Goal: Task Accomplishment & Management: Manage account settings

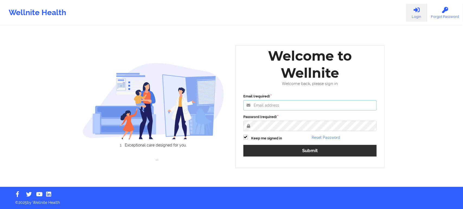
type input "[EMAIL_ADDRESS][DOMAIN_NAME]"
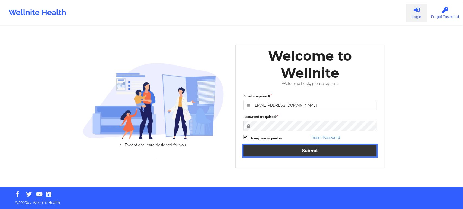
click at [290, 149] on button "Submit" at bounding box center [309, 151] width 133 height 12
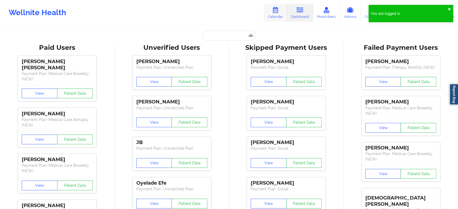
click at [279, 16] on link "Calendar" at bounding box center [275, 13] width 23 height 18
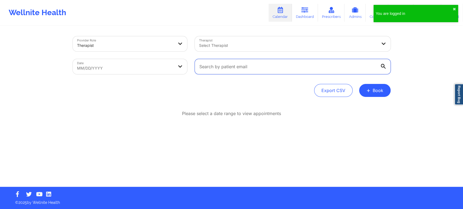
click at [208, 66] on input "text" at bounding box center [293, 66] width 196 height 15
paste input "[EMAIL_ADDRESS][DOMAIN_NAME]"
type input "[EMAIL_ADDRESS][DOMAIN_NAME]"
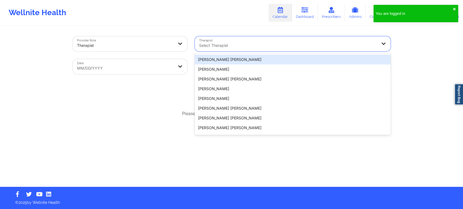
click at [213, 40] on div "Select Therapist" at bounding box center [286, 43] width 183 height 15
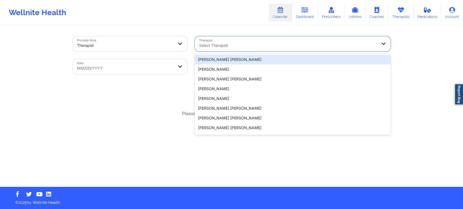
click at [213, 40] on div "Select Therapist" at bounding box center [286, 43] width 183 height 15
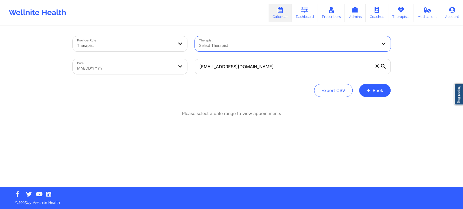
select select "2025-8"
select select "2025-9"
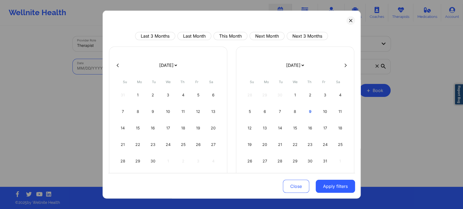
click at [147, 69] on body "Wellnite Health Calendar Dashboard Prescribers Admins Coaches Therapists Medica…" at bounding box center [231, 104] width 463 height 209
click at [224, 33] on button "This Month" at bounding box center [230, 36] width 34 height 8
select select "2025-9"
select select "2025-10"
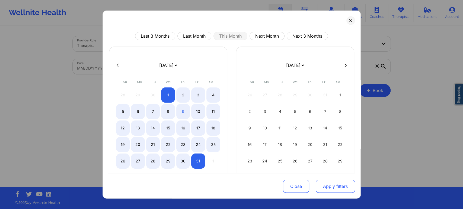
click at [324, 182] on button "Apply filters" at bounding box center [335, 186] width 39 height 13
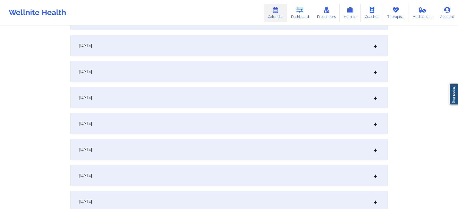
scroll to position [209, 0]
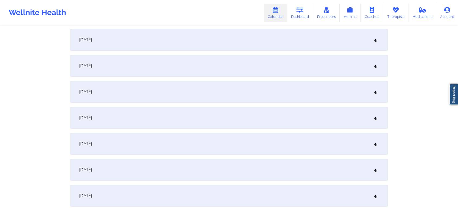
click at [296, 95] on div "[DATE]" at bounding box center [229, 92] width 318 height 22
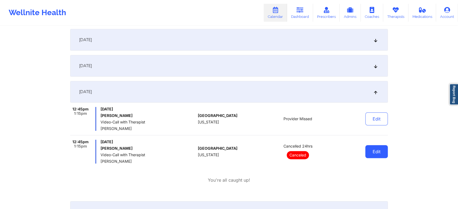
drag, startPoint x: 373, startPoint y: 158, endPoint x: 379, endPoint y: 154, distance: 7.1
click at [379, 154] on div "Edit" at bounding box center [363, 152] width 50 height 24
click at [379, 154] on button "Edit" at bounding box center [377, 151] width 23 height 13
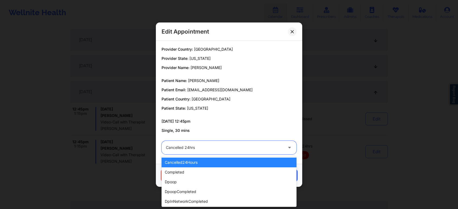
click at [241, 144] on div "Cancelled 24hrs" at bounding box center [224, 148] width 117 height 14
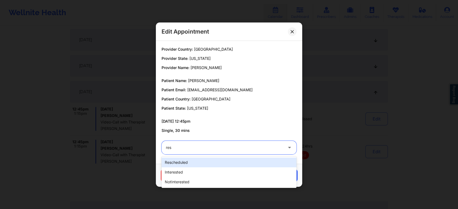
type input "resc"
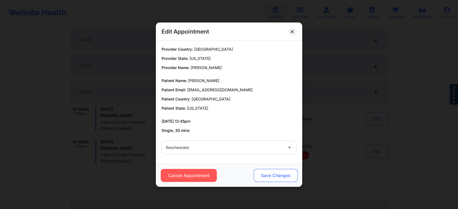
click at [271, 171] on button "Save Changes" at bounding box center [276, 175] width 44 height 13
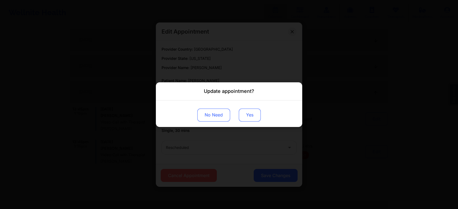
click at [247, 111] on button "Yes" at bounding box center [250, 115] width 22 height 13
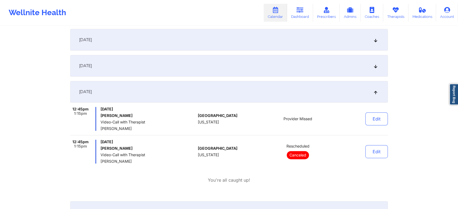
scroll to position [0, 0]
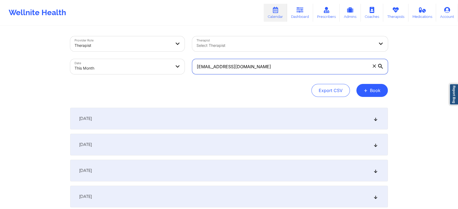
drag, startPoint x: 281, startPoint y: 65, endPoint x: 158, endPoint y: 73, distance: 123.7
click at [158, 73] on div "Provider Role Therapist Therapist Select Therapist Date This Month [EMAIL_ADDRE…" at bounding box center [229, 56] width 326 height 46
paste input "noreenbb"
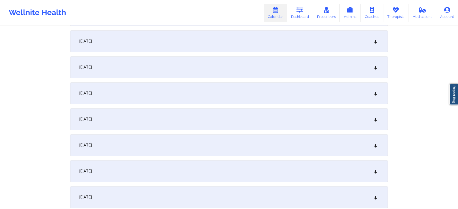
scroll to position [238, 0]
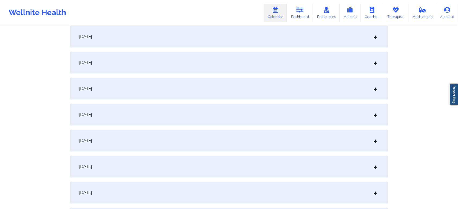
click at [194, 55] on div "[DATE]" at bounding box center [229, 63] width 318 height 22
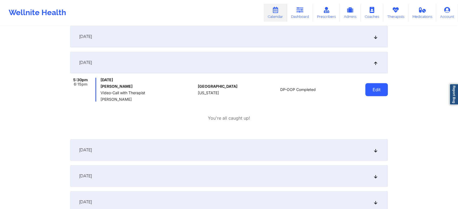
click at [380, 91] on button "Edit" at bounding box center [377, 89] width 23 height 13
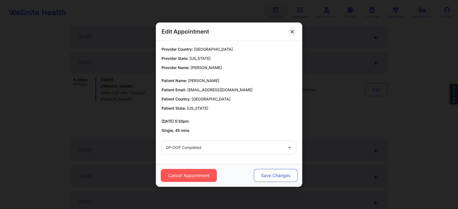
click at [272, 182] on button "Save Changes" at bounding box center [276, 175] width 44 height 13
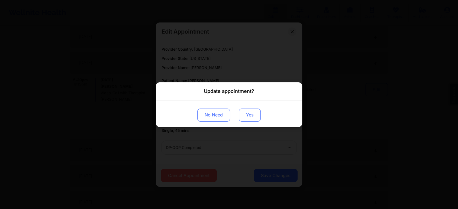
click at [248, 119] on button "Yes" at bounding box center [250, 115] width 22 height 13
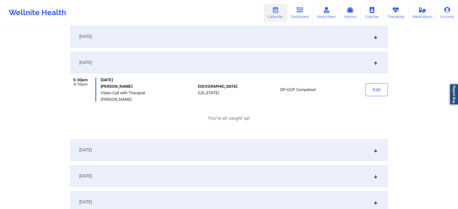
scroll to position [0, 0]
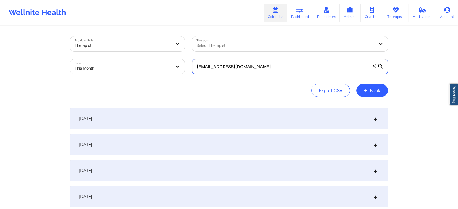
drag, startPoint x: 275, startPoint y: 59, endPoint x: 164, endPoint y: 52, distance: 111.4
click at [164, 52] on div "Provider Role Therapist Therapist Select Therapist Date This Month [EMAIL_ADDRE…" at bounding box center [229, 56] width 326 height 46
paste input "icgdz"
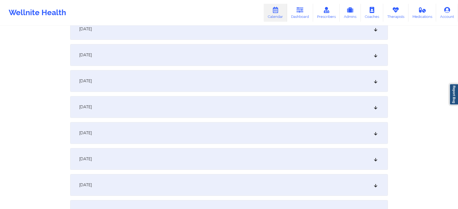
scroll to position [197, 0]
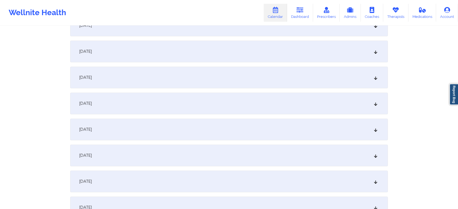
click at [249, 108] on div "[DATE]" at bounding box center [229, 104] width 318 height 22
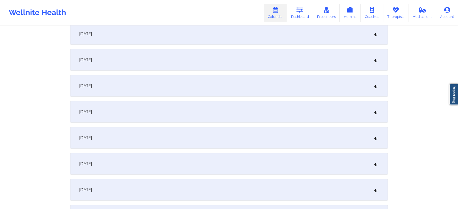
scroll to position [0, 0]
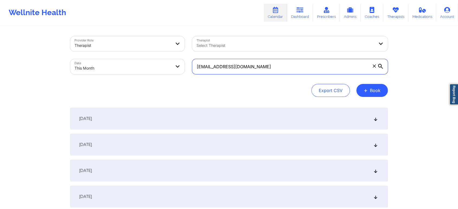
drag, startPoint x: 271, startPoint y: 72, endPoint x: 160, endPoint y: 64, distance: 111.8
click at [160, 64] on div "Provider Role Therapist Therapist Select Therapist Date This Month [EMAIL_ADDRE…" at bounding box center [229, 56] width 326 height 46
paste input "[EMAIL_ADDRESS]"
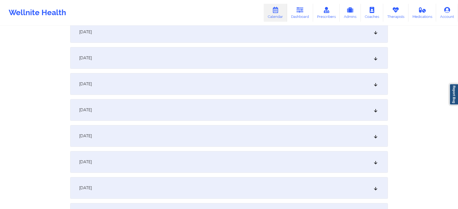
scroll to position [168, 0]
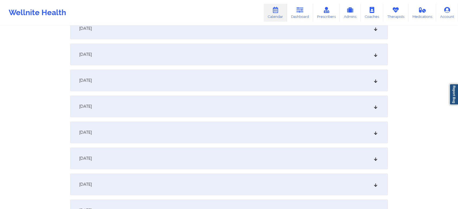
click at [339, 126] on div "[DATE]" at bounding box center [229, 133] width 318 height 22
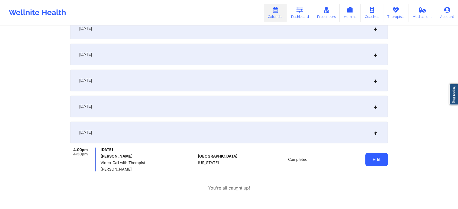
click at [378, 164] on button "Edit" at bounding box center [377, 159] width 23 height 13
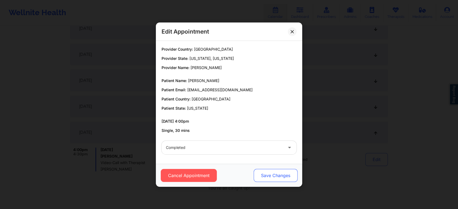
click at [283, 173] on button "Save Changes" at bounding box center [276, 175] width 44 height 13
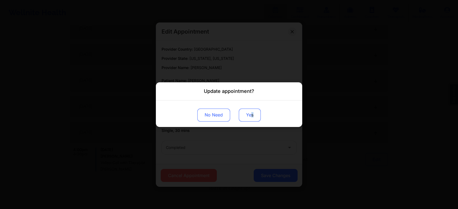
drag, startPoint x: 256, startPoint y: 123, endPoint x: 251, endPoint y: 113, distance: 11.5
click at [251, 113] on div "No Need Yes" at bounding box center [229, 113] width 146 height 27
click at [251, 113] on button "Yes" at bounding box center [250, 115] width 22 height 13
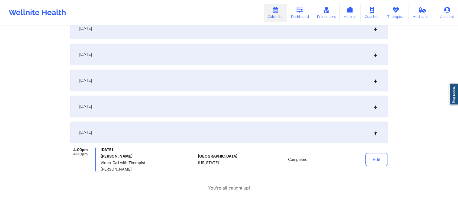
scroll to position [0, 0]
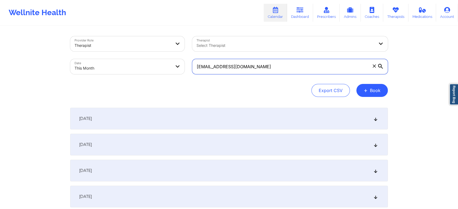
drag, startPoint x: 250, startPoint y: 69, endPoint x: 123, endPoint y: 58, distance: 128.2
click at [123, 58] on div "Provider Role Therapist Therapist Select Therapist Date This Month [EMAIL_ADDRE…" at bounding box center [229, 56] width 326 height 46
paste input "[PERSON_NAME].boboris"
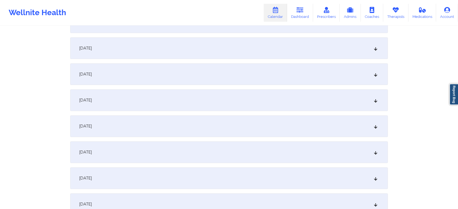
scroll to position [148, 0]
click at [244, 145] on div "[DATE]" at bounding box center [229, 154] width 318 height 22
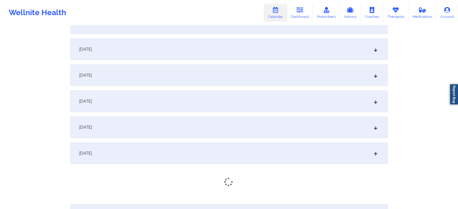
click at [244, 145] on div "[DATE]" at bounding box center [229, 154] width 318 height 22
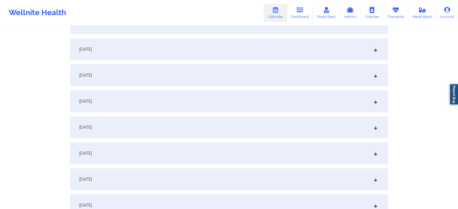
click at [244, 145] on div "[DATE]" at bounding box center [229, 154] width 318 height 22
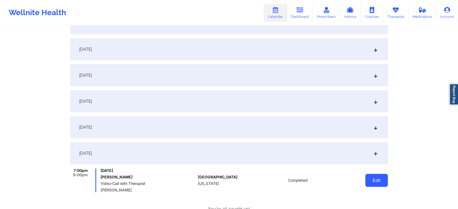
click at [371, 176] on button "Edit" at bounding box center [377, 180] width 23 height 13
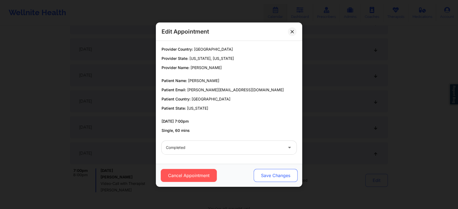
click at [275, 174] on button "Save Changes" at bounding box center [276, 175] width 44 height 13
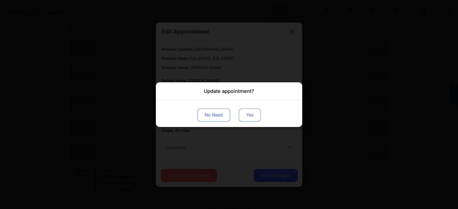
click at [248, 110] on button "Yes" at bounding box center [250, 115] width 22 height 13
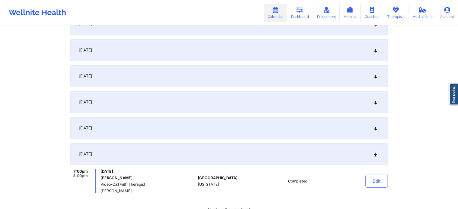
scroll to position [0, 0]
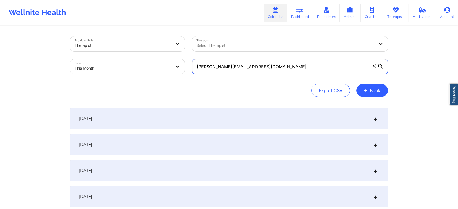
drag, startPoint x: 268, startPoint y: 74, endPoint x: 148, endPoint y: 68, distance: 120.6
click at [148, 68] on div "Provider Role Therapist Therapist Select Therapist Date This Month [PERSON_NAME…" at bounding box center [229, 56] width 326 height 46
paste input "andresfrancis62"
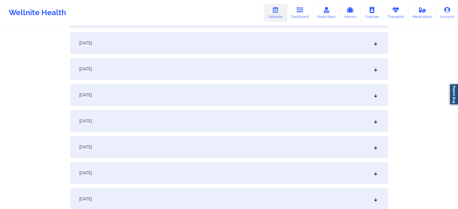
scroll to position [158, 0]
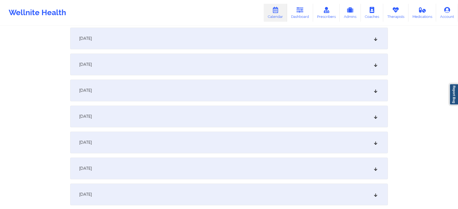
click at [135, 138] on div "[DATE]" at bounding box center [229, 143] width 318 height 22
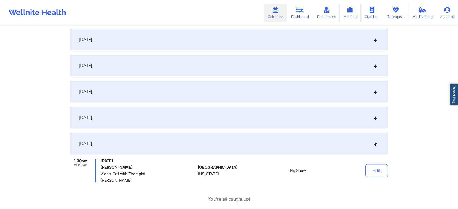
scroll to position [0, 0]
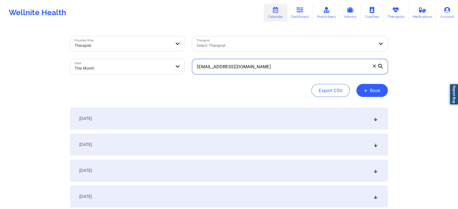
drag, startPoint x: 265, startPoint y: 67, endPoint x: 186, endPoint y: 57, distance: 79.4
click at [186, 57] on div "Provider Role Therapist Therapist Select Therapist Date This Month [EMAIL_ADDRE…" at bounding box center [229, 56] width 326 height 46
paste input "chaerz4@live"
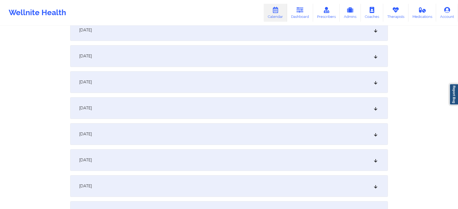
scroll to position [196, 0]
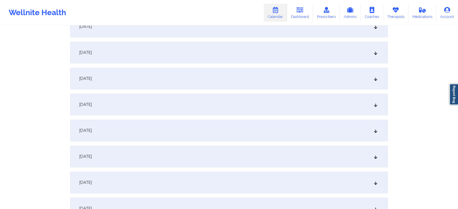
click at [286, 111] on div "[DATE]" at bounding box center [229, 105] width 318 height 22
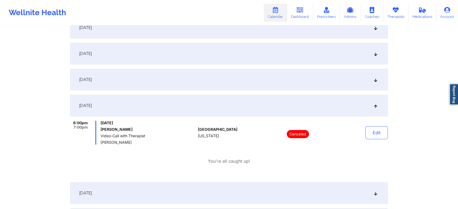
scroll to position [0, 0]
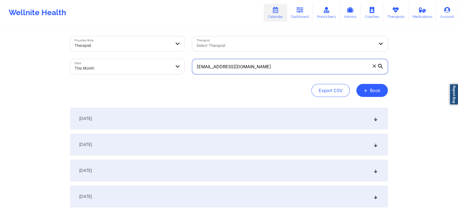
drag, startPoint x: 265, startPoint y: 71, endPoint x: 157, endPoint y: 65, distance: 107.5
click at [157, 65] on div "Provider Role Therapist Therapist Select Therapist Date This Month [EMAIL_ADDRE…" at bounding box center [229, 56] width 326 height 46
paste input "[EMAIL_ADDRESS]"
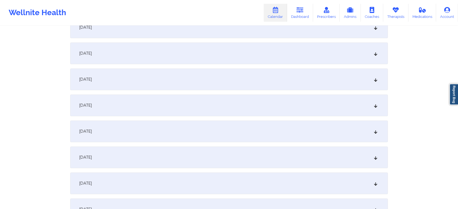
scroll to position [173, 0]
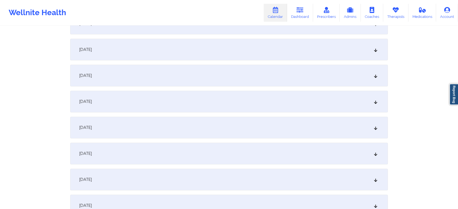
click at [221, 128] on div "[DATE]" at bounding box center [229, 128] width 318 height 22
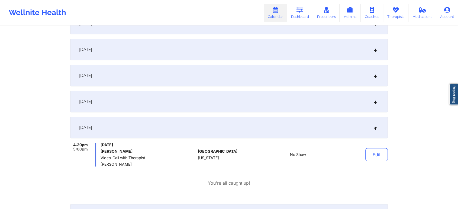
scroll to position [0, 0]
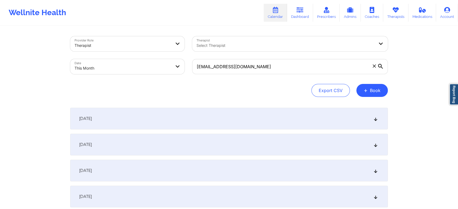
drag, startPoint x: 265, startPoint y: 77, endPoint x: 272, endPoint y: 62, distance: 16.4
click at [272, 62] on div "[EMAIL_ADDRESS][DOMAIN_NAME]" at bounding box center [290, 66] width 203 height 23
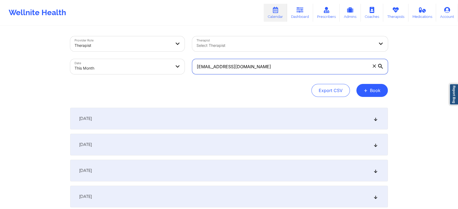
drag, startPoint x: 272, startPoint y: 62, endPoint x: 193, endPoint y: 60, distance: 78.7
click at [193, 60] on label "[EMAIL_ADDRESS][DOMAIN_NAME]" at bounding box center [290, 66] width 196 height 15
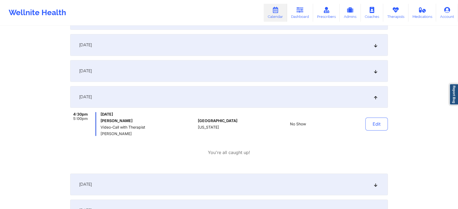
scroll to position [200, 0]
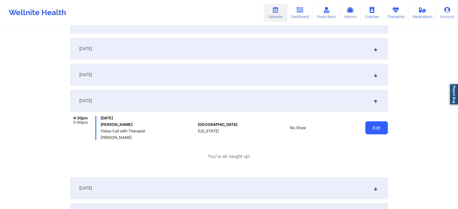
click at [381, 125] on button "Edit" at bounding box center [377, 128] width 23 height 13
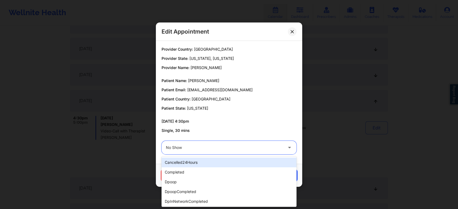
click at [218, 152] on div "No Show" at bounding box center [224, 148] width 117 height 14
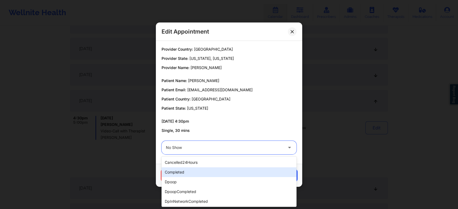
click at [190, 174] on div "completed" at bounding box center [229, 173] width 135 height 10
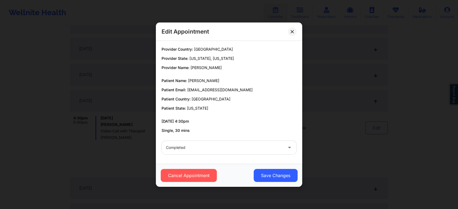
click at [295, 183] on div "Cancel Appointment Save Changes" at bounding box center [229, 175] width 146 height 23
click at [278, 172] on button "Save Changes" at bounding box center [276, 175] width 44 height 13
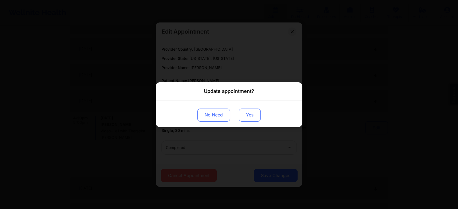
click at [250, 111] on button "Yes" at bounding box center [250, 115] width 22 height 13
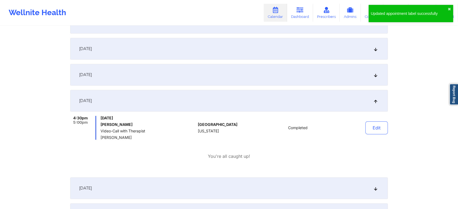
click at [375, 120] on div "Edit" at bounding box center [363, 128] width 50 height 24
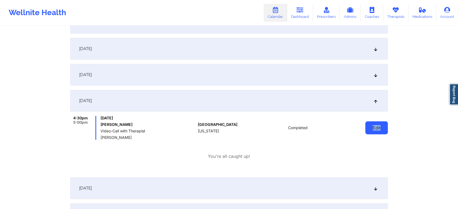
click at [371, 129] on button "Edit" at bounding box center [377, 128] width 23 height 13
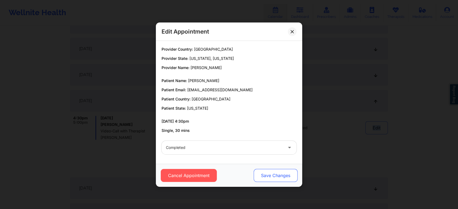
click at [279, 171] on button "Save Changes" at bounding box center [276, 175] width 44 height 13
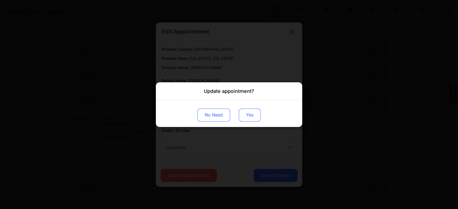
click at [246, 112] on button "Yes" at bounding box center [250, 115] width 22 height 13
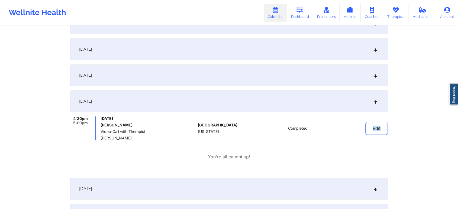
scroll to position [0, 0]
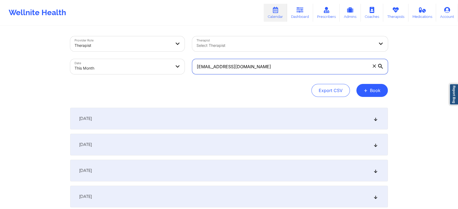
drag, startPoint x: 239, startPoint y: 63, endPoint x: 136, endPoint y: 57, distance: 103.8
click at [136, 57] on div "Provider Role Therapist Therapist Select Therapist Date This Month [EMAIL_ADDRE…" at bounding box center [229, 56] width 326 height 46
paste input "amh4254"
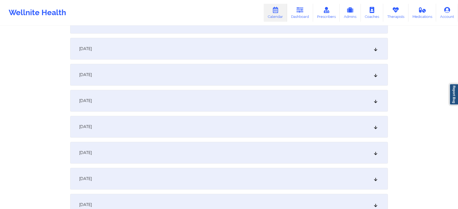
scroll to position [171, 0]
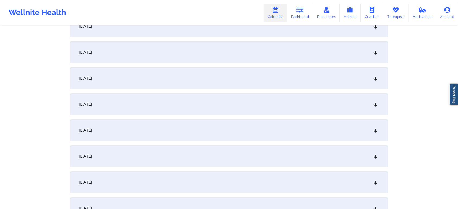
click at [185, 109] on div "[DATE]" at bounding box center [229, 105] width 318 height 22
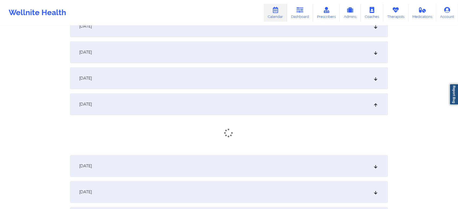
drag, startPoint x: 169, startPoint y: 140, endPoint x: 164, endPoint y: 169, distance: 29.4
click at [164, 169] on div "[DATE]" at bounding box center [229, 168] width 318 height 22
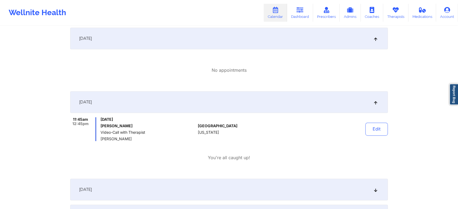
scroll to position [0, 0]
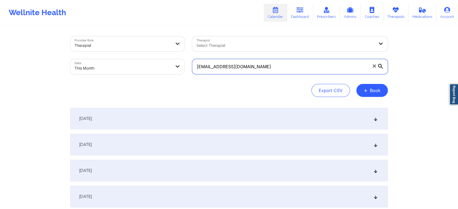
drag, startPoint x: 282, startPoint y: 71, endPoint x: 152, endPoint y: 57, distance: 130.7
click at [152, 57] on div "Provider Role Therapist Therapist Select Therapist Date This Month [EMAIL_ADDRE…" at bounding box center [229, 56] width 326 height 46
paste input "leecozine"
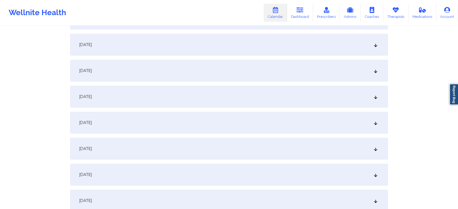
scroll to position [154, 0]
click at [204, 149] on div "[DATE]" at bounding box center [229, 148] width 318 height 22
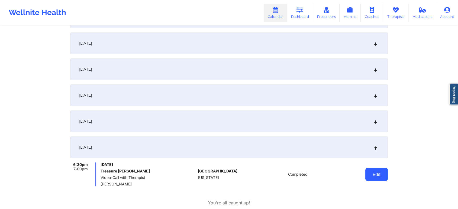
click at [383, 172] on button "Edit" at bounding box center [377, 174] width 23 height 13
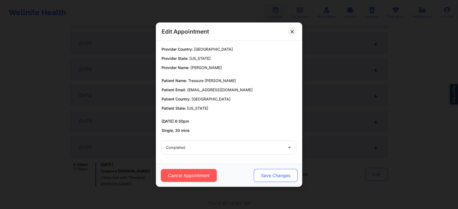
click at [265, 182] on button "Save Changes" at bounding box center [276, 175] width 44 height 13
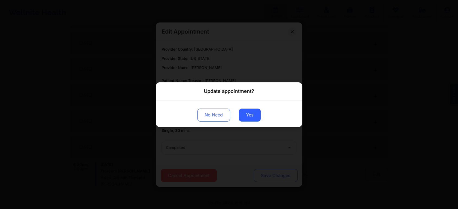
click at [265, 182] on div "Update appointment? No Need Yes" at bounding box center [229, 104] width 458 height 209
click at [250, 111] on button "Yes" at bounding box center [250, 115] width 22 height 13
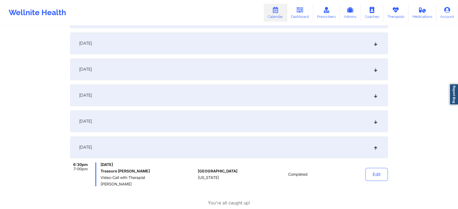
drag, startPoint x: 441, startPoint y: 51, endPoint x: 463, endPoint y: 55, distance: 21.8
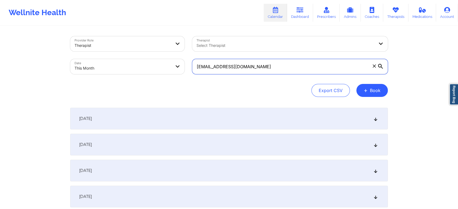
drag, startPoint x: 265, startPoint y: 65, endPoint x: 162, endPoint y: 58, distance: 102.5
click at [162, 58] on div "Provider Role Therapist Therapist Select Therapist Date This Month [EMAIL_ADDRE…" at bounding box center [229, 56] width 326 height 46
paste input "[EMAIL_ADDRESS][DOMAIN_NAME] daradurosomo"
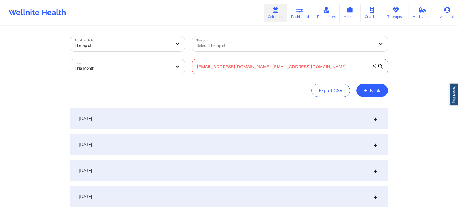
drag, startPoint x: 336, startPoint y: 62, endPoint x: 194, endPoint y: 58, distance: 142.7
click at [194, 58] on div "[EMAIL_ADDRESS][DOMAIN_NAME] [EMAIL_ADDRESS][DOMAIN_NAME]" at bounding box center [290, 66] width 203 height 23
paste input "text"
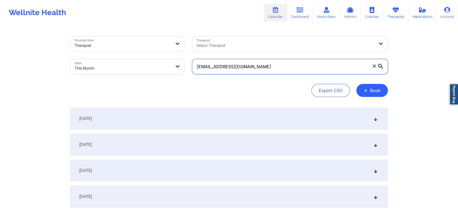
scroll to position [183, 0]
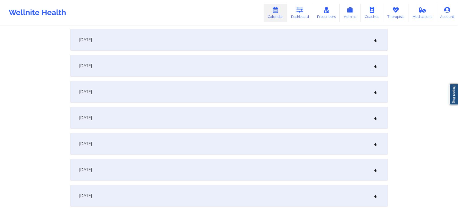
click at [204, 86] on div "[DATE]" at bounding box center [229, 92] width 318 height 22
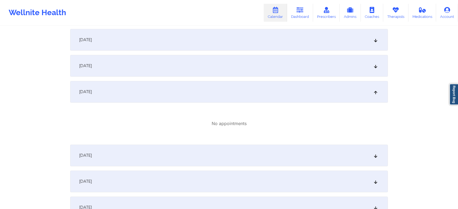
click at [198, 147] on div "[DATE]" at bounding box center [229, 156] width 318 height 22
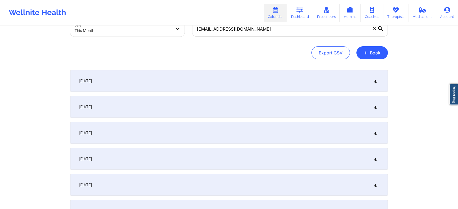
scroll to position [0, 0]
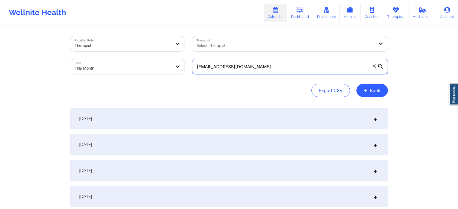
drag, startPoint x: 275, startPoint y: 65, endPoint x: 197, endPoint y: 62, distance: 78.7
click at [197, 62] on input "[EMAIL_ADDRESS][DOMAIN_NAME]" at bounding box center [290, 66] width 196 height 15
paste input "[PERSON_NAME].[PERSON_NAME].[PERSON_NAME]"
drag, startPoint x: 284, startPoint y: 66, endPoint x: 201, endPoint y: 62, distance: 83.4
click at [201, 62] on input "[PERSON_NAME][EMAIL_ADDRESS][PERSON_NAME][PERSON_NAME][DOMAIN_NAME]" at bounding box center [290, 66] width 196 height 15
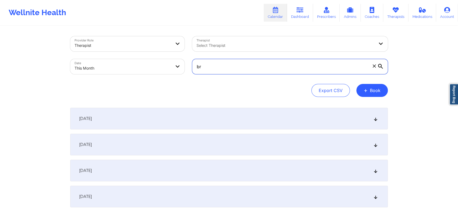
type input "b"
paste input "[EMAIL_ADDRESS][DOMAIN_NAME]"
click at [201, 62] on input "[EMAIL_ADDRESS][DOMAIN_NAME]" at bounding box center [290, 66] width 196 height 15
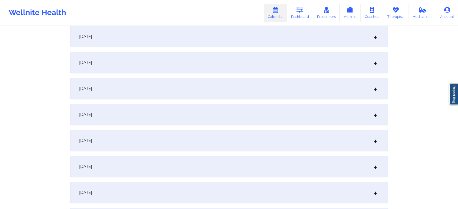
scroll to position [187, 0]
click at [123, 98] on div "[DATE]" at bounding box center [229, 88] width 318 height 22
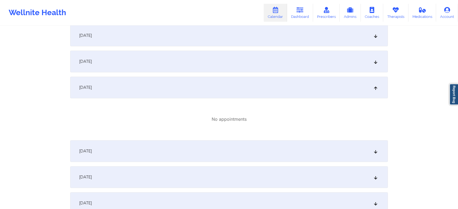
click at [138, 147] on div "[DATE]" at bounding box center [229, 152] width 318 height 22
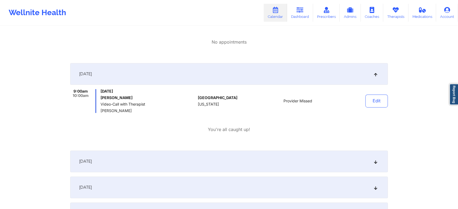
scroll to position [281, 0]
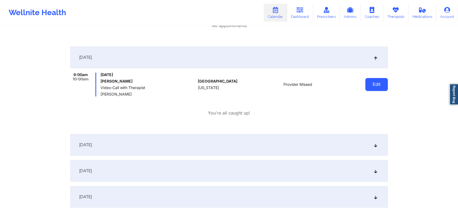
click at [373, 90] on button "Edit" at bounding box center [377, 84] width 23 height 13
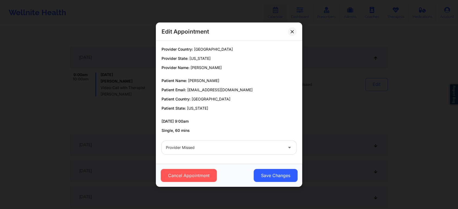
click at [234, 138] on div "Provider Missed" at bounding box center [229, 147] width 143 height 21
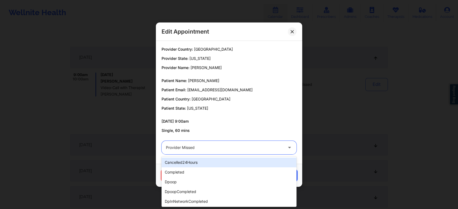
click at [218, 145] on div at bounding box center [224, 148] width 117 height 7
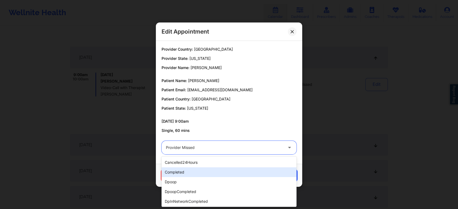
click at [193, 171] on div "completed" at bounding box center [229, 173] width 135 height 10
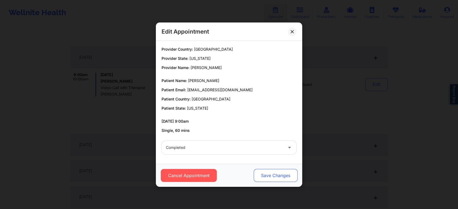
click at [269, 174] on button "Save Changes" at bounding box center [276, 175] width 44 height 13
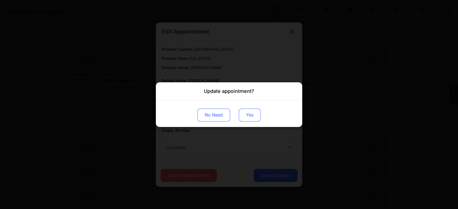
click at [251, 111] on button "Yes" at bounding box center [250, 115] width 22 height 13
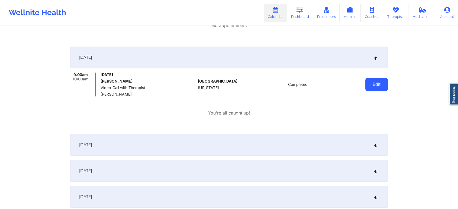
click at [369, 81] on button "Edit" at bounding box center [377, 84] width 23 height 13
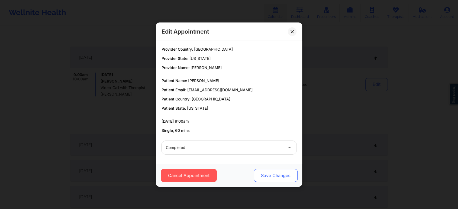
click at [270, 177] on button "Save Changes" at bounding box center [276, 175] width 44 height 13
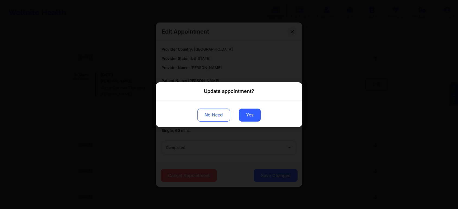
click at [255, 123] on div "No Need Yes" at bounding box center [229, 113] width 146 height 27
click at [252, 118] on button "Yes" at bounding box center [250, 115] width 22 height 13
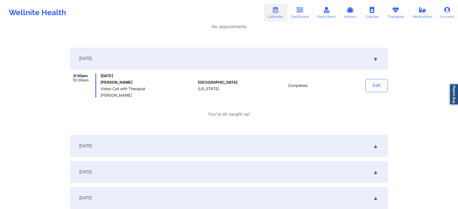
scroll to position [0, 0]
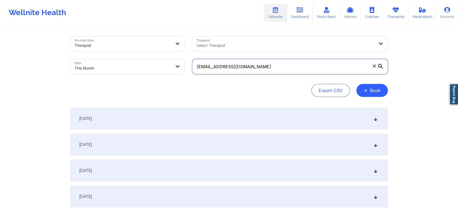
drag, startPoint x: 271, startPoint y: 58, endPoint x: 231, endPoint y: 71, distance: 42.1
click at [231, 71] on div "[EMAIL_ADDRESS][DOMAIN_NAME]" at bounding box center [290, 66] width 203 height 23
click at [273, 71] on input "[EMAIL_ADDRESS][DOMAIN_NAME]" at bounding box center [290, 66] width 196 height 15
drag, startPoint x: 273, startPoint y: 71, endPoint x: 167, endPoint y: 68, distance: 105.3
click at [167, 68] on div "Provider Role Therapist Therapist Select Therapist Date This Month [EMAIL_ADDRE…" at bounding box center [229, 56] width 326 height 46
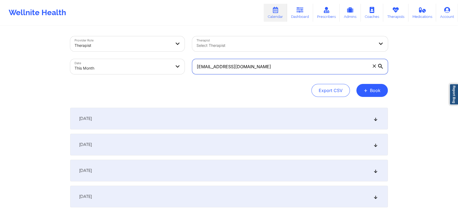
paste input "octavialewis13"
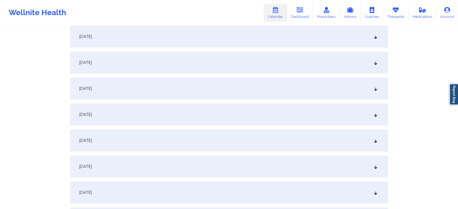
scroll to position [230, 0]
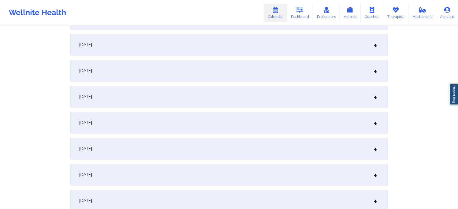
click at [278, 80] on div "[DATE]" at bounding box center [229, 71] width 318 height 22
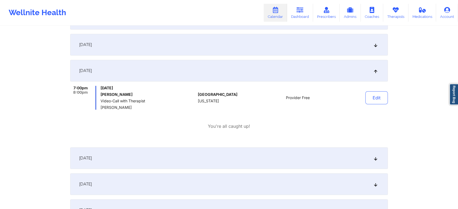
scroll to position [0, 0]
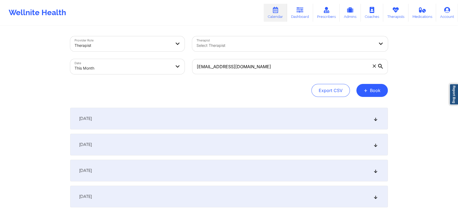
click at [342, 122] on div "[DATE]" at bounding box center [229, 119] width 318 height 22
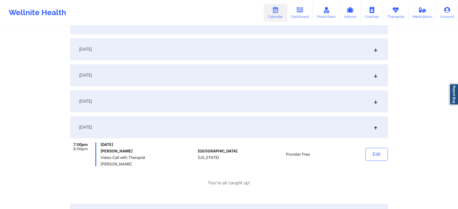
scroll to position [238, 0]
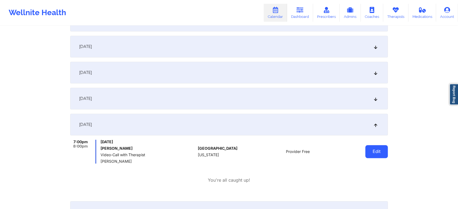
click at [382, 149] on button "Edit" at bounding box center [377, 151] width 23 height 13
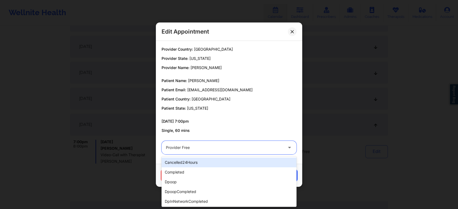
click at [215, 147] on div at bounding box center [224, 148] width 117 height 7
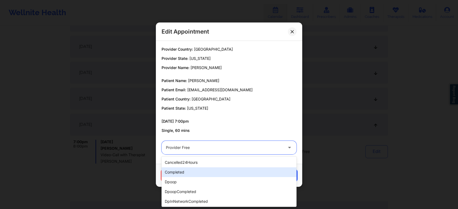
click at [190, 171] on div "completed" at bounding box center [229, 173] width 135 height 10
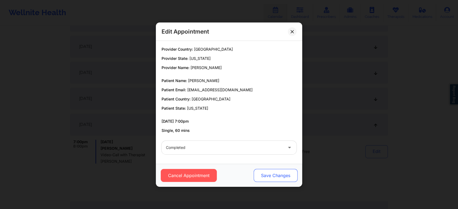
click at [283, 170] on button "Save Changes" at bounding box center [276, 175] width 44 height 13
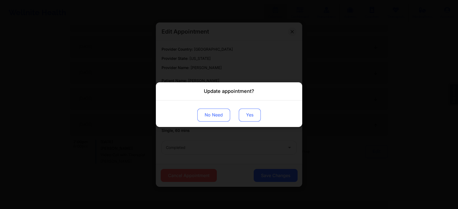
click at [248, 112] on button "Yes" at bounding box center [250, 115] width 22 height 13
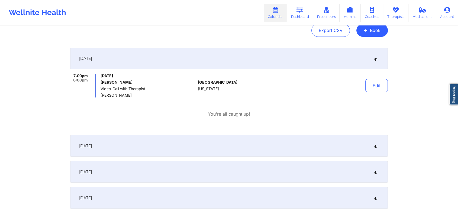
scroll to position [0, 0]
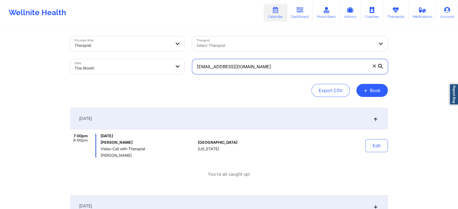
drag, startPoint x: 289, startPoint y: 65, endPoint x: 132, endPoint y: 29, distance: 161.9
paste input "seraphinlovely86"
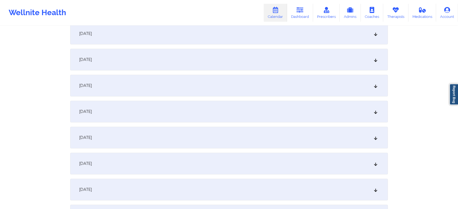
scroll to position [203, 0]
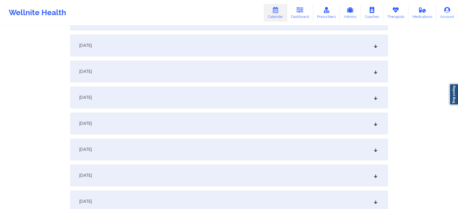
click at [276, 103] on div "[DATE]" at bounding box center [229, 98] width 318 height 22
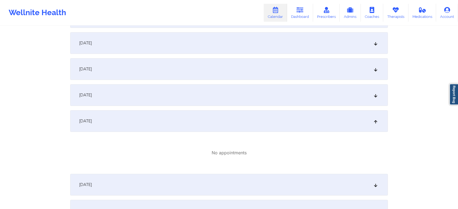
scroll to position [0, 0]
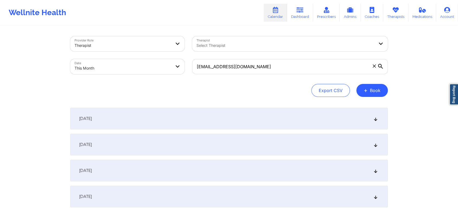
drag, startPoint x: 278, startPoint y: 57, endPoint x: 279, endPoint y: 66, distance: 9.1
click at [279, 66] on div "[EMAIL_ADDRESS][DOMAIN_NAME]" at bounding box center [290, 66] width 203 height 23
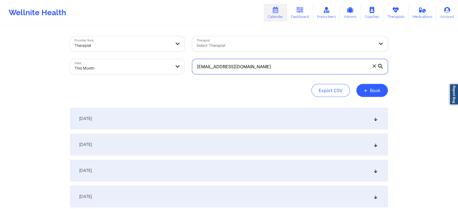
drag, startPoint x: 279, startPoint y: 66, endPoint x: 152, endPoint y: 66, distance: 127.8
click at [152, 66] on div "Provider Role Therapist Therapist Select Therapist Date This Month [EMAIL_ADDRE…" at bounding box center [229, 56] width 326 height 46
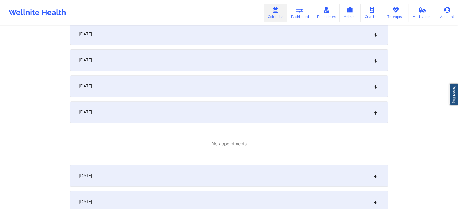
scroll to position [195, 0]
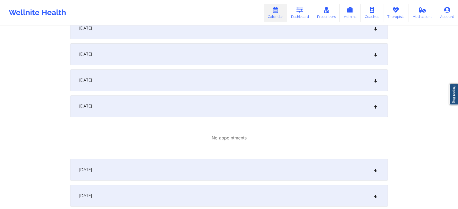
click at [304, 109] on div "[DATE]" at bounding box center [229, 106] width 318 height 22
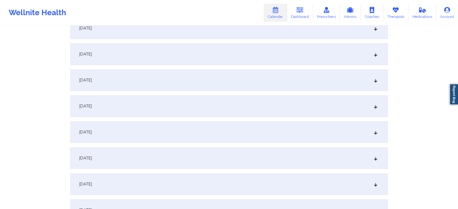
click at [304, 109] on div "[DATE]" at bounding box center [229, 106] width 318 height 22
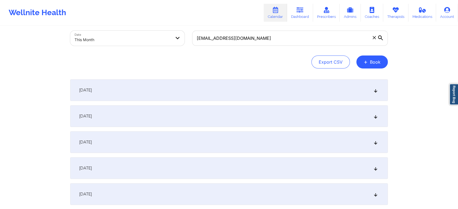
scroll to position [0, 0]
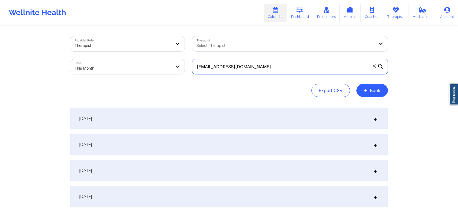
drag, startPoint x: 271, startPoint y: 61, endPoint x: 176, endPoint y: 59, distance: 95.2
click at [176, 59] on div "Provider Role Therapist Therapist Select Therapist Date This Month [EMAIL_ADDRE…" at bounding box center [229, 56] width 326 height 46
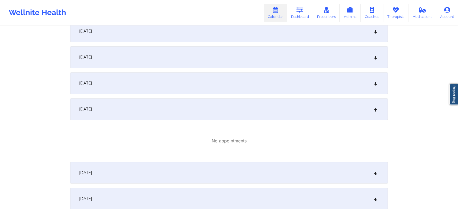
scroll to position [175, 0]
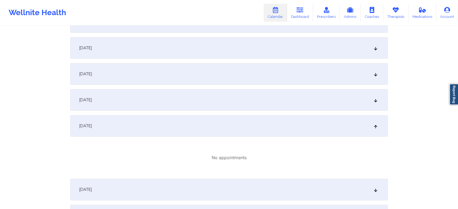
click at [343, 128] on div "[DATE]" at bounding box center [229, 126] width 318 height 22
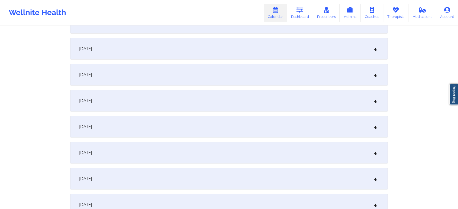
scroll to position [0, 0]
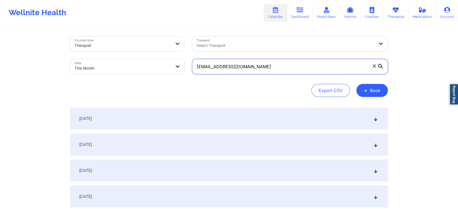
drag, startPoint x: 276, startPoint y: 59, endPoint x: 265, endPoint y: 71, distance: 16.5
click at [265, 71] on input "[EMAIL_ADDRESS][DOMAIN_NAME]" at bounding box center [290, 66] width 196 height 15
drag, startPoint x: 265, startPoint y: 71, endPoint x: 176, endPoint y: 65, distance: 90.0
click at [176, 65] on div "Provider Role Therapist Therapist Select Therapist Date This Month [EMAIL_ADDRE…" at bounding box center [229, 56] width 326 height 46
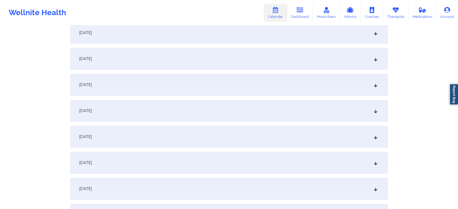
scroll to position [218, 0]
click at [293, 73] on div "[DATE]" at bounding box center [229, 83] width 318 height 22
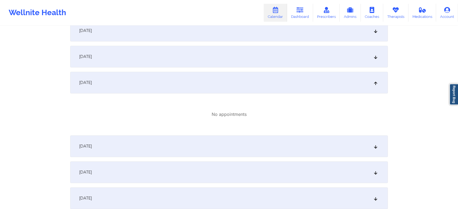
scroll to position [0, 0]
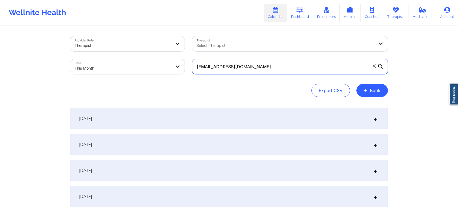
drag, startPoint x: 282, startPoint y: 62, endPoint x: 183, endPoint y: 60, distance: 99.8
click at [183, 60] on div "Provider Role Therapist Therapist Select Therapist Date This Month [EMAIL_ADDRE…" at bounding box center [229, 56] width 326 height 46
paste input "[EMAIL_ADDRESS]"
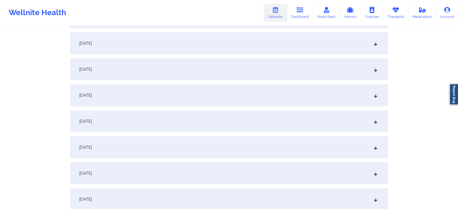
scroll to position [207, 0]
click at [275, 93] on div "[DATE]" at bounding box center [229, 95] width 318 height 22
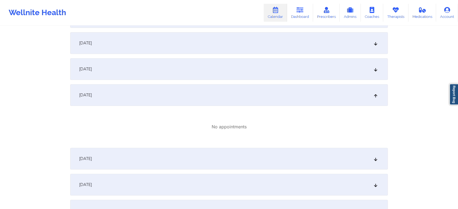
scroll to position [0, 0]
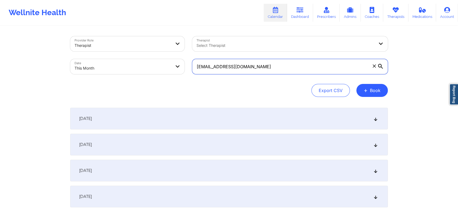
drag, startPoint x: 278, startPoint y: 61, endPoint x: 166, endPoint y: 69, distance: 111.8
click at [166, 69] on div "Provider Role Therapist Therapist Select Therapist Date This Month [EMAIL_ADDRE…" at bounding box center [229, 56] width 326 height 46
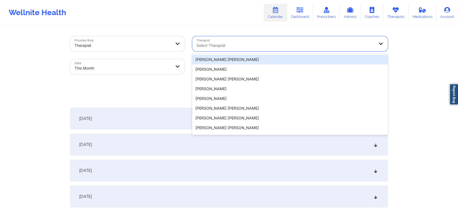
click at [313, 43] on div at bounding box center [286, 45] width 178 height 7
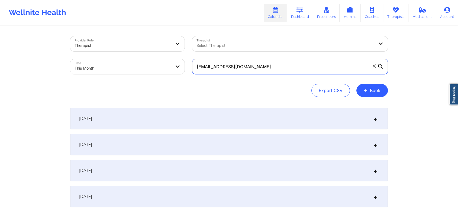
click at [295, 70] on input "[EMAIL_ADDRESS][DOMAIN_NAME]" at bounding box center [290, 66] width 196 height 15
drag, startPoint x: 295, startPoint y: 70, endPoint x: 174, endPoint y: 13, distance: 133.8
paste input "2314422062@qq"
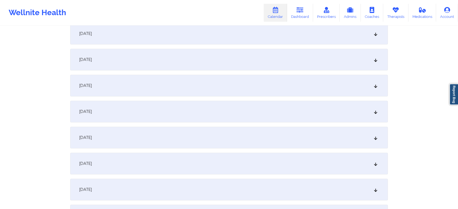
scroll to position [243, 0]
click at [277, 67] on div "[DATE]" at bounding box center [229, 58] width 318 height 22
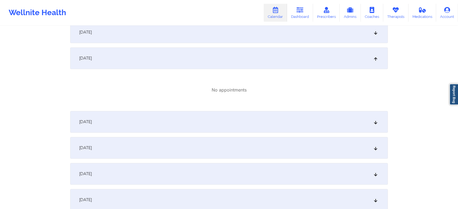
scroll to position [0, 0]
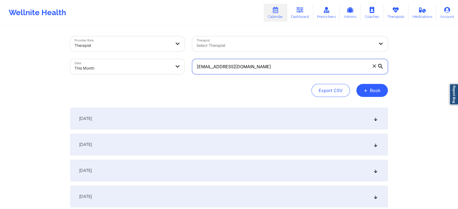
drag, startPoint x: 272, startPoint y: 71, endPoint x: 179, endPoint y: 46, distance: 95.9
click at [179, 46] on div "Provider Role Therapist Therapist Select Therapist Date This Month [EMAIL_ADDRE…" at bounding box center [229, 56] width 326 height 46
paste input "[EMAIL_ADDRESS]"
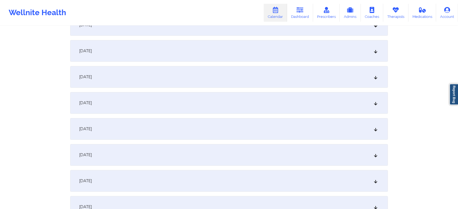
scroll to position [179, 0]
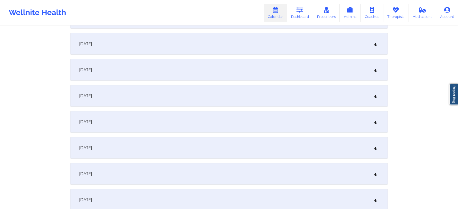
drag, startPoint x: 329, startPoint y: 109, endPoint x: 328, endPoint y: 114, distance: 5.5
click at [328, 114] on div "[DATE]" at bounding box center [229, 122] width 318 height 22
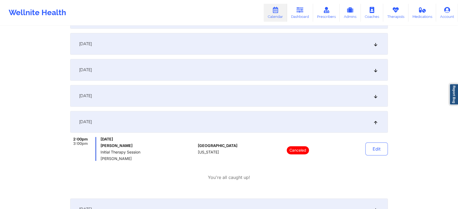
scroll to position [0, 0]
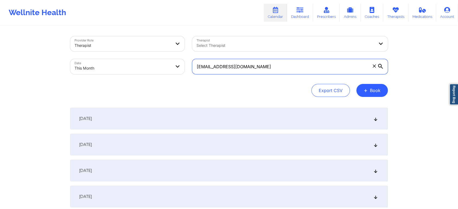
drag, startPoint x: 275, startPoint y: 71, endPoint x: 146, endPoint y: 94, distance: 130.9
click at [146, 94] on div "Provider Role Therapist Therapist Select Therapist Date This Month [EMAIL_ADDRE…" at bounding box center [229, 66] width 318 height 61
paste input "[PERSON_NAME].[PERSON_NAME].[PERSON_NAME]"
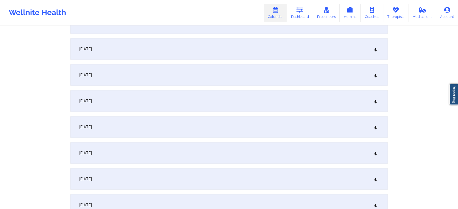
scroll to position [190, 0]
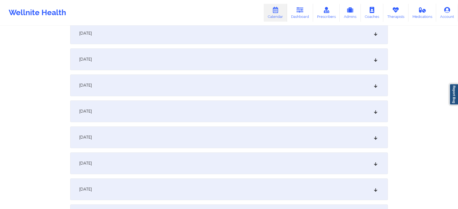
drag, startPoint x: 268, startPoint y: 100, endPoint x: 267, endPoint y: 103, distance: 3.4
click at [267, 103] on div "[DATE]" at bounding box center [229, 112] width 318 height 22
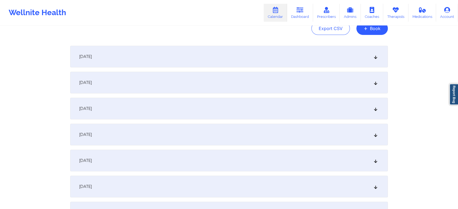
scroll to position [0, 0]
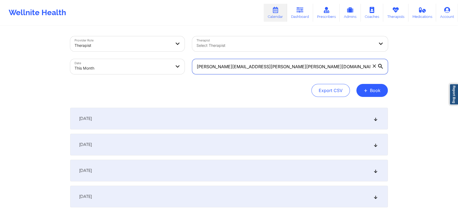
drag, startPoint x: 289, startPoint y: 65, endPoint x: 127, endPoint y: 64, distance: 161.7
click at [127, 64] on div "Provider Role Therapist Therapist Select Therapist Date This Month [PERSON_NAME…" at bounding box center [229, 56] width 326 height 46
paste input "jkerner3"
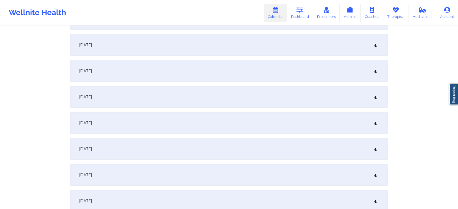
scroll to position [179, 0]
click at [244, 127] on div "[DATE]" at bounding box center [229, 122] width 318 height 22
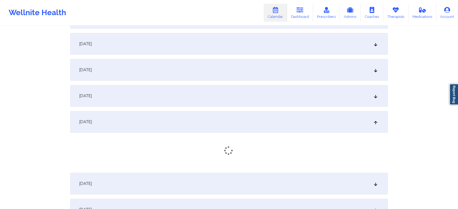
click at [244, 127] on div "[DATE]" at bounding box center [229, 122] width 318 height 22
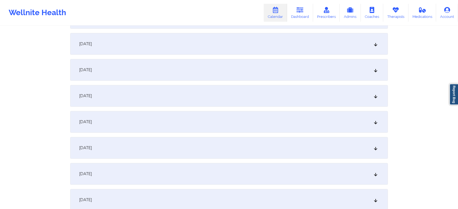
click at [244, 127] on div "[DATE]" at bounding box center [229, 122] width 318 height 22
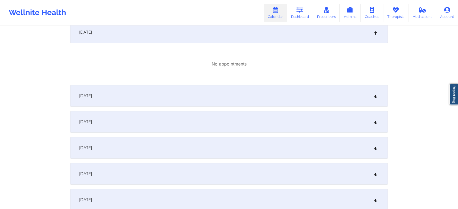
scroll to position [0, 0]
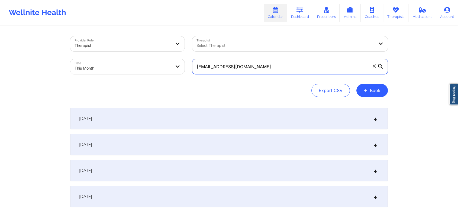
drag, startPoint x: 274, startPoint y: 71, endPoint x: 185, endPoint y: 57, distance: 90.1
click at [185, 57] on div "Provider Role Therapist Therapist Select Therapist Date This Month [EMAIL_ADDRE…" at bounding box center [229, 56] width 326 height 46
paste input "[PERSON_NAME].nicholson8"
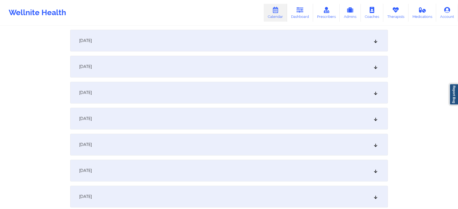
scroll to position [194, 0]
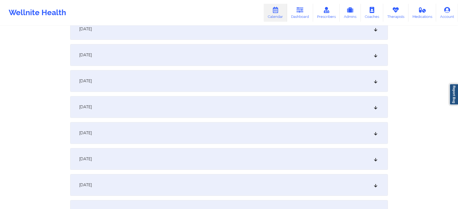
click at [289, 107] on div "[DATE]" at bounding box center [229, 107] width 318 height 22
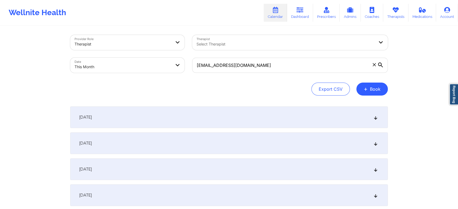
scroll to position [0, 0]
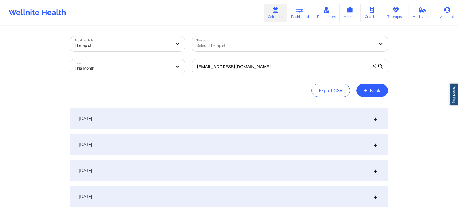
click at [299, 56] on div "[EMAIL_ADDRESS][DOMAIN_NAME]" at bounding box center [290, 66] width 203 height 23
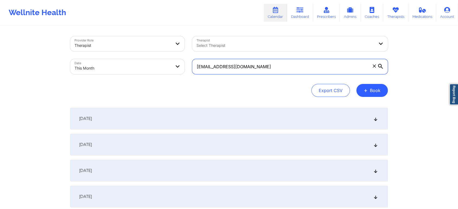
drag, startPoint x: 282, startPoint y: 69, endPoint x: 138, endPoint y: 58, distance: 144.4
click at [138, 58] on div "Provider Role Therapist Therapist Select Therapist Date This Month [EMAIL_ADDRE…" at bounding box center [229, 56] width 326 height 46
paste input "escorp2424"
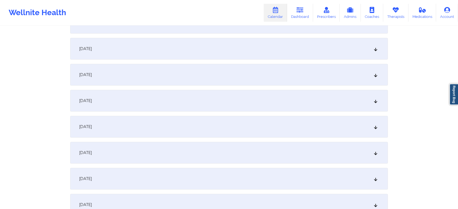
scroll to position [162, 0]
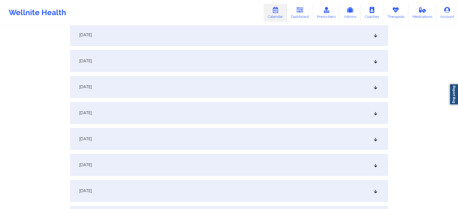
click at [276, 135] on div "[DATE]" at bounding box center [229, 139] width 318 height 22
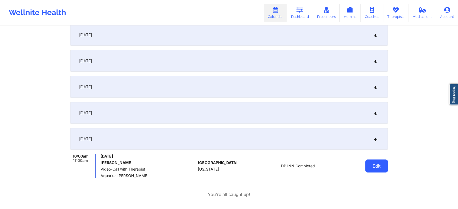
click at [379, 164] on button "Edit" at bounding box center [377, 166] width 23 height 13
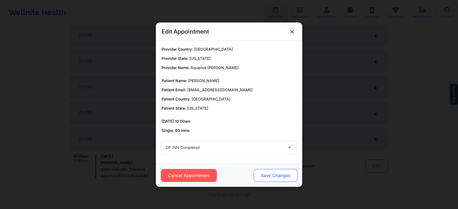
click at [278, 176] on button "Save Changes" at bounding box center [276, 175] width 44 height 13
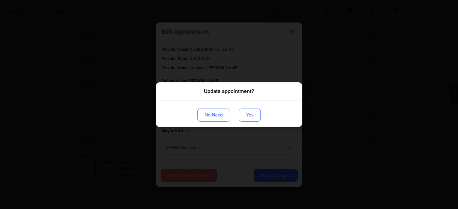
click at [242, 115] on button "Yes" at bounding box center [250, 115] width 22 height 13
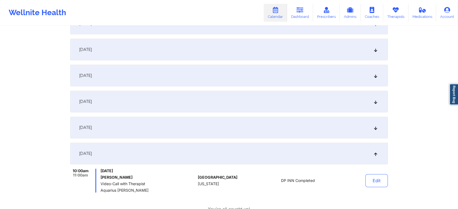
scroll to position [0, 0]
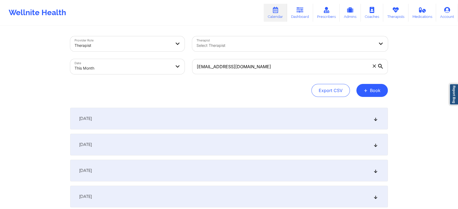
drag, startPoint x: 266, startPoint y: 75, endPoint x: 276, endPoint y: 71, distance: 10.4
click at [276, 71] on div "[EMAIL_ADDRESS][DOMAIN_NAME]" at bounding box center [290, 66] width 203 height 23
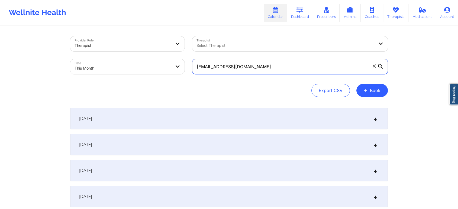
drag, startPoint x: 276, startPoint y: 71, endPoint x: 164, endPoint y: 62, distance: 112.4
click at [164, 62] on div "Provider Role Therapist Therapist Select Therapist Date This Month [EMAIL_ADDRE…" at bounding box center [229, 56] width 326 height 46
paste input "hirise50esor@hot"
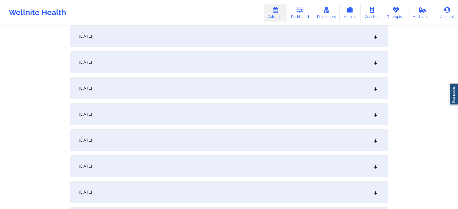
scroll to position [171, 0]
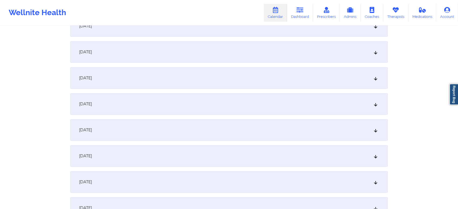
click at [220, 133] on div "[DATE]" at bounding box center [229, 130] width 318 height 22
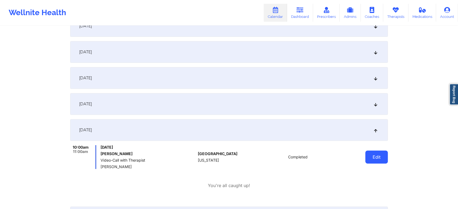
click at [375, 155] on button "Edit" at bounding box center [377, 157] width 23 height 13
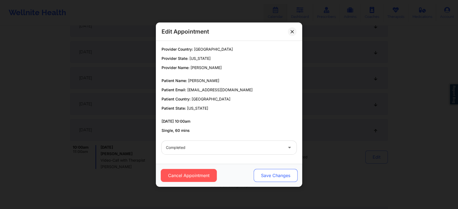
click at [281, 179] on button "Save Changes" at bounding box center [276, 175] width 44 height 13
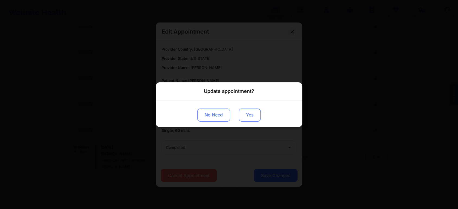
click at [247, 111] on button "Yes" at bounding box center [250, 115] width 22 height 13
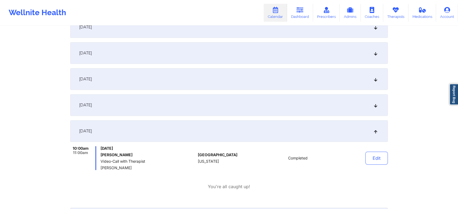
scroll to position [0, 0]
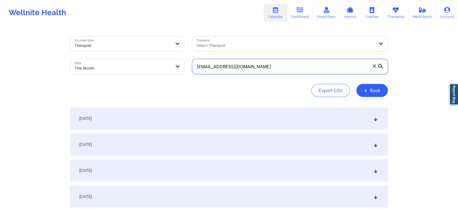
drag, startPoint x: 266, startPoint y: 66, endPoint x: 179, endPoint y: 63, distance: 86.8
click at [179, 63] on div "Provider Role Therapist Therapist Select Therapist Date This Month [EMAIL_ADDRE…" at bounding box center [229, 56] width 326 height 46
paste input "milenapalechor2@g"
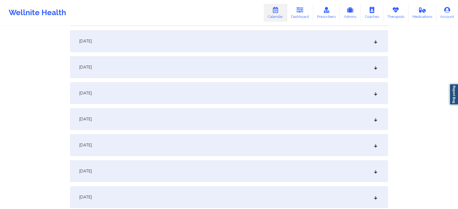
scroll to position [105, 0]
click at [176, 192] on div "[DATE]" at bounding box center [229, 197] width 318 height 22
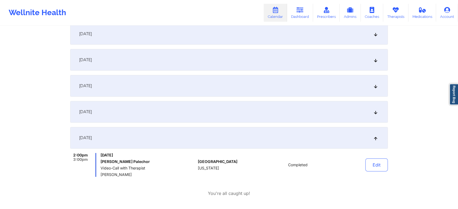
scroll to position [296, 0]
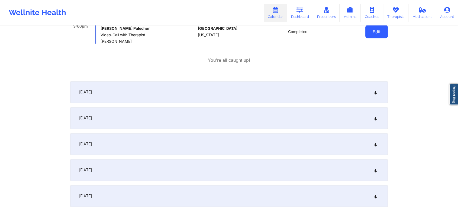
click at [369, 34] on button "Edit" at bounding box center [377, 31] width 23 height 13
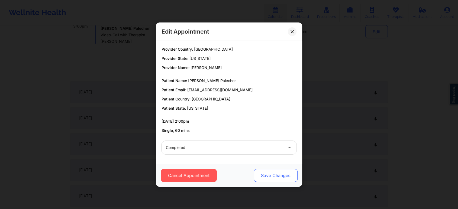
click at [276, 178] on button "Save Changes" at bounding box center [276, 175] width 44 height 13
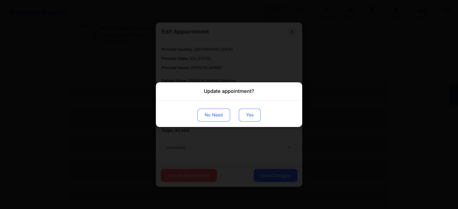
click at [248, 114] on button "Yes" at bounding box center [250, 115] width 22 height 13
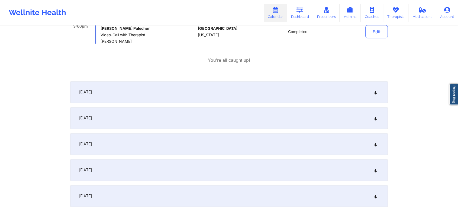
drag, startPoint x: 453, startPoint y: 74, endPoint x: 463, endPoint y: 75, distance: 9.6
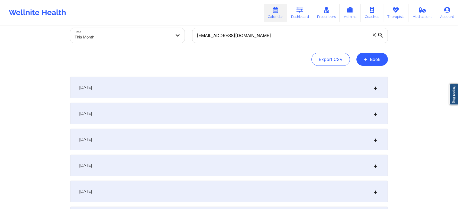
scroll to position [30, 0]
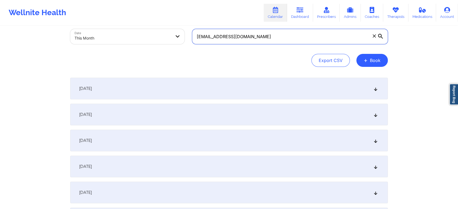
click at [289, 41] on input "[EMAIL_ADDRESS][DOMAIN_NAME]" at bounding box center [290, 36] width 196 height 15
drag, startPoint x: 289, startPoint y: 41, endPoint x: 175, endPoint y: 22, distance: 115.8
paste input "adrianne.artist"
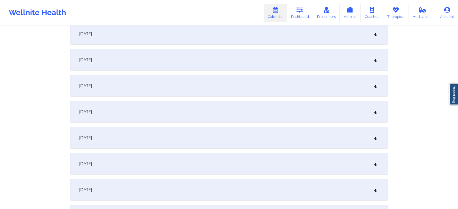
scroll to position [196, 0]
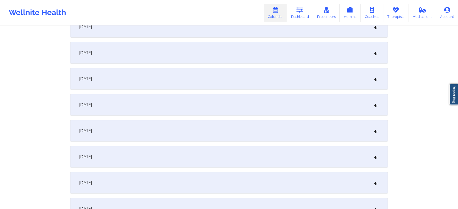
click at [249, 103] on div "[DATE]" at bounding box center [229, 105] width 318 height 22
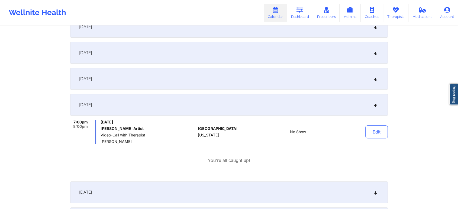
scroll to position [0, 0]
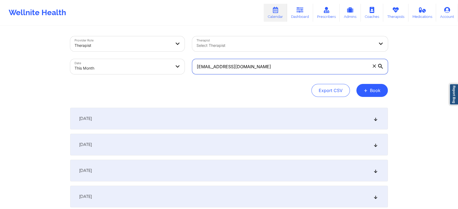
drag, startPoint x: 293, startPoint y: 66, endPoint x: 175, endPoint y: 67, distance: 118.3
click at [175, 67] on div "Provider Role Therapist Therapist Select Therapist Date This Month [EMAIL_ADDRE…" at bounding box center [229, 56] width 326 height 46
paste input "shleycliston"
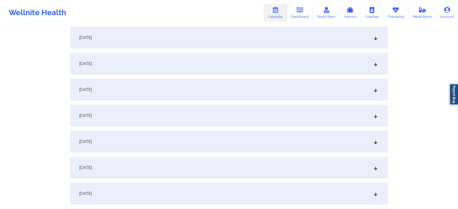
scroll to position [177, 0]
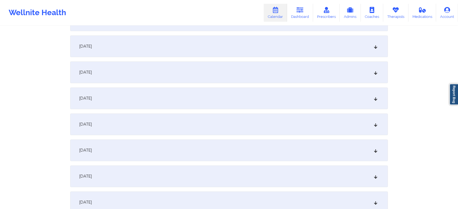
click at [309, 120] on div "[DATE]" at bounding box center [229, 125] width 318 height 22
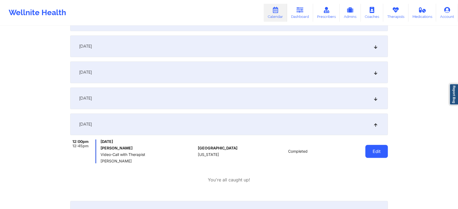
click at [366, 147] on button "Edit" at bounding box center [377, 151] width 23 height 13
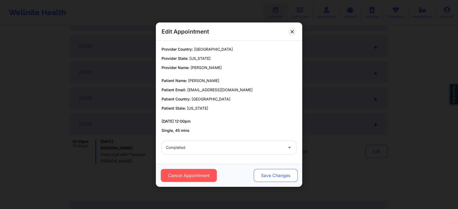
click at [260, 179] on button "Save Changes" at bounding box center [276, 175] width 44 height 13
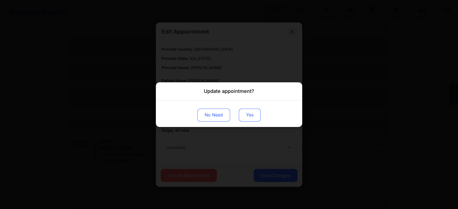
click at [247, 120] on button "Yes" at bounding box center [250, 115] width 22 height 13
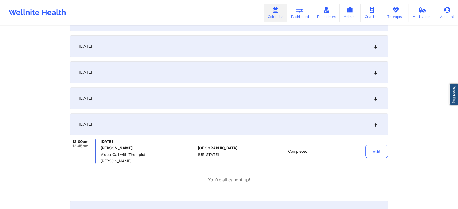
scroll to position [0, 0]
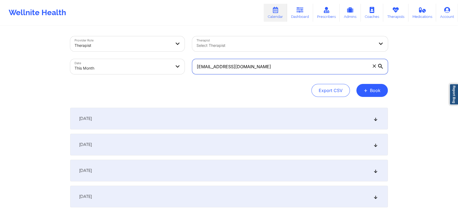
drag, startPoint x: 286, startPoint y: 72, endPoint x: 168, endPoint y: 56, distance: 119.6
click at [168, 56] on div "Provider Role Therapist Therapist Select Therapist Date This Month [EMAIL_ADDRE…" at bounding box center [229, 56] width 326 height 46
paste input "nishsenthilkumar"
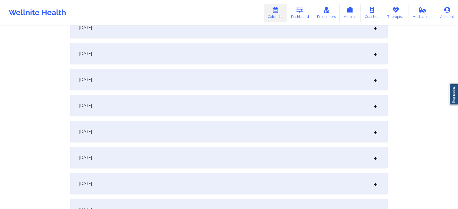
scroll to position [128, 0]
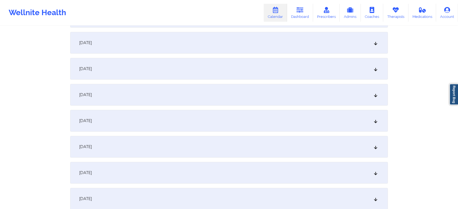
click at [170, 173] on div "[DATE]" at bounding box center [229, 173] width 318 height 22
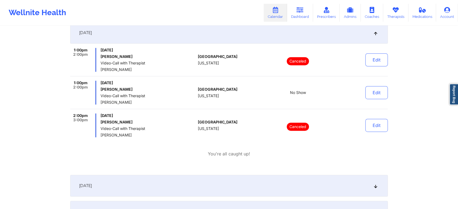
scroll to position [213, 0]
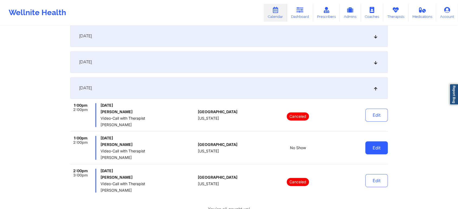
click at [375, 150] on button "Edit" at bounding box center [377, 148] width 23 height 13
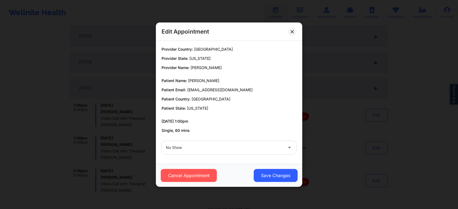
click at [207, 156] on div "No Show" at bounding box center [229, 147] width 143 height 21
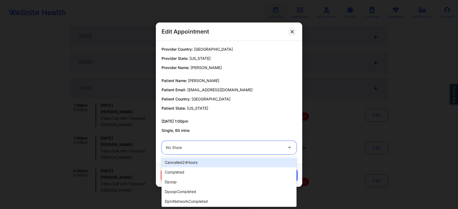
click at [211, 149] on div at bounding box center [224, 148] width 117 height 7
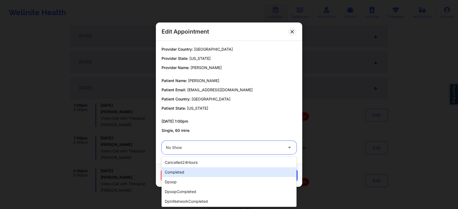
click at [194, 174] on div "completed" at bounding box center [229, 173] width 135 height 10
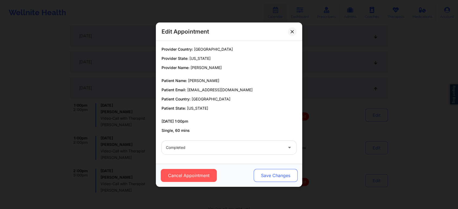
click at [275, 179] on button "Save Changes" at bounding box center [276, 175] width 44 height 13
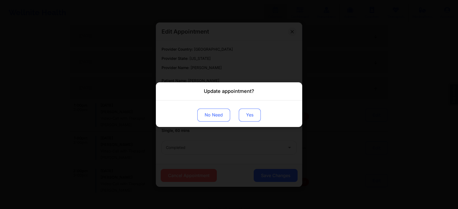
click at [247, 119] on button "Yes" at bounding box center [250, 115] width 22 height 13
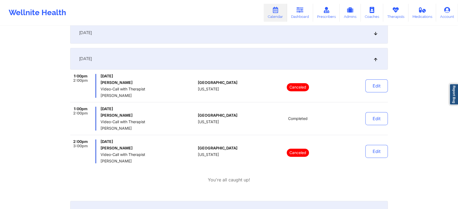
scroll to position [246, 0]
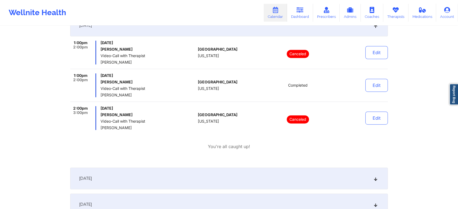
scroll to position [0, 0]
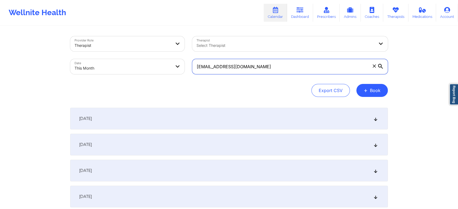
drag, startPoint x: 267, startPoint y: 73, endPoint x: 137, endPoint y: 39, distance: 134.7
click at [137, 39] on div "Provider Role Therapist Therapist Select Therapist Date This Month [EMAIL_ADDRE…" at bounding box center [229, 56] width 326 height 46
paste input "margaretstein9"
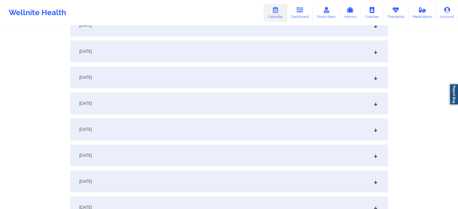
scroll to position [216, 0]
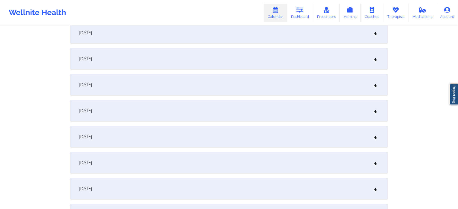
click at [329, 82] on div "[DATE]" at bounding box center [229, 85] width 318 height 22
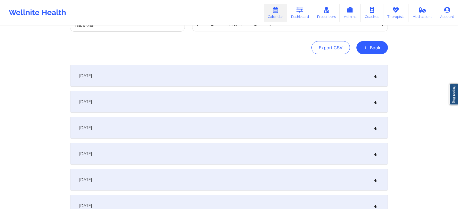
scroll to position [0, 0]
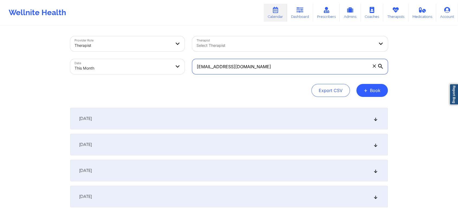
drag, startPoint x: 274, startPoint y: 72, endPoint x: 112, endPoint y: 96, distance: 164.3
click at [112, 96] on div "Provider Role Therapist Therapist Select Therapist Date This Month [EMAIL_ADDRE…" at bounding box center [229, 66] width 318 height 61
paste input "[PERSON_NAME].mosby8"
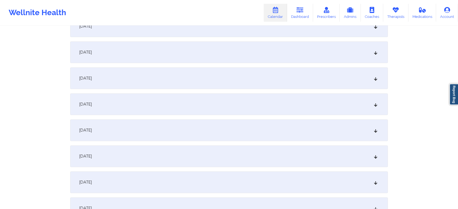
scroll to position [123, 0]
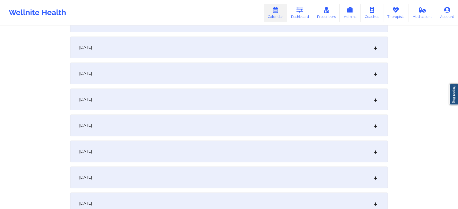
click at [298, 160] on div "[DATE]" at bounding box center [229, 152] width 318 height 22
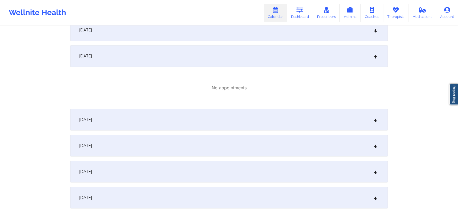
scroll to position [221, 0]
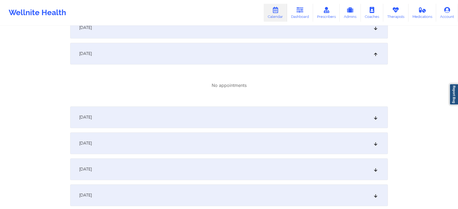
click at [287, 115] on div "[DATE]" at bounding box center [229, 118] width 318 height 22
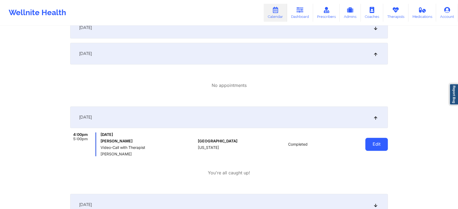
click at [374, 139] on button "Edit" at bounding box center [377, 144] width 23 height 13
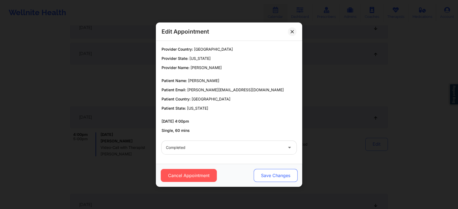
click at [275, 172] on button "Save Changes" at bounding box center [276, 175] width 44 height 13
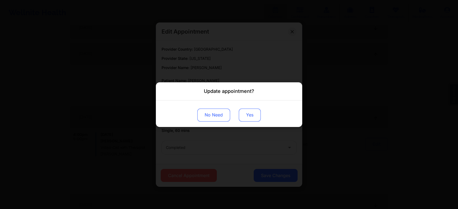
click at [246, 109] on button "Yes" at bounding box center [250, 115] width 22 height 13
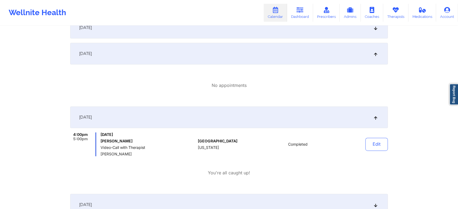
scroll to position [0, 0]
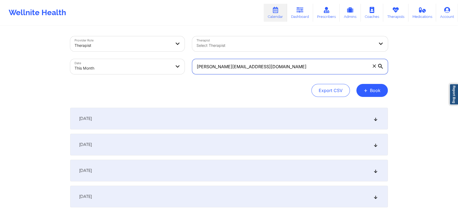
drag, startPoint x: 284, startPoint y: 61, endPoint x: 181, endPoint y: 58, distance: 102.9
click at [181, 58] on div "Provider Role Therapist Therapist Select Therapist Date This Month [PERSON_NAME…" at bounding box center [229, 56] width 326 height 46
paste input "udyfinkelstein66"
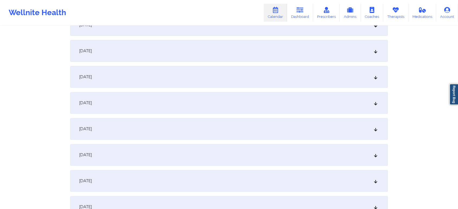
scroll to position [173, 0]
click at [221, 125] on div "[DATE]" at bounding box center [229, 128] width 318 height 22
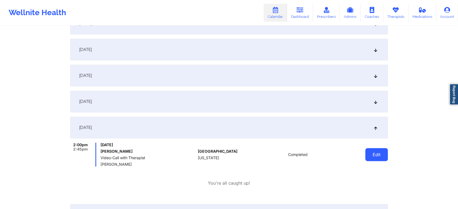
click at [380, 160] on button "Edit" at bounding box center [377, 154] width 23 height 13
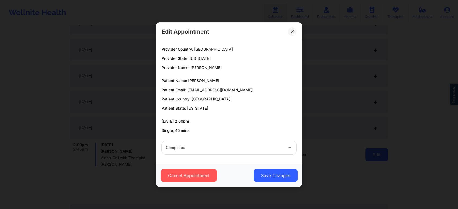
click at [257, 173] on button "Save Changes" at bounding box center [276, 175] width 44 height 13
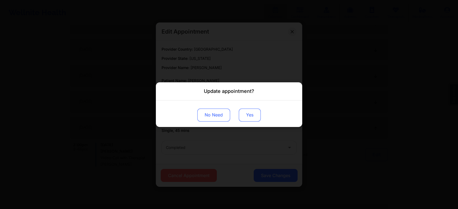
click at [252, 109] on button "Yes" at bounding box center [250, 115] width 22 height 13
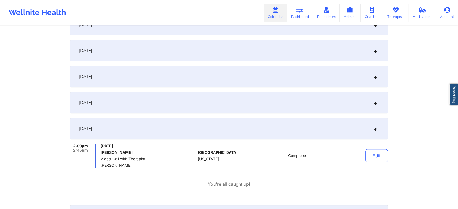
scroll to position [0, 0]
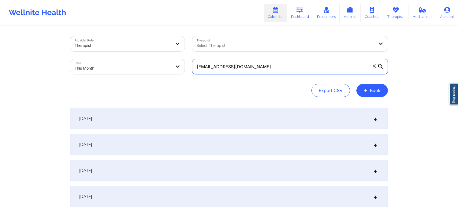
drag, startPoint x: 261, startPoint y: 65, endPoint x: 157, endPoint y: 58, distance: 104.4
click at [157, 58] on div "Provider Role Therapist Therapist Select Therapist Date This Month [EMAIL_ADDRE…" at bounding box center [229, 56] width 326 height 46
paste input "gramofsunshine"
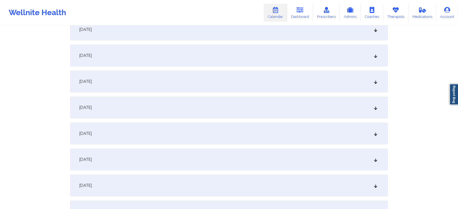
scroll to position [221, 0]
click at [290, 81] on div "[DATE]" at bounding box center [229, 80] width 318 height 22
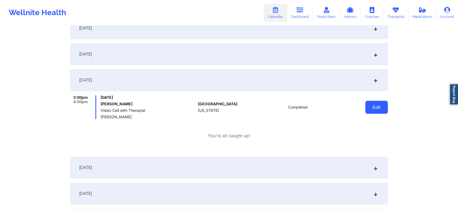
drag, startPoint x: 359, startPoint y: 102, endPoint x: 372, endPoint y: 103, distance: 13.1
click at [372, 103] on div "Edit" at bounding box center [363, 107] width 50 height 24
click at [372, 103] on button "Edit" at bounding box center [377, 107] width 23 height 13
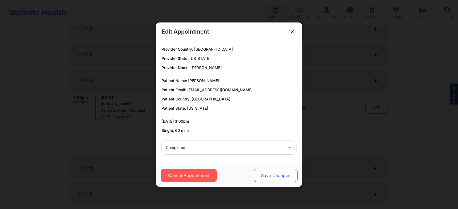
click at [276, 175] on button "Save Changes" at bounding box center [276, 175] width 44 height 13
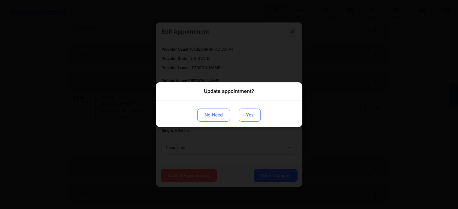
click at [244, 117] on button "Yes" at bounding box center [250, 115] width 22 height 13
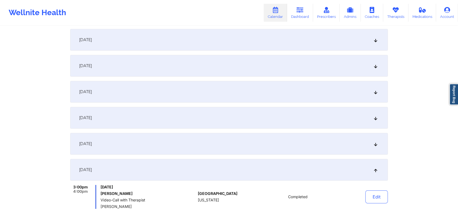
scroll to position [0, 0]
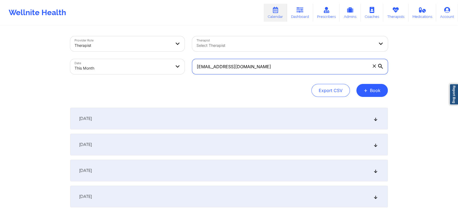
drag, startPoint x: 282, startPoint y: 65, endPoint x: 111, endPoint y: 84, distance: 171.8
click at [111, 84] on div "Provider Role Therapist Therapist Select Therapist Date This Month [EMAIL_ADDRE…" at bounding box center [229, 66] width 318 height 61
paste input "[EMAIL_ADDRESS][DOMAIN_NAME]"
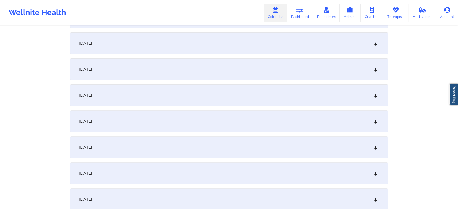
scroll to position [165, 0]
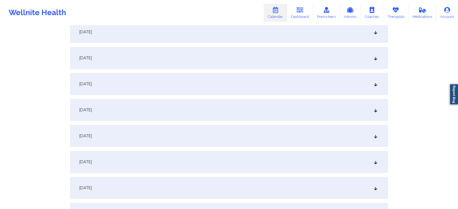
type input "[EMAIL_ADDRESS][DOMAIN_NAME]"
click at [283, 134] on div "[DATE]" at bounding box center [229, 136] width 318 height 22
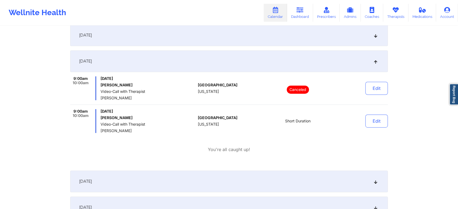
scroll to position [244, 0]
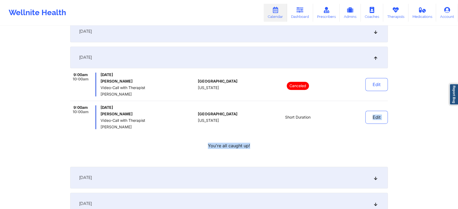
drag, startPoint x: 399, startPoint y: 133, endPoint x: 363, endPoint y: 123, distance: 36.7
click at [375, 118] on button "Edit" at bounding box center [377, 117] width 23 height 13
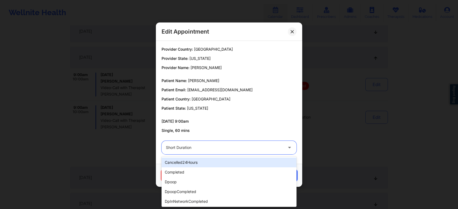
click at [215, 153] on div "Short Duration" at bounding box center [224, 148] width 117 height 14
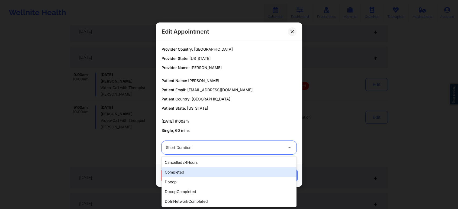
click at [189, 172] on div "completed" at bounding box center [229, 173] width 135 height 10
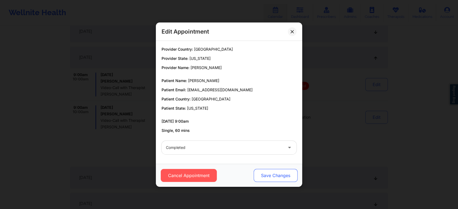
click at [265, 172] on button "Save Changes" at bounding box center [276, 175] width 44 height 13
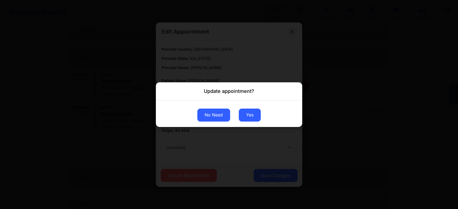
click at [206, 118] on button "No Need" at bounding box center [213, 115] width 33 height 13
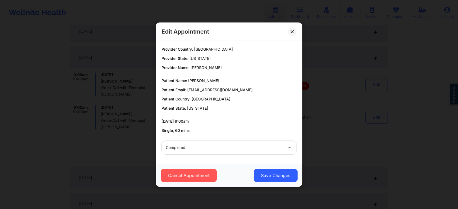
click at [188, 154] on div "completed" at bounding box center [229, 147] width 143 height 21
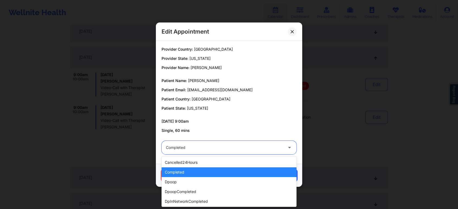
click at [202, 143] on div "completed" at bounding box center [224, 148] width 117 height 14
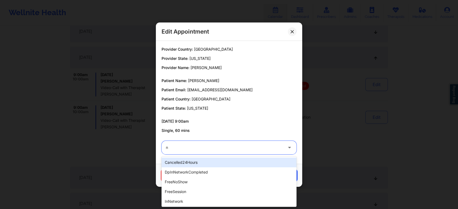
type input "no"
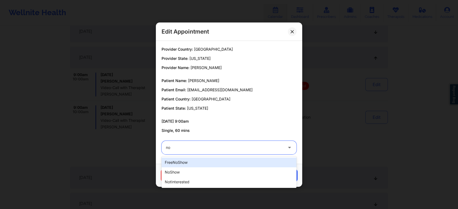
click at [184, 167] on div "freeNoShow" at bounding box center [229, 163] width 135 height 10
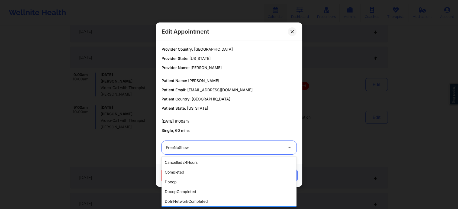
click at [193, 149] on div at bounding box center [224, 148] width 117 height 7
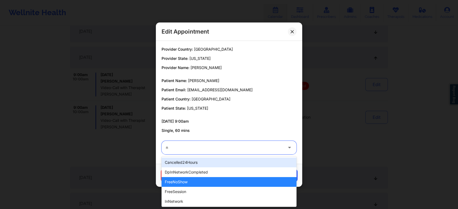
type input "no"
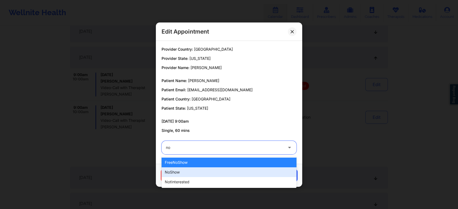
click at [241, 174] on div "noShow" at bounding box center [229, 173] width 135 height 10
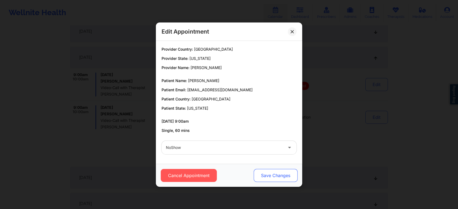
click at [281, 171] on button "Save Changes" at bounding box center [276, 175] width 44 height 13
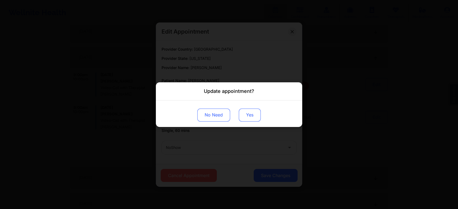
click at [244, 122] on div "No Need Yes" at bounding box center [229, 113] width 146 height 27
click at [251, 114] on button "Yes" at bounding box center [250, 115] width 22 height 13
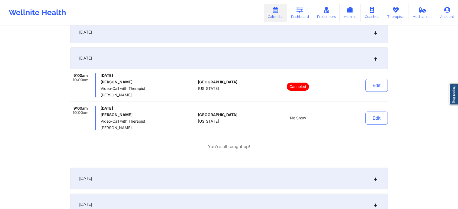
scroll to position [0, 0]
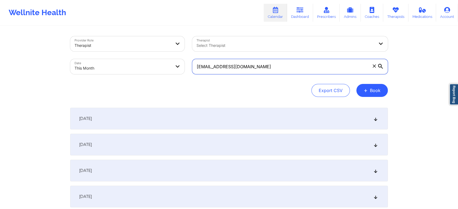
drag, startPoint x: 257, startPoint y: 71, endPoint x: 144, endPoint y: 54, distance: 114.1
click at [144, 54] on div "Provider Role Therapist Therapist Select Therapist Date This Month [EMAIL_ADDRE…" at bounding box center [229, 56] width 326 height 46
paste input "[EMAIL_ADDRESS][DOMAIN_NAME]"
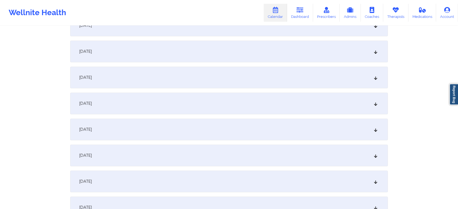
scroll to position [199, 0]
click at [301, 97] on div "[DATE]" at bounding box center [229, 102] width 318 height 22
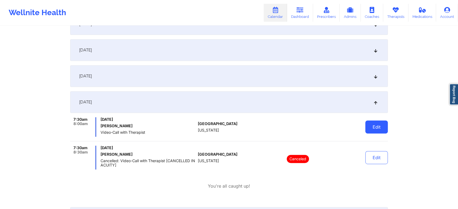
click at [381, 129] on button "Edit" at bounding box center [377, 127] width 23 height 13
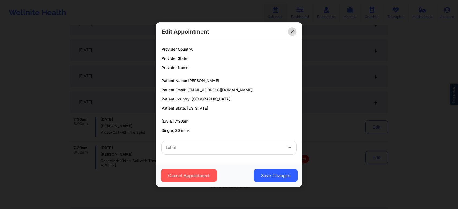
click at [292, 30] on icon at bounding box center [292, 31] width 3 height 3
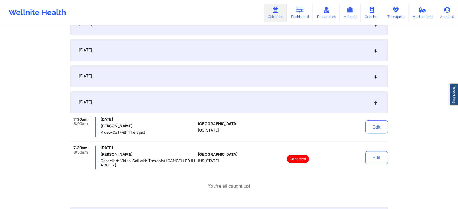
scroll to position [0, 0]
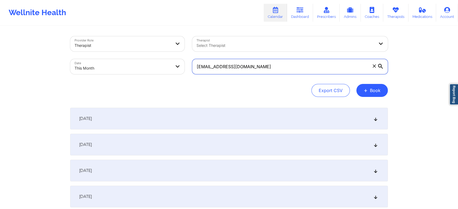
drag, startPoint x: 297, startPoint y: 68, endPoint x: 132, endPoint y: 57, distance: 165.3
click at [132, 57] on div "Provider Role Therapist Therapist Select Therapist Date This Month [EMAIL_ADDRE…" at bounding box center [229, 56] width 326 height 46
paste input "[EMAIL_ADDRESS]"
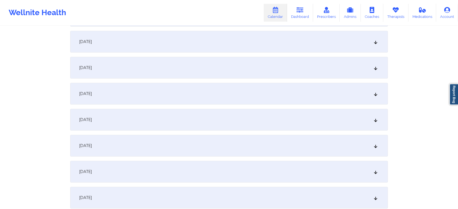
scroll to position [136, 0]
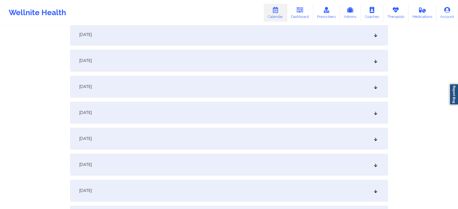
click at [166, 164] on div "[DATE]" at bounding box center [229, 165] width 318 height 22
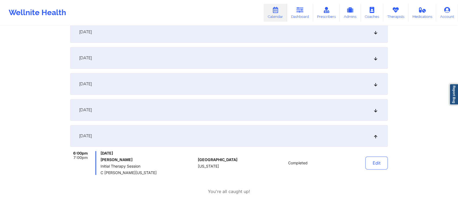
scroll to position [166, 0]
click at [375, 167] on button "Edit" at bounding box center [377, 162] width 23 height 13
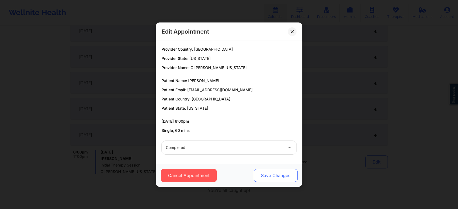
click at [279, 177] on button "Save Changes" at bounding box center [276, 175] width 44 height 13
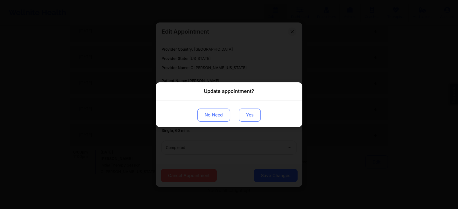
click at [248, 112] on button "Yes" at bounding box center [250, 115] width 22 height 13
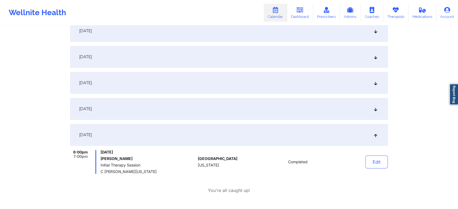
scroll to position [0, 0]
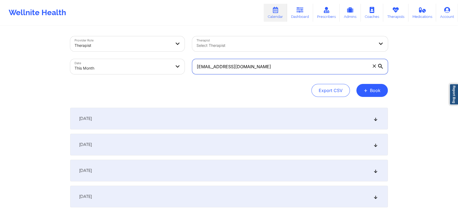
click at [262, 68] on input "[EMAIL_ADDRESS][DOMAIN_NAME]" at bounding box center [290, 66] width 196 height 15
drag, startPoint x: 262, startPoint y: 68, endPoint x: 203, endPoint y: 67, distance: 58.9
click at [203, 67] on input "[EMAIL_ADDRESS][DOMAIN_NAME]" at bounding box center [290, 66] width 196 height 15
paste input "[EMAIL_ADDRESS]"
paste input "[EMAIL_ADDRESS][DOMAIN_NAME]"
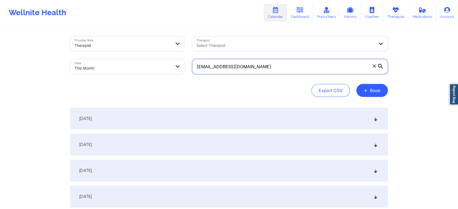
type input "[EMAIL_ADDRESS]@[DOMAIN_NAME]"
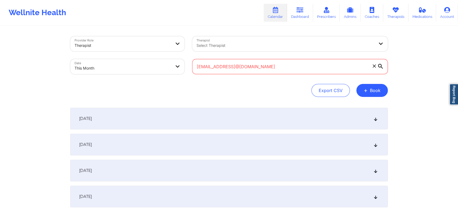
drag, startPoint x: 315, startPoint y: 63, endPoint x: 188, endPoint y: 63, distance: 127.0
click at [188, 63] on div "Provider Role Therapist Therapist Select Therapist Date This Month [EMAIL_ADDRE…" at bounding box center [229, 56] width 326 height 46
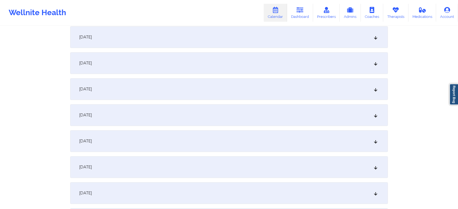
scroll to position [221, 0]
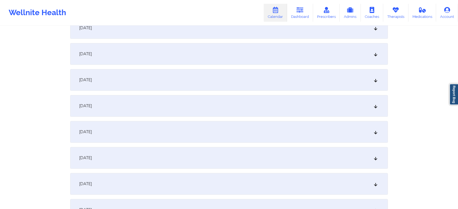
click at [298, 75] on div "[DATE]" at bounding box center [229, 80] width 318 height 22
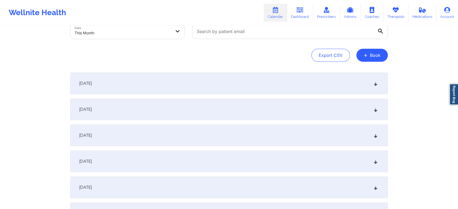
scroll to position [0, 0]
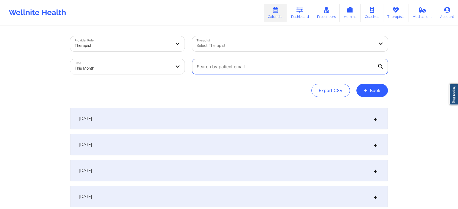
click at [213, 69] on input "text" at bounding box center [290, 66] width 196 height 15
paste input "[EMAIL_ADDRESS][DOMAIN_NAME]"
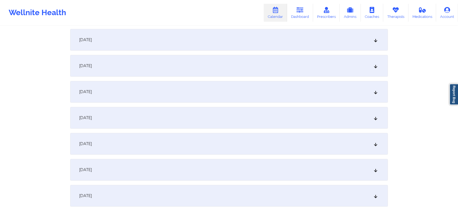
click at [209, 114] on div "[DATE]" at bounding box center [229, 118] width 318 height 22
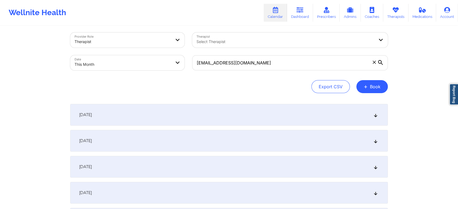
scroll to position [0, 0]
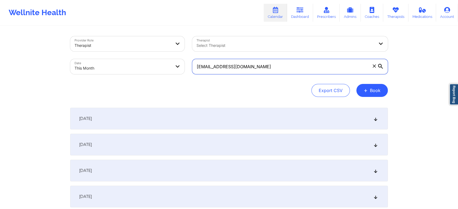
drag, startPoint x: 271, startPoint y: 63, endPoint x: 100, endPoint y: 58, distance: 171.8
click at [100, 58] on div "Provider Role Therapist Therapist Select Therapist Date This Month [EMAIL_ADDRE…" at bounding box center [229, 56] width 326 height 46
paste input "homesbylisab@gmai"
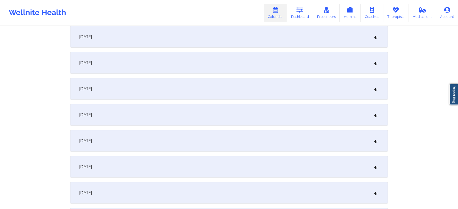
scroll to position [192, 0]
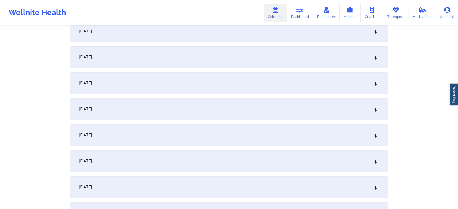
click at [242, 111] on div "[DATE]" at bounding box center [229, 109] width 318 height 22
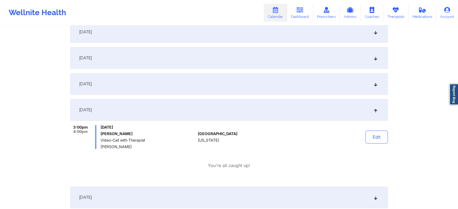
scroll to position [0, 0]
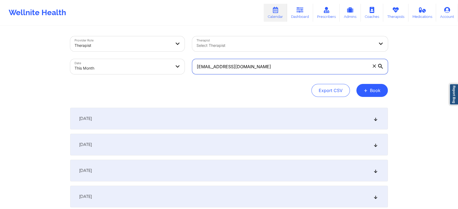
drag, startPoint x: 266, startPoint y: 65, endPoint x: 99, endPoint y: 61, distance: 167.7
click at [99, 61] on div "Provider Role Therapist Therapist Select Therapist Date This Month [EMAIL_ADDRE…" at bounding box center [229, 56] width 326 height 46
paste input "gcruz78692"
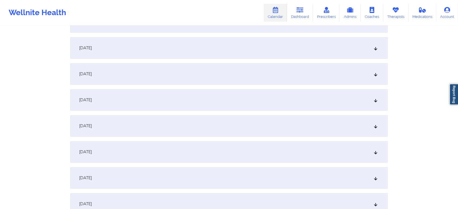
scroll to position [202, 0]
click at [247, 106] on div "[DATE]" at bounding box center [229, 99] width 318 height 22
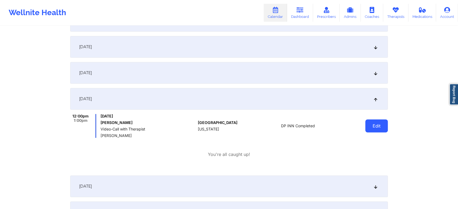
click at [368, 130] on button "Edit" at bounding box center [377, 126] width 23 height 13
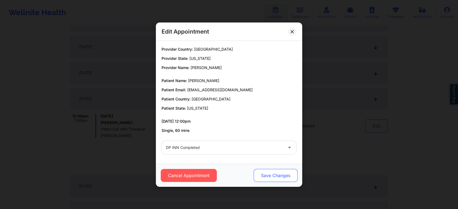
click at [272, 177] on button "Save Changes" at bounding box center [276, 175] width 44 height 13
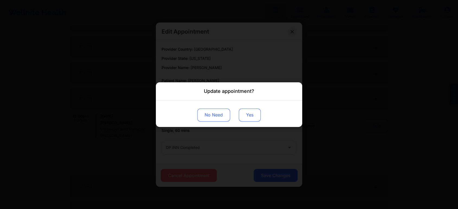
click at [246, 112] on button "Yes" at bounding box center [250, 115] width 22 height 13
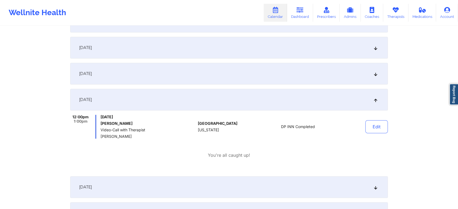
scroll to position [0, 0]
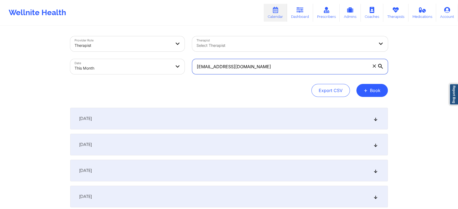
drag, startPoint x: 259, startPoint y: 68, endPoint x: 138, endPoint y: 71, distance: 121.3
click at [138, 71] on div "Provider Role Therapist Therapist Select Therapist Date This Month [EMAIL_ADDRE…" at bounding box center [229, 56] width 326 height 46
paste input "jillriv15"
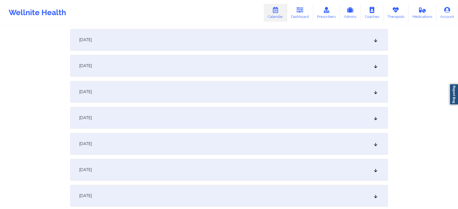
click at [269, 118] on div "[DATE]" at bounding box center [229, 118] width 318 height 22
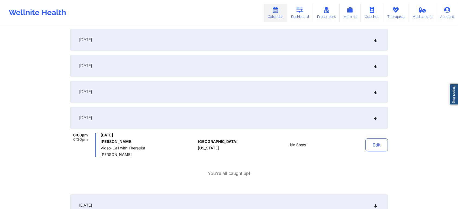
scroll to position [0, 0]
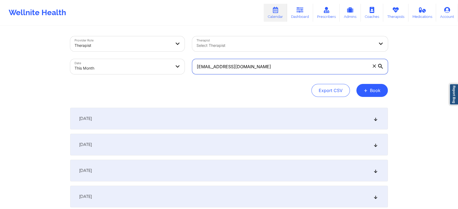
drag, startPoint x: 271, startPoint y: 63, endPoint x: 121, endPoint y: 55, distance: 149.7
click at [121, 55] on div "Provider Role Therapist Therapist Select Therapist Date This Month [EMAIL_ADDRE…" at bounding box center [229, 56] width 326 height 46
paste input "[EMAIL_ADDRESS]"
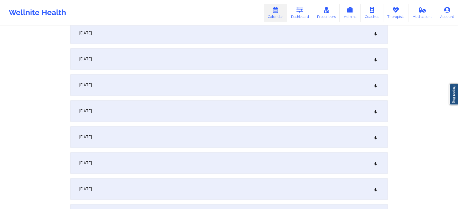
scroll to position [167, 0]
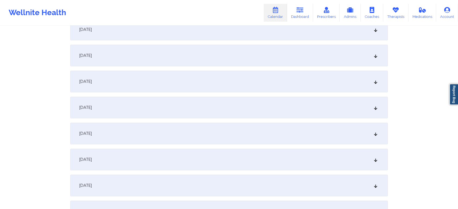
click at [265, 133] on div "[DATE]" at bounding box center [229, 134] width 318 height 22
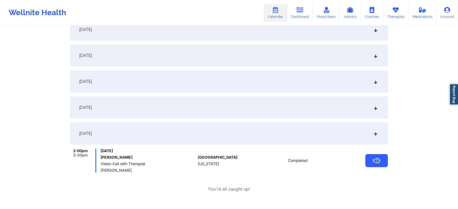
drag, startPoint x: 374, startPoint y: 168, endPoint x: 380, endPoint y: 156, distance: 13.6
click at [380, 156] on div "Edit" at bounding box center [363, 161] width 50 height 24
click at [380, 156] on button "Edit" at bounding box center [377, 160] width 23 height 13
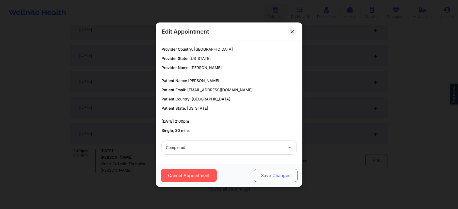
click at [274, 175] on button "Save Changes" at bounding box center [276, 175] width 44 height 13
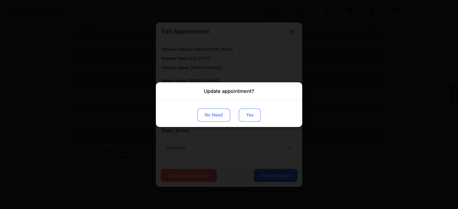
click at [252, 120] on button "Yes" at bounding box center [250, 115] width 22 height 13
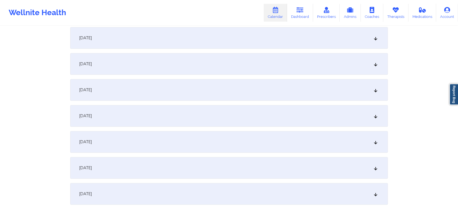
scroll to position [0, 0]
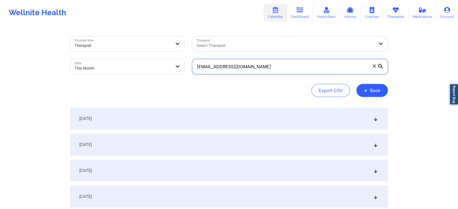
drag, startPoint x: 266, startPoint y: 70, endPoint x: 109, endPoint y: 60, distance: 157.1
click at [109, 60] on div "Provider Role Therapist Therapist Select Therapist Date This Month [EMAIL_ADDRE…" at bounding box center [229, 56] width 326 height 46
paste input "[EMAIL_ADDRESS]"
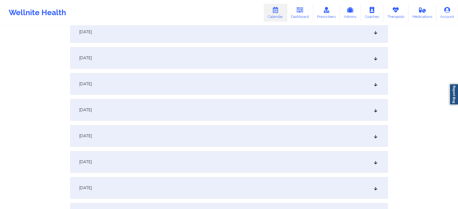
click at [218, 180] on div "[DATE]" at bounding box center [229, 188] width 318 height 22
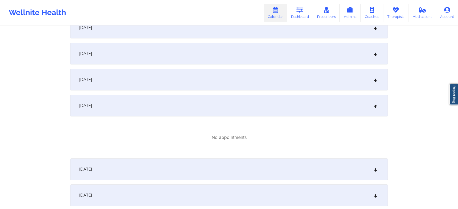
scroll to position [0, 0]
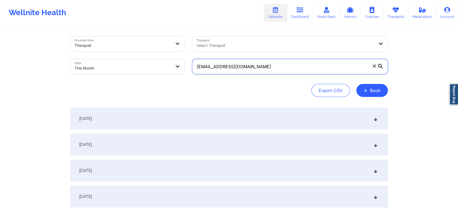
drag, startPoint x: 253, startPoint y: 63, endPoint x: 139, endPoint y: 53, distance: 114.3
click at [139, 53] on div "Provider Role Therapist Therapist Select Therapist Date This Month [EMAIL_ADDRE…" at bounding box center [229, 56] width 326 height 46
paste input "colieamiller@g"
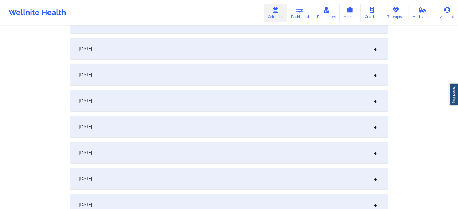
scroll to position [179, 0]
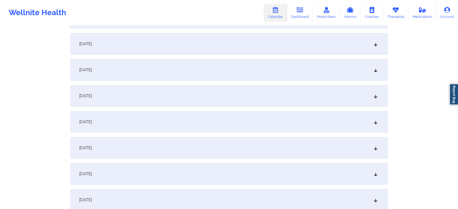
click at [285, 118] on div "[DATE]" at bounding box center [229, 122] width 318 height 22
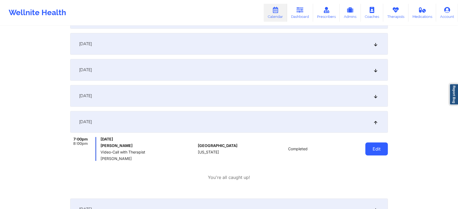
click at [387, 155] on button "Edit" at bounding box center [377, 149] width 23 height 13
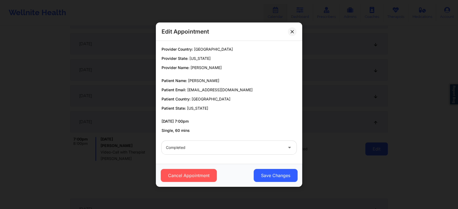
click at [278, 175] on button "Save Changes" at bounding box center [276, 175] width 44 height 13
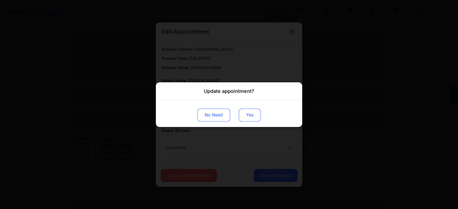
drag, startPoint x: 248, startPoint y: 122, endPoint x: 251, endPoint y: 118, distance: 4.8
click at [251, 118] on div "No Need Yes" at bounding box center [229, 113] width 146 height 27
click at [251, 118] on button "Yes" at bounding box center [250, 115] width 22 height 13
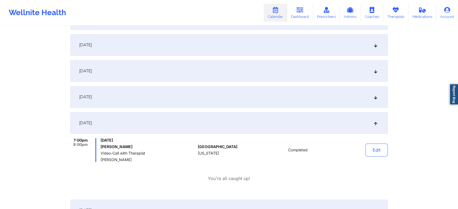
scroll to position [0, 0]
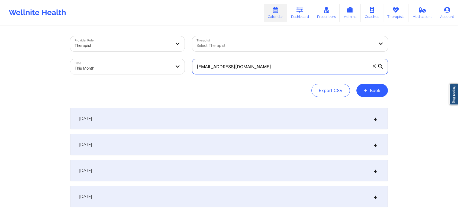
drag, startPoint x: 245, startPoint y: 66, endPoint x: 130, endPoint y: 60, distance: 115.4
click at [130, 60] on div "Provider Role Therapist Therapist Select Therapist Date This Month [EMAIL_ADDRE…" at bounding box center [229, 56] width 326 height 46
paste input "[EMAIL_ADDRESS]"
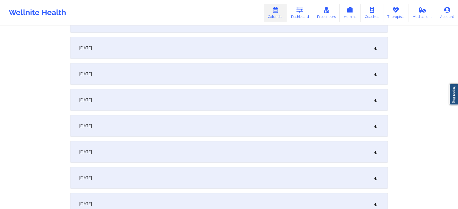
scroll to position [205, 0]
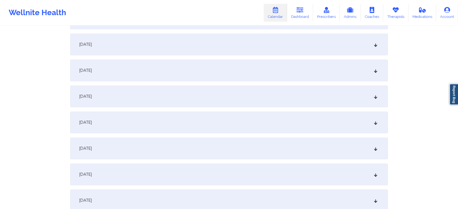
click at [247, 89] on div "[DATE]" at bounding box center [229, 97] width 318 height 22
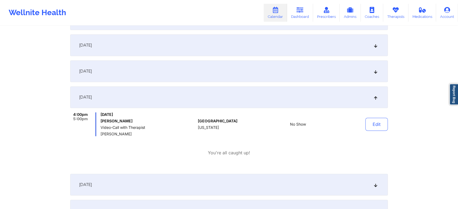
scroll to position [0, 0]
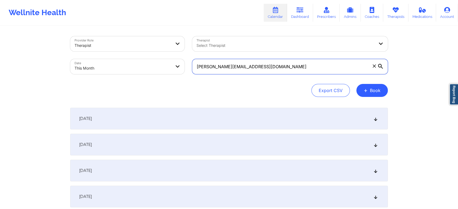
drag, startPoint x: 264, startPoint y: 59, endPoint x: 70, endPoint y: 44, distance: 194.8
click at [70, 44] on div "Provider Role Therapist Therapist Select Therapist Date This Month [PERSON_NAME…" at bounding box center [229, 56] width 326 height 46
paste input "[EMAIL_ADDRESS]"
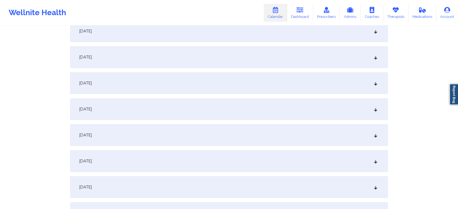
scroll to position [246, 0]
click at [292, 58] on div "[DATE]" at bounding box center [229, 55] width 318 height 22
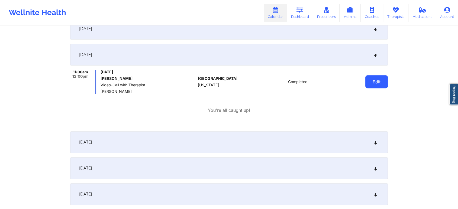
click at [385, 87] on button "Edit" at bounding box center [377, 81] width 23 height 13
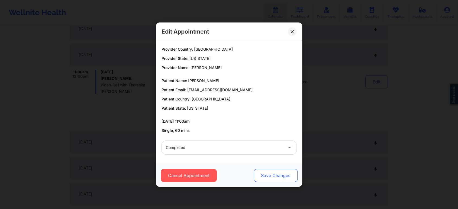
click at [263, 173] on button "Save Changes" at bounding box center [276, 175] width 44 height 13
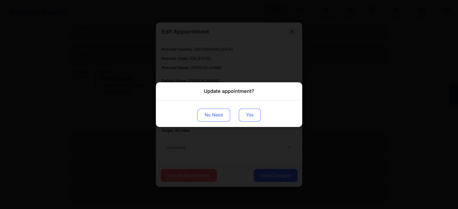
click at [253, 115] on button "Yes" at bounding box center [250, 115] width 22 height 13
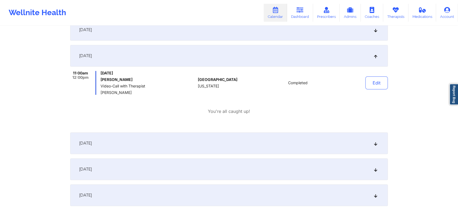
scroll to position [0, 0]
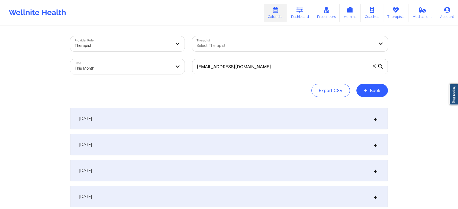
drag, startPoint x: 279, startPoint y: 56, endPoint x: 228, endPoint y: 67, distance: 52.9
click at [228, 67] on div "[EMAIL_ADDRESS][DOMAIN_NAME]" at bounding box center [290, 66] width 203 height 23
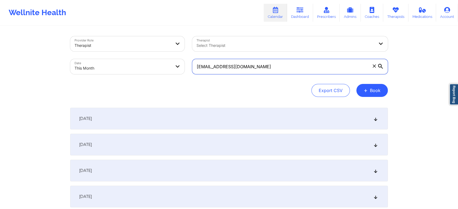
click at [258, 71] on input "[EMAIL_ADDRESS][DOMAIN_NAME]" at bounding box center [290, 66] width 196 height 15
drag, startPoint x: 258, startPoint y: 71, endPoint x: 96, endPoint y: 61, distance: 162.0
click at [96, 61] on div "Provider Role Therapist Therapist Select Therapist Date This Month [EMAIL_ADDRE…" at bounding box center [229, 56] width 326 height 46
paste input "rkonieczka@tampabay.rr"
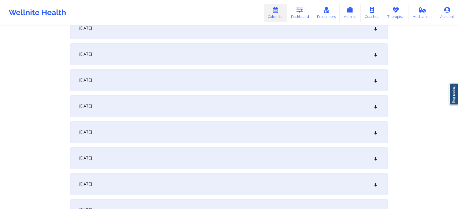
scroll to position [224, 0]
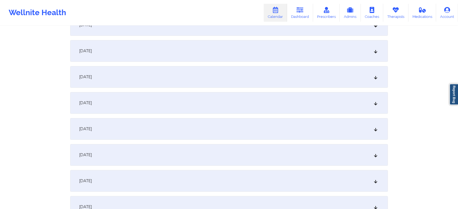
click at [188, 83] on div "[DATE]" at bounding box center [229, 77] width 318 height 22
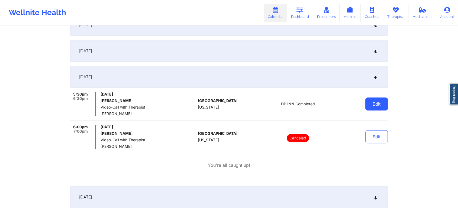
click at [373, 107] on button "Edit" at bounding box center [377, 104] width 23 height 13
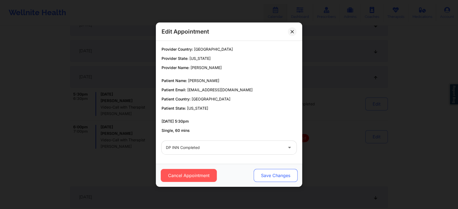
click at [278, 177] on button "Save Changes" at bounding box center [276, 175] width 44 height 13
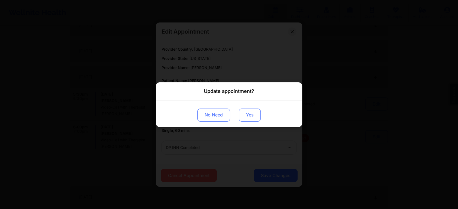
click at [251, 117] on button "Yes" at bounding box center [250, 115] width 22 height 13
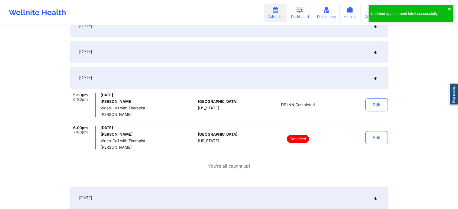
scroll to position [0, 0]
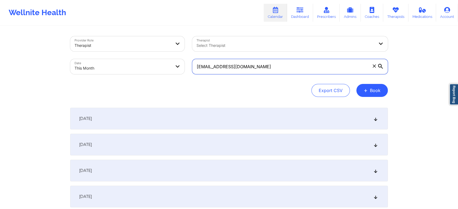
drag, startPoint x: 275, startPoint y: 60, endPoint x: 119, endPoint y: 66, distance: 156.9
click at [119, 66] on div "Provider Role Therapist Therapist Select Therapist Date This Month [EMAIL_ADDRE…" at bounding box center [229, 56] width 326 height 46
paste input "[EMAIL_ADDRESS]"
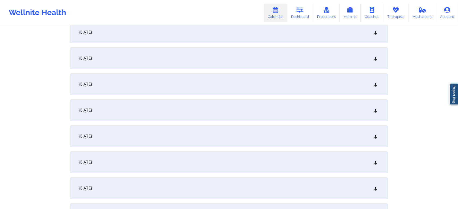
click at [246, 102] on div "[DATE]" at bounding box center [229, 111] width 318 height 22
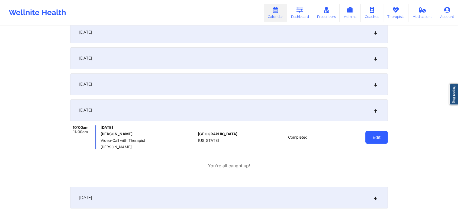
click at [382, 136] on button "Edit" at bounding box center [377, 137] width 23 height 13
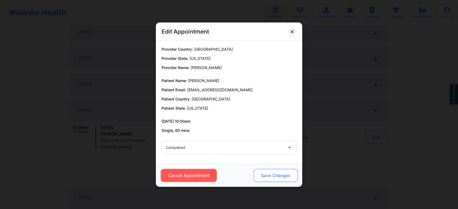
click at [284, 179] on button "Save Changes" at bounding box center [276, 175] width 44 height 13
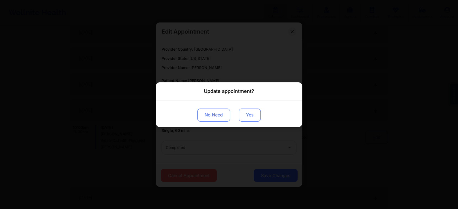
drag, startPoint x: 250, startPoint y: 107, endPoint x: 250, endPoint y: 114, distance: 6.8
click at [250, 114] on div "No Need Yes" at bounding box center [229, 113] width 146 height 27
click at [250, 114] on button "Yes" at bounding box center [250, 115] width 22 height 13
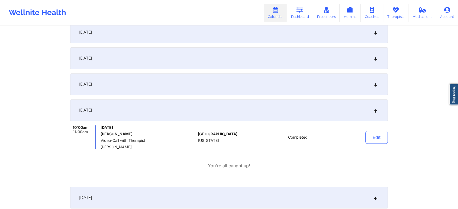
scroll to position [0, 0]
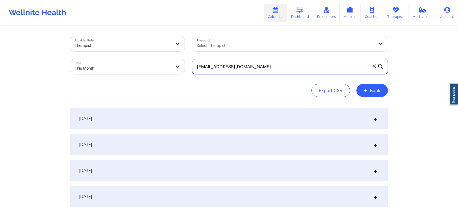
drag, startPoint x: 250, startPoint y: 65, endPoint x: 122, endPoint y: 42, distance: 129.7
click at [122, 42] on div "Provider Role Therapist Therapist Select Therapist Date This Month [EMAIL_ADDRE…" at bounding box center [229, 56] width 326 height 46
paste input "[EMAIL_ADDRESS]"
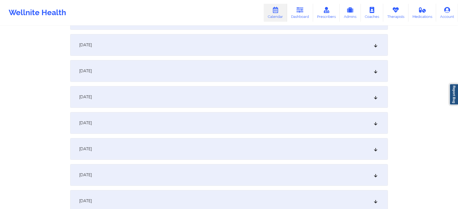
click at [237, 114] on div "[DATE]" at bounding box center [229, 123] width 318 height 22
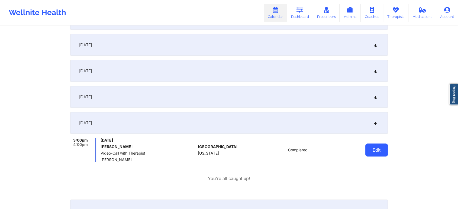
click at [378, 154] on button "Edit" at bounding box center [377, 150] width 23 height 13
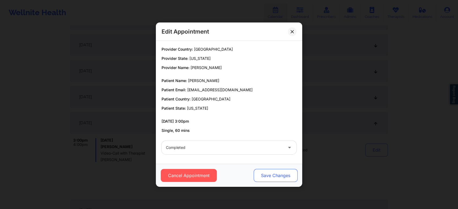
click at [282, 175] on button "Save Changes" at bounding box center [276, 175] width 44 height 13
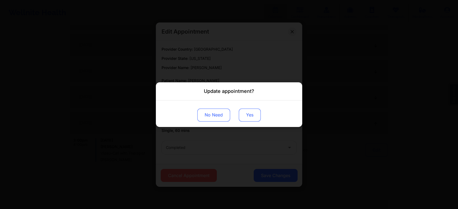
click at [253, 117] on button "Yes" at bounding box center [250, 115] width 22 height 13
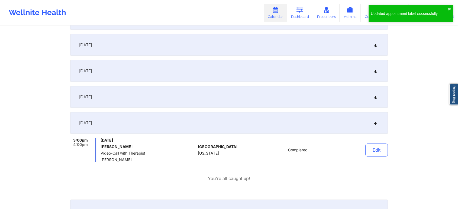
scroll to position [0, 0]
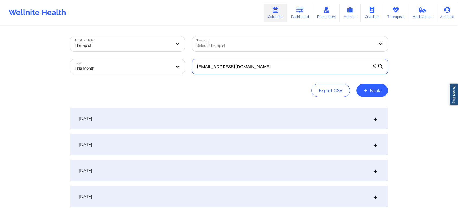
drag, startPoint x: 294, startPoint y: 65, endPoint x: 151, endPoint y: 46, distance: 143.6
click at [151, 46] on div "Provider Role Therapist Therapist Select Therapist Date This Month [EMAIL_ADDRE…" at bounding box center [229, 56] width 326 height 46
paste input "[EMAIL_ADDRESS]"
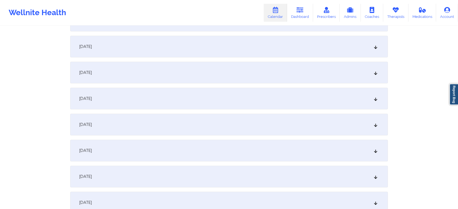
scroll to position [145, 0]
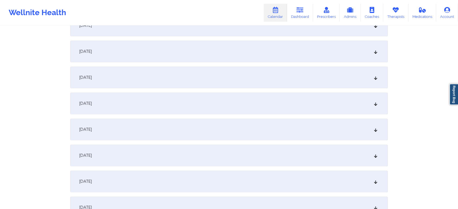
click at [200, 171] on div "[DATE]" at bounding box center [229, 182] width 318 height 22
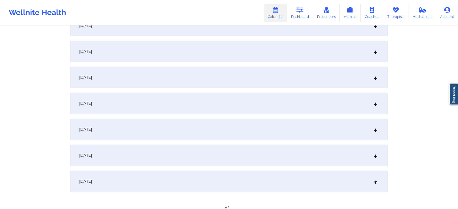
click at [215, 160] on div "[DATE]" at bounding box center [229, 156] width 318 height 22
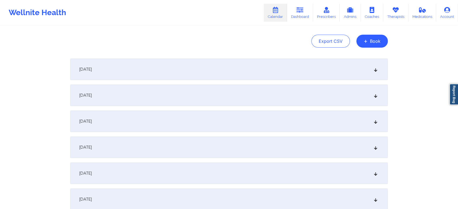
scroll to position [0, 0]
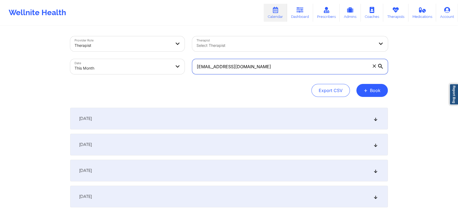
drag, startPoint x: 264, startPoint y: 65, endPoint x: 131, endPoint y: 60, distance: 132.8
click at [131, 60] on div "Provider Role Therapist Therapist Select Therapist Date This Month [EMAIL_ADDRE…" at bounding box center [229, 56] width 326 height 46
paste input "[EMAIL_ADDRESS]"
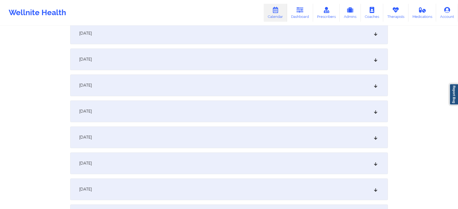
scroll to position [243, 0]
click at [245, 49] on div "[DATE]" at bounding box center [229, 58] width 318 height 22
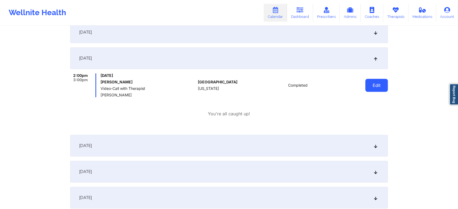
click at [374, 80] on button "Edit" at bounding box center [377, 85] width 23 height 13
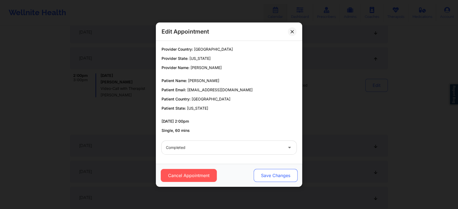
click at [261, 175] on button "Save Changes" at bounding box center [276, 175] width 44 height 13
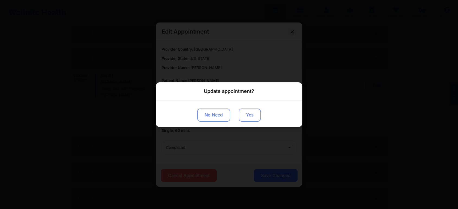
click at [247, 120] on button "Yes" at bounding box center [250, 115] width 22 height 13
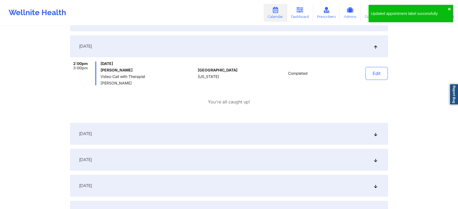
scroll to position [0, 0]
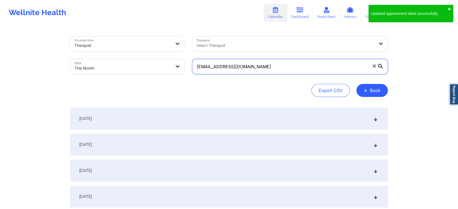
drag, startPoint x: 263, startPoint y: 69, endPoint x: 116, endPoint y: 40, distance: 150.7
click at [116, 40] on div "Provider Role Therapist Therapist Select Therapist Date This Month [EMAIL_ADDRE…" at bounding box center [229, 56] width 326 height 46
paste input "jakhtab@hot"
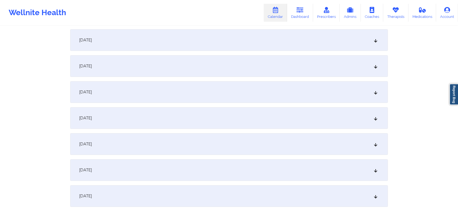
scroll to position [120, 0]
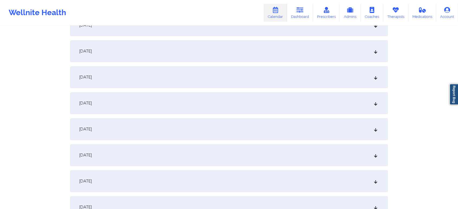
click at [223, 185] on div "[DATE]" at bounding box center [229, 182] width 318 height 22
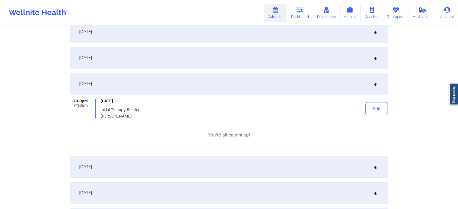
scroll to position [0, 0]
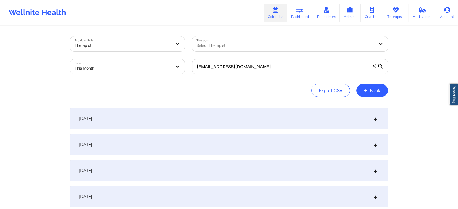
drag, startPoint x: 264, startPoint y: 58, endPoint x: 244, endPoint y: 62, distance: 20.2
click at [244, 62] on div "[EMAIL_ADDRESS][DOMAIN_NAME]" at bounding box center [290, 66] width 203 height 23
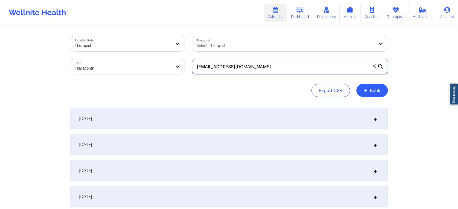
click at [244, 62] on input "[EMAIL_ADDRESS][DOMAIN_NAME]" at bounding box center [290, 66] width 196 height 15
drag, startPoint x: 244, startPoint y: 62, endPoint x: 90, endPoint y: 40, distance: 155.3
click at [90, 40] on div "Provider Role Therapist Therapist Select Therapist Date This Month [EMAIL_ADDRE…" at bounding box center [229, 56] width 326 height 46
paste input "sondanieldominguez@g"
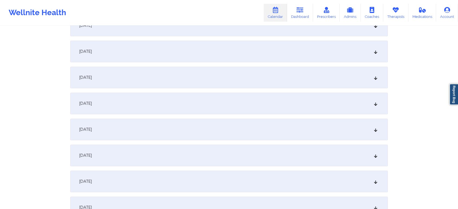
drag, startPoint x: 214, startPoint y: 64, endPoint x: 208, endPoint y: 105, distance: 41.4
click at [208, 105] on div "[DATE]" at bounding box center [229, 104] width 318 height 22
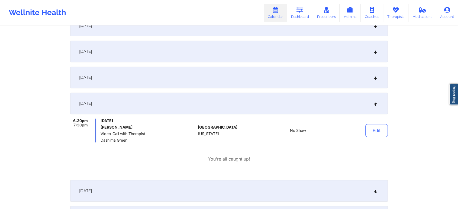
scroll to position [0, 0]
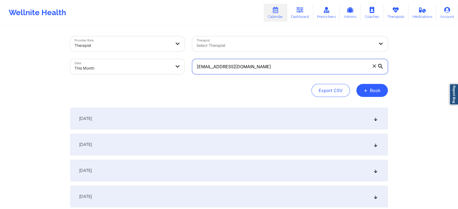
drag, startPoint x: 296, startPoint y: 68, endPoint x: 133, endPoint y: 60, distance: 163.5
click at [133, 60] on div "Provider Role Therapist Therapist Select Therapist Date This Month [EMAIL_ADDRE…" at bounding box center [229, 56] width 326 height 46
paste input "scarlson07"
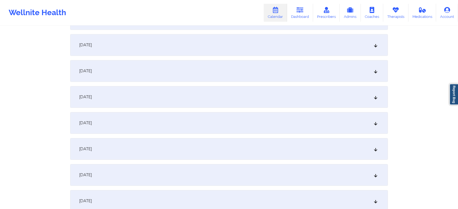
click at [246, 71] on div "[DATE]" at bounding box center [229, 71] width 318 height 22
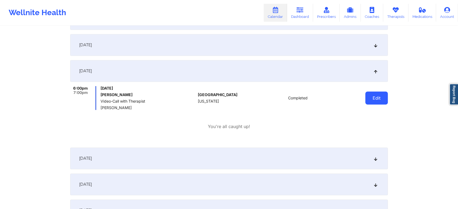
click at [375, 97] on button "Edit" at bounding box center [377, 98] width 23 height 13
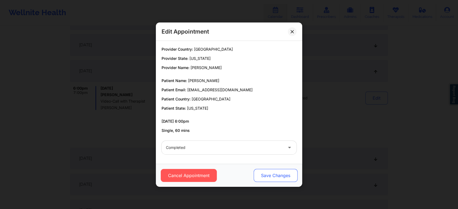
click at [279, 181] on button "Save Changes" at bounding box center [276, 175] width 44 height 13
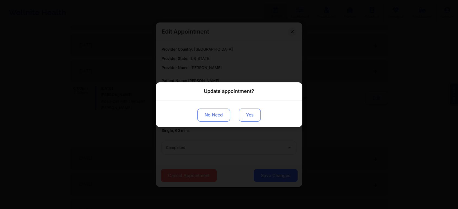
click at [246, 114] on button "Yes" at bounding box center [250, 115] width 22 height 13
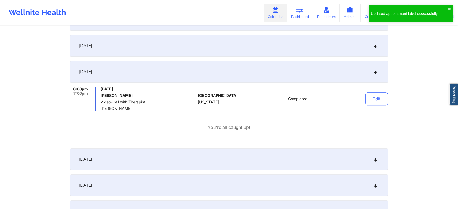
scroll to position [0, 0]
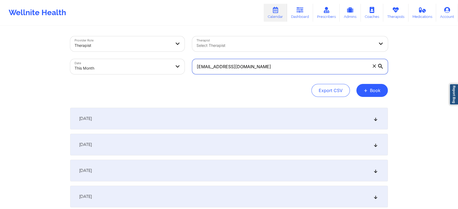
drag, startPoint x: 252, startPoint y: 70, endPoint x: 110, endPoint y: 56, distance: 143.1
click at [110, 56] on div "Provider Role Therapist Therapist Select Therapist Date This Month [EMAIL_ADDRE…" at bounding box center [229, 56] width 326 height 46
paste input "mrpuggsworth515"
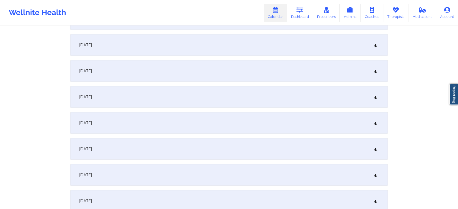
scroll to position [249, 0]
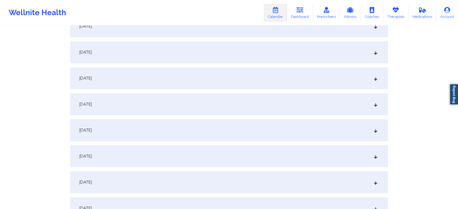
click at [184, 56] on div "[DATE]" at bounding box center [229, 53] width 318 height 22
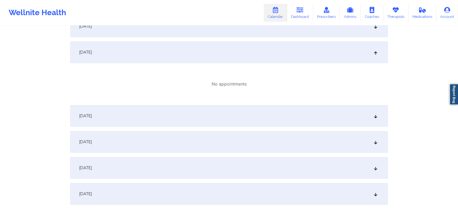
scroll to position [0, 0]
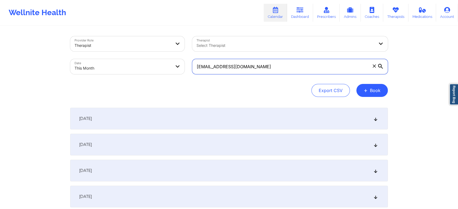
drag, startPoint x: 282, startPoint y: 65, endPoint x: 145, endPoint y: 43, distance: 139.4
click at [145, 43] on div "Provider Role Therapist Therapist Select Therapist Date This Month [EMAIL_ADDRE…" at bounding box center [229, 56] width 326 height 46
paste input "andmason311"
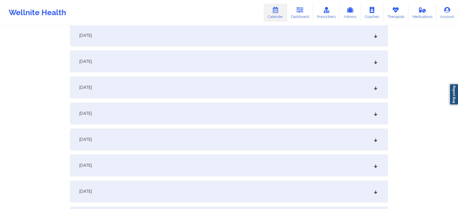
scroll to position [167, 0]
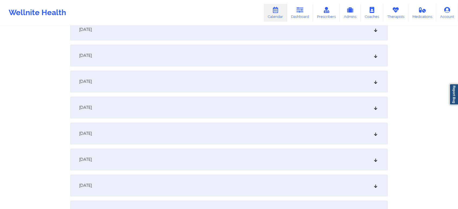
click at [199, 107] on div "[DATE]" at bounding box center [229, 108] width 318 height 22
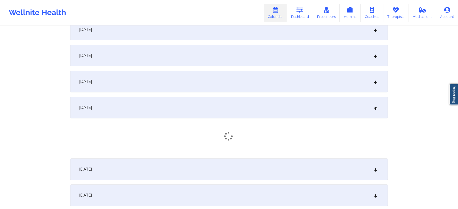
click at [208, 170] on div "[DATE]" at bounding box center [229, 170] width 318 height 22
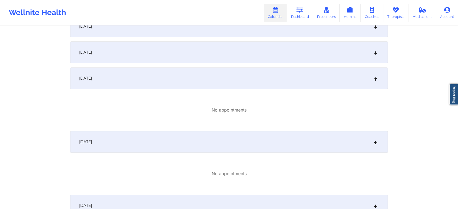
scroll to position [0, 0]
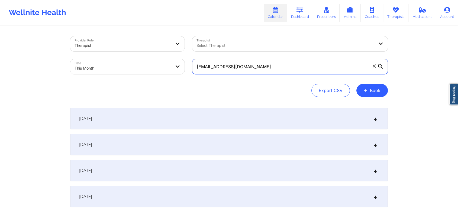
drag, startPoint x: 283, startPoint y: 65, endPoint x: 128, endPoint y: 56, distance: 155.5
click at [128, 56] on div "Provider Role Therapist Therapist Select Therapist Date This Month [EMAIL_ADDRE…" at bounding box center [229, 56] width 326 height 46
drag, startPoint x: 273, startPoint y: 65, endPoint x: 174, endPoint y: 50, distance: 100.7
click at [174, 50] on div "Provider Role Therapist Therapist Select Therapist Date This Month [EMAIL_ADDRE…" at bounding box center [229, 56] width 326 height 46
paste input "[EMAIL_ADDRESS][DOMAIN_NAME]"
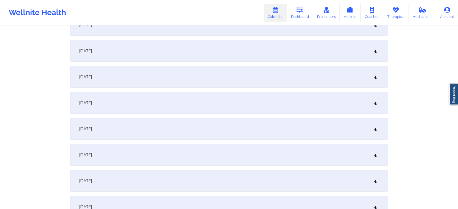
scroll to position [173, 0]
click at [244, 120] on div "[DATE]" at bounding box center [229, 128] width 318 height 22
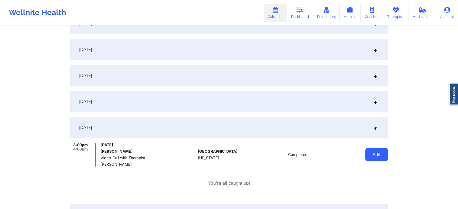
click at [368, 155] on button "Edit" at bounding box center [377, 154] width 23 height 13
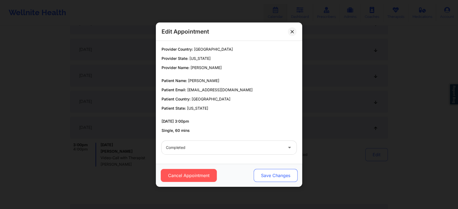
click at [284, 170] on button "Save Changes" at bounding box center [276, 175] width 44 height 13
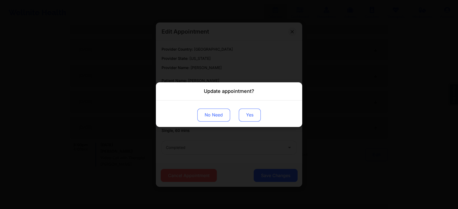
click at [247, 117] on button "Yes" at bounding box center [250, 115] width 22 height 13
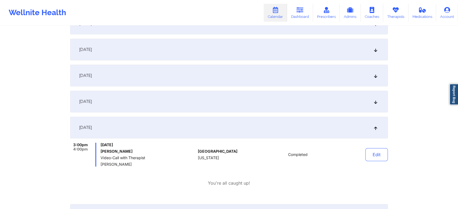
scroll to position [0, 0]
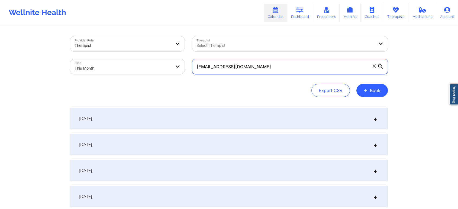
drag, startPoint x: 265, startPoint y: 60, endPoint x: 145, endPoint y: 67, distance: 119.8
click at [145, 67] on div "Provider Role Therapist Therapist Select Therapist Date This Month [EMAIL_ADDRE…" at bounding box center [229, 56] width 326 height 46
paste input "[PERSON_NAME][EMAIL_ADDRESS][DOMAIN_NAME]"
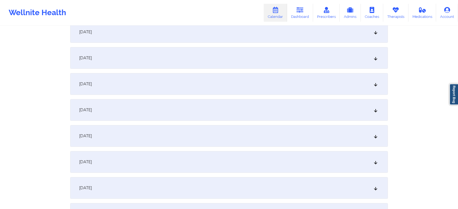
scroll to position [170, 0]
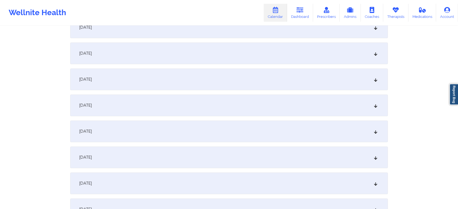
click at [269, 136] on div "[DATE]" at bounding box center [229, 132] width 318 height 22
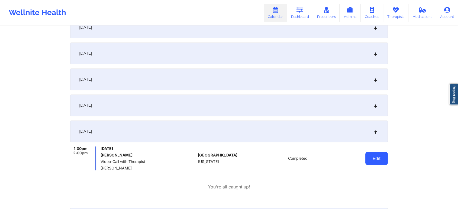
click at [370, 162] on button "Edit" at bounding box center [377, 158] width 23 height 13
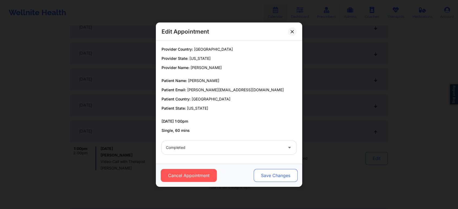
click at [268, 175] on button "Save Changes" at bounding box center [276, 175] width 44 height 13
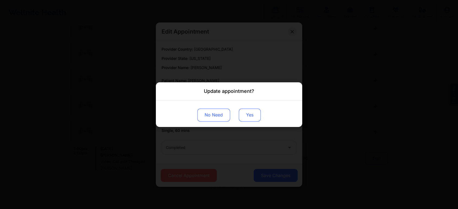
click at [245, 112] on button "Yes" at bounding box center [250, 115] width 22 height 13
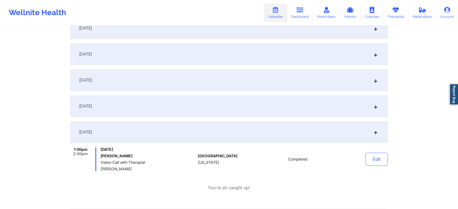
scroll to position [0, 0]
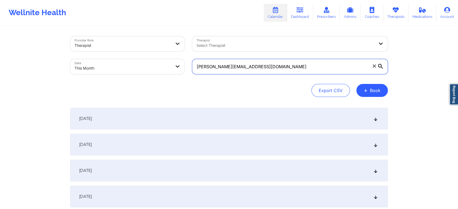
drag, startPoint x: 271, startPoint y: 67, endPoint x: 141, endPoint y: 72, distance: 130.3
click at [141, 72] on div "Provider Role Therapist Therapist Select Therapist Date This Month [PERSON_NAME…" at bounding box center [229, 56] width 326 height 46
paste input "[EMAIL_ADDRESS]"
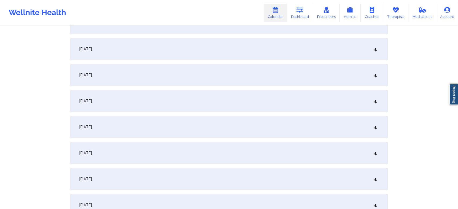
click at [197, 59] on div "[DATE]" at bounding box center [229, 49] width 318 height 22
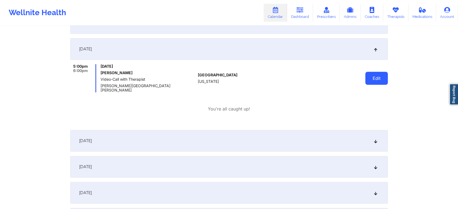
click at [374, 73] on button "Edit" at bounding box center [377, 78] width 23 height 13
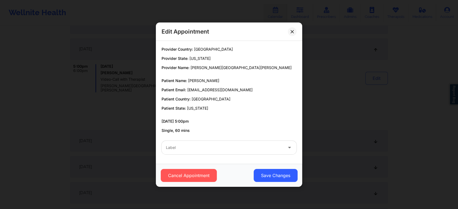
click at [197, 184] on div "Cancel Appointment Save Changes" at bounding box center [229, 175] width 146 height 23
click at [205, 180] on button "Cancel Appointment" at bounding box center [189, 175] width 56 height 13
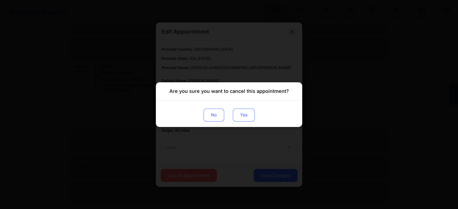
click at [244, 116] on button "Yes" at bounding box center [244, 115] width 22 height 13
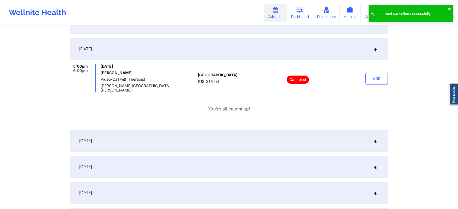
scroll to position [0, 0]
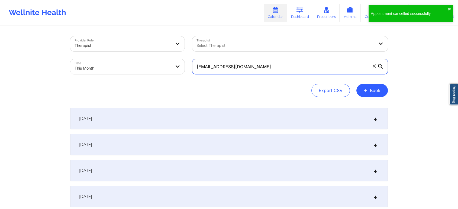
drag, startPoint x: 290, startPoint y: 62, endPoint x: 114, endPoint y: 41, distance: 177.0
click at [114, 41] on div "Provider Role Therapist Therapist Select Therapist Date This Month [EMAIL_ADDRE…" at bounding box center [229, 56] width 326 height 46
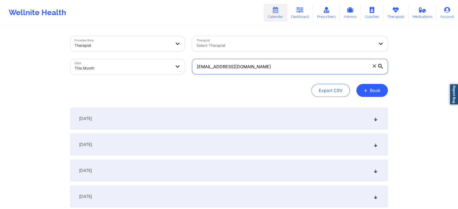
paste input "[EMAIL_ADDRESS]"
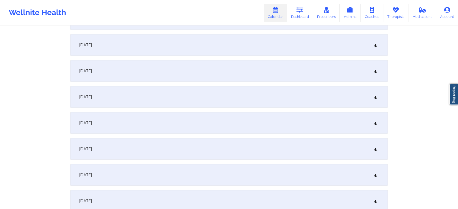
click at [168, 68] on div "[DATE]" at bounding box center [229, 71] width 318 height 22
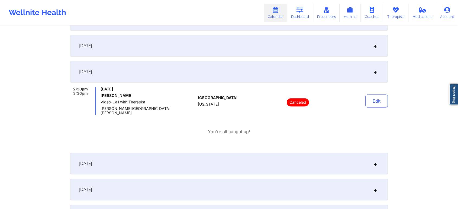
scroll to position [0, 0]
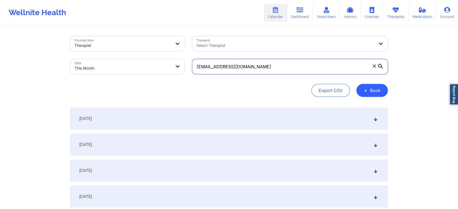
drag, startPoint x: 281, startPoint y: 72, endPoint x: 156, endPoint y: 52, distance: 126.5
click at [156, 52] on div "Provider Role Therapist Therapist Select Therapist Date This Month [EMAIL_ADDRE…" at bounding box center [229, 56] width 326 height 46
paste input "[EMAIL_ADDRESS]"
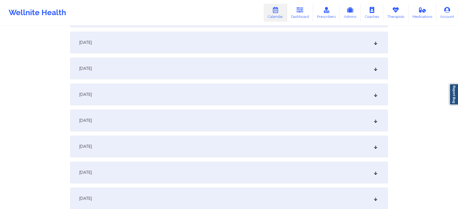
scroll to position [167, 0]
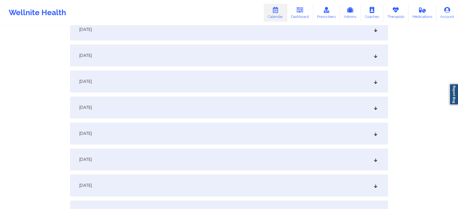
click at [178, 130] on div "[DATE]" at bounding box center [229, 134] width 318 height 22
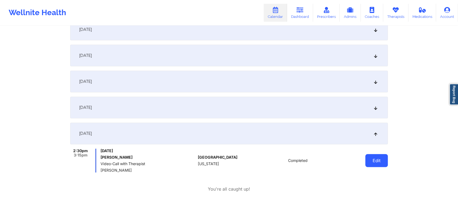
click at [382, 165] on button "Edit" at bounding box center [377, 160] width 23 height 13
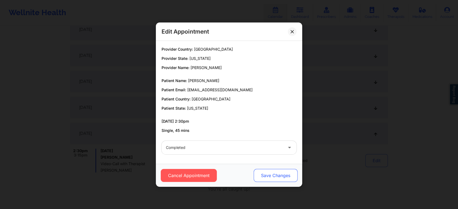
click at [275, 177] on button "Save Changes" at bounding box center [276, 175] width 44 height 13
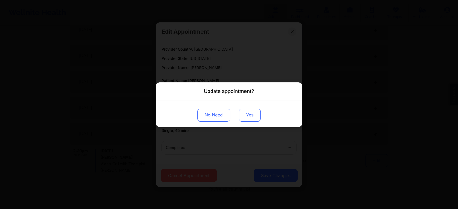
click at [241, 113] on button "Yes" at bounding box center [250, 115] width 22 height 13
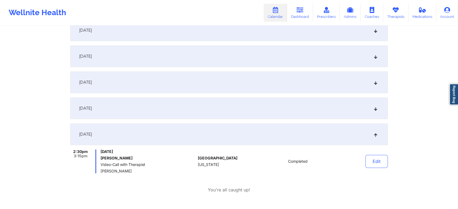
scroll to position [0, 0]
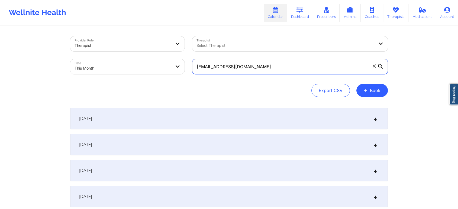
drag, startPoint x: 281, startPoint y: 60, endPoint x: 134, endPoint y: 47, distance: 147.6
click at [134, 47] on div "Provider Role Therapist Therapist Select Therapist Date This Month [EMAIL_ADDRE…" at bounding box center [229, 56] width 326 height 46
paste input "[PERSON_NAME].[PERSON_NAME]@gmai"
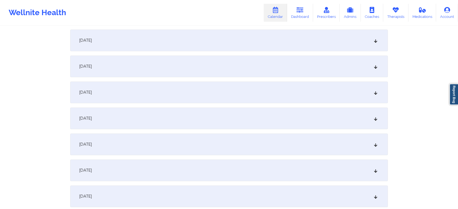
scroll to position [242, 0]
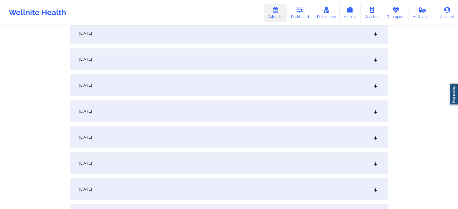
click at [198, 67] on div "[DATE]" at bounding box center [229, 60] width 318 height 22
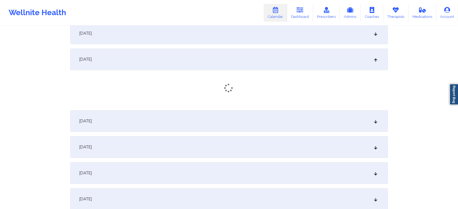
click at [198, 67] on div "[DATE]" at bounding box center [229, 60] width 318 height 22
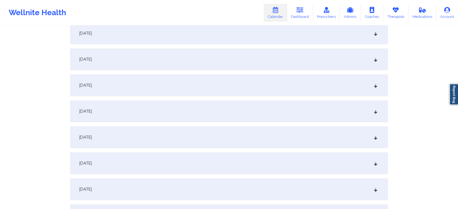
click at [198, 67] on div "[DATE]" at bounding box center [229, 60] width 318 height 22
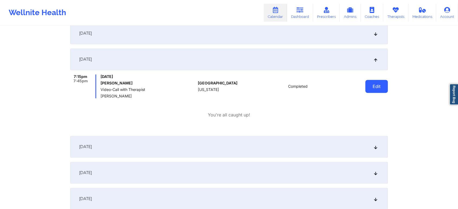
drag, startPoint x: 376, startPoint y: 76, endPoint x: 376, endPoint y: 82, distance: 5.4
click at [376, 82] on div "Edit" at bounding box center [363, 87] width 50 height 24
click at [376, 82] on button "Edit" at bounding box center [377, 86] width 23 height 13
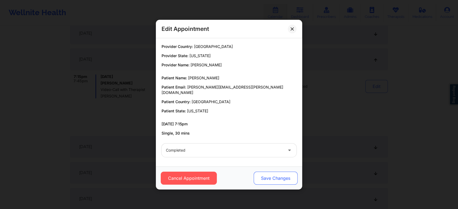
click at [266, 177] on button "Save Changes" at bounding box center [276, 178] width 44 height 13
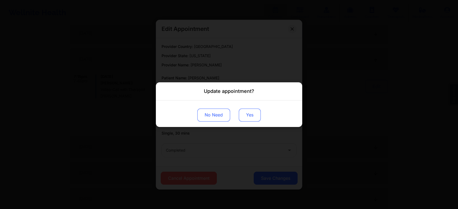
click at [248, 117] on button "Yes" at bounding box center [250, 115] width 22 height 13
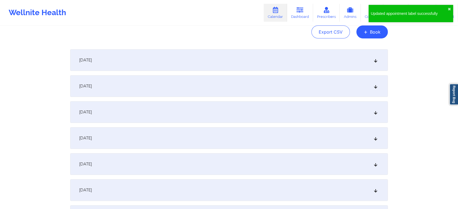
scroll to position [0, 0]
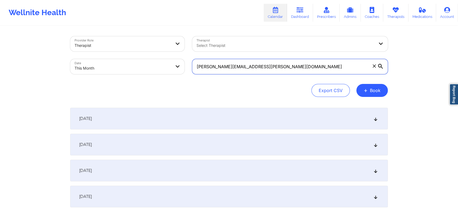
drag, startPoint x: 275, startPoint y: 70, endPoint x: 129, endPoint y: 55, distance: 146.7
click at [129, 55] on div "Provider Role Therapist Therapist Select Therapist Date This Month [PERSON_NAME…" at bounding box center [229, 56] width 326 height 46
paste input "b.[PERSON_NAME].[PERSON_NAME]"
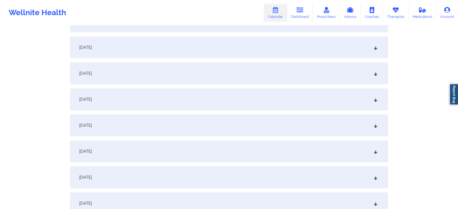
scroll to position [184, 0]
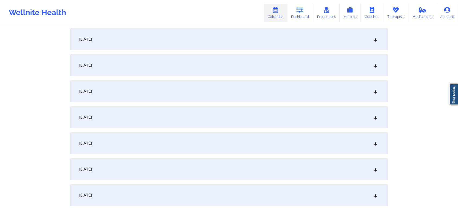
click at [199, 116] on div "[DATE]" at bounding box center [229, 118] width 318 height 22
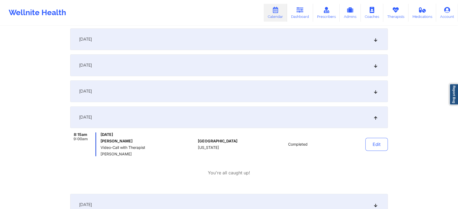
click at [376, 151] on div "Edit" at bounding box center [363, 145] width 50 height 24
click at [379, 145] on button "Edit" at bounding box center [377, 144] width 23 height 13
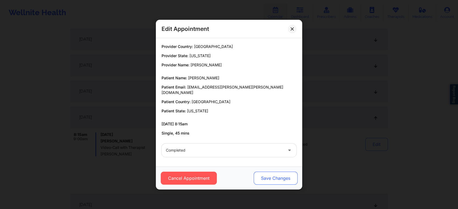
click at [277, 178] on button "Save Changes" at bounding box center [276, 178] width 44 height 13
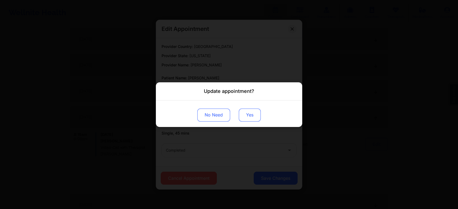
click at [241, 118] on button "Yes" at bounding box center [250, 115] width 22 height 13
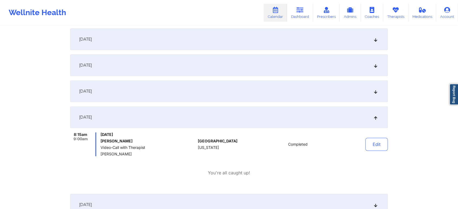
scroll to position [0, 0]
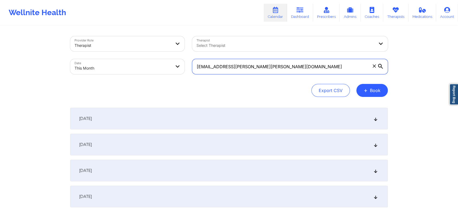
drag, startPoint x: 278, startPoint y: 69, endPoint x: 110, endPoint y: 61, distance: 168.6
click at [110, 61] on div "Provider Role Therapist Therapist Select Therapist Date This Month [EMAIL_ADDRE…" at bounding box center [229, 56] width 326 height 46
paste input "r.frey94"
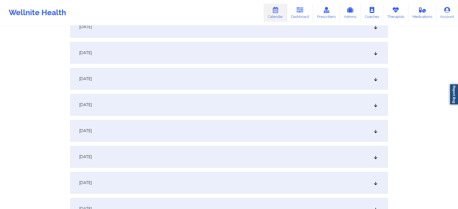
click at [221, 150] on div "[DATE]" at bounding box center [229, 157] width 318 height 22
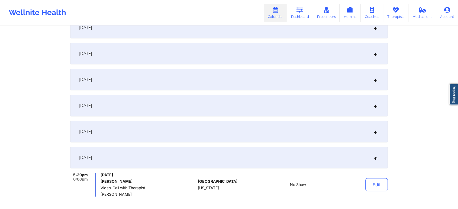
scroll to position [0, 0]
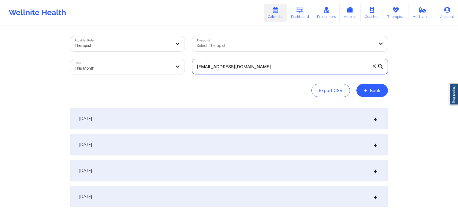
drag, startPoint x: 263, startPoint y: 66, endPoint x: 163, endPoint y: 30, distance: 106.2
paste input "[PERSON_NAME].[PERSON_NAME]"
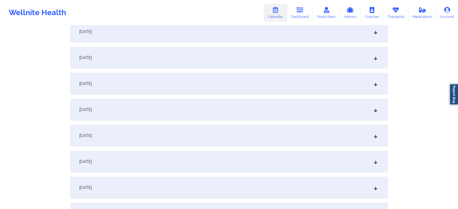
scroll to position [241, 0]
click at [194, 69] on div "[DATE]" at bounding box center [229, 61] width 318 height 22
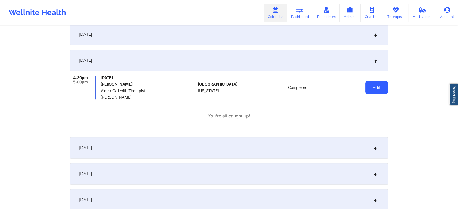
click at [375, 88] on button "Edit" at bounding box center [377, 87] width 23 height 13
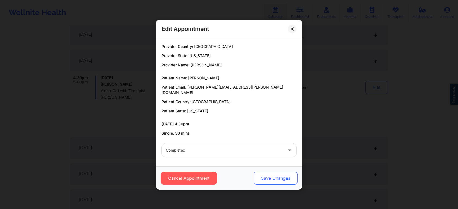
click at [278, 176] on button "Save Changes" at bounding box center [276, 178] width 44 height 13
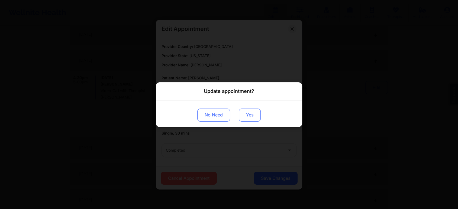
click at [247, 120] on button "Yes" at bounding box center [250, 115] width 22 height 13
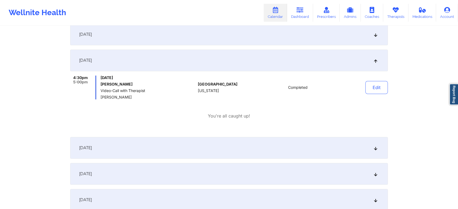
scroll to position [0, 0]
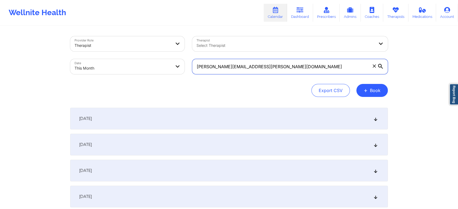
drag, startPoint x: 278, startPoint y: 60, endPoint x: 145, endPoint y: 16, distance: 140.0
paste input "[PERSON_NAME]"
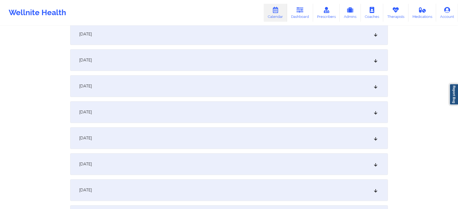
scroll to position [161, 0]
click at [158, 136] on div "[DATE]" at bounding box center [229, 140] width 318 height 22
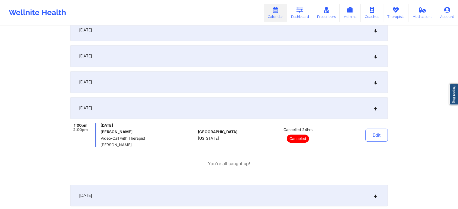
scroll to position [0, 0]
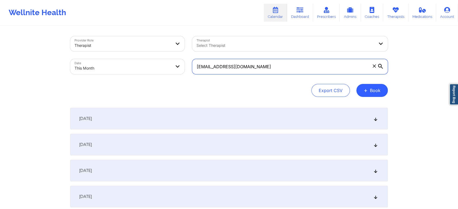
drag, startPoint x: 279, startPoint y: 73, endPoint x: 203, endPoint y: 72, distance: 75.4
click at [203, 72] on input "[EMAIL_ADDRESS][DOMAIN_NAME]" at bounding box center [290, 66] width 196 height 15
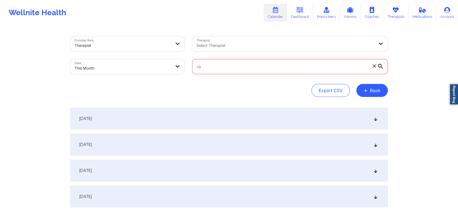
type input "r"
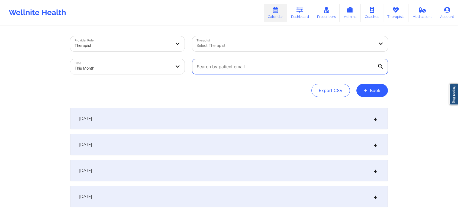
paste input "[EMAIL_ADDRESS][DOMAIN_NAME]"
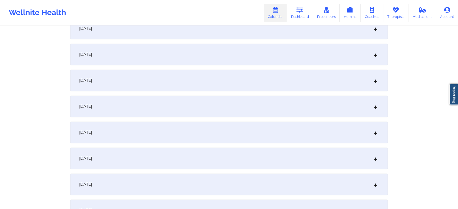
click at [232, 71] on div "[DATE]" at bounding box center [229, 81] width 318 height 22
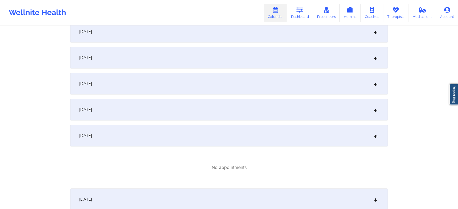
scroll to position [251, 0]
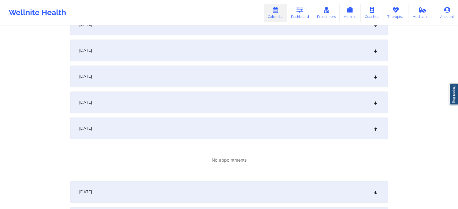
click at [193, 59] on div "[DATE]" at bounding box center [229, 51] width 318 height 22
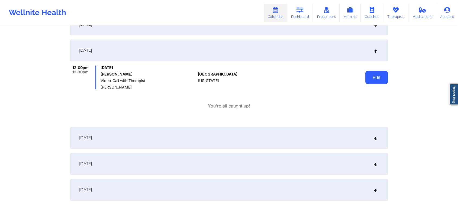
click at [381, 82] on button "Edit" at bounding box center [377, 77] width 23 height 13
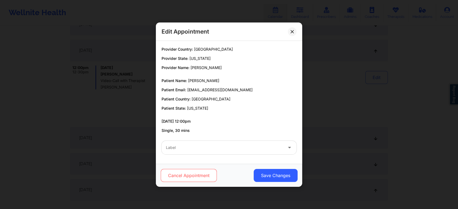
click at [193, 178] on button "Cancel Appointment" at bounding box center [189, 175] width 56 height 13
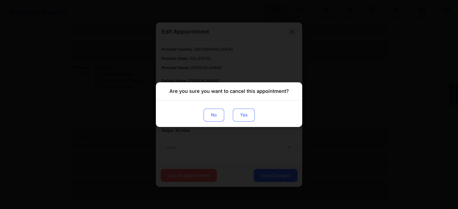
click at [238, 110] on button "Yes" at bounding box center [244, 115] width 22 height 13
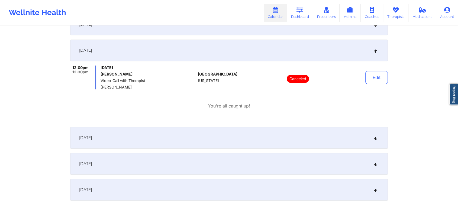
scroll to position [0, 0]
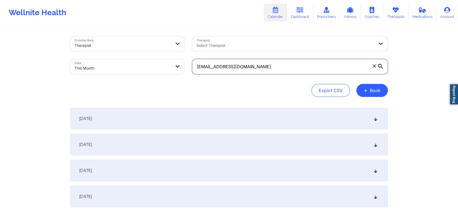
drag, startPoint x: 254, startPoint y: 62, endPoint x: 103, endPoint y: 76, distance: 151.4
click at [103, 76] on div "Provider Role Therapist Therapist Select Therapist Date This Month [EMAIL_ADDRE…" at bounding box center [229, 56] width 326 height 46
paste input "[EMAIL_ADDRESS]"
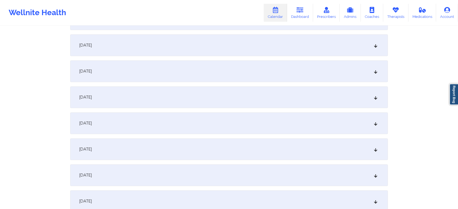
scroll to position [168, 0]
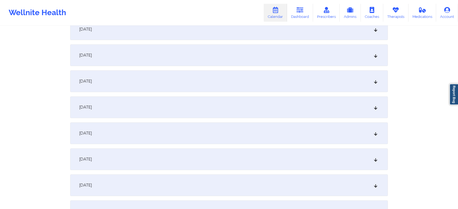
type input "[EMAIL_ADDRESS][DOMAIN_NAME]"
click at [217, 138] on div "[DATE]" at bounding box center [229, 134] width 318 height 22
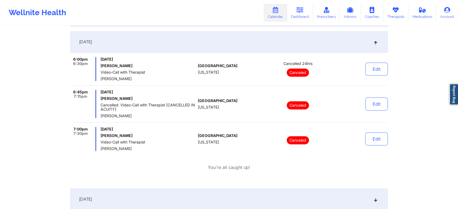
scroll to position [262, 0]
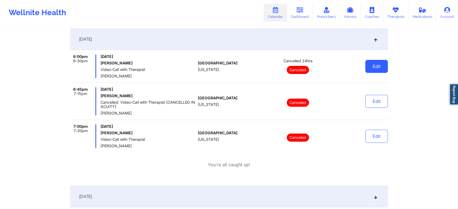
click at [373, 68] on button "Edit" at bounding box center [377, 66] width 23 height 13
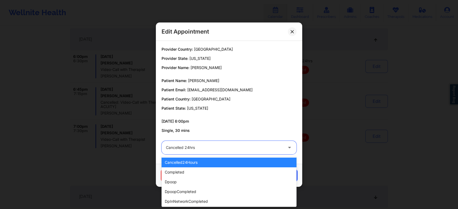
click at [217, 143] on div "Cancelled 24hrs" at bounding box center [224, 148] width 117 height 14
type input "res"
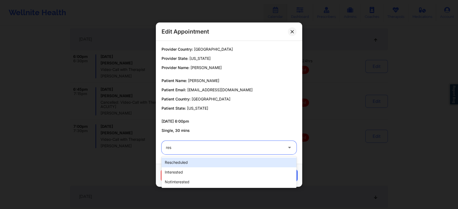
click at [232, 157] on div "rescheduled interested notInterested" at bounding box center [229, 172] width 135 height 31
click at [280, 160] on div "rescheduled" at bounding box center [229, 163] width 135 height 10
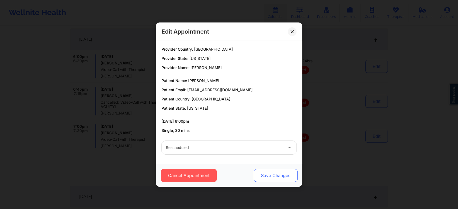
click at [291, 170] on button "Save Changes" at bounding box center [276, 175] width 44 height 13
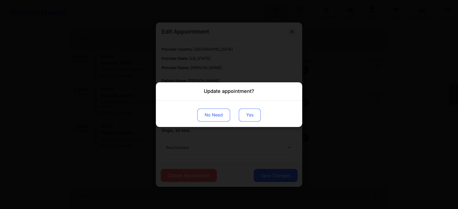
click at [253, 119] on button "Yes" at bounding box center [250, 115] width 22 height 13
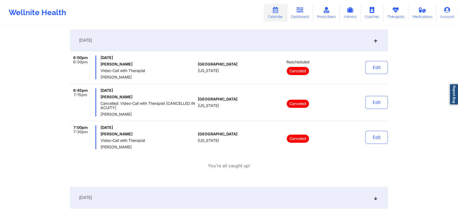
scroll to position [0, 0]
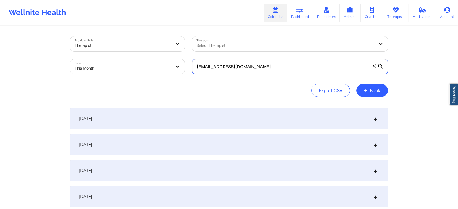
drag, startPoint x: 251, startPoint y: 67, endPoint x: 96, endPoint y: 41, distance: 157.0
click at [96, 41] on div "Provider Role Therapist Therapist Select Therapist Date This Month [EMAIL_ADDRE…" at bounding box center [229, 56] width 326 height 46
paste input "[EMAIL_ADDRESS]"
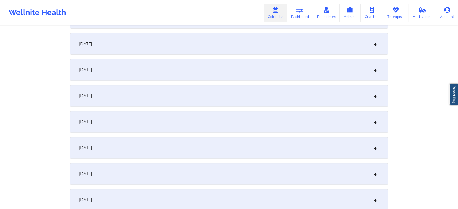
scroll to position [180, 0]
click at [203, 112] on div "[DATE]" at bounding box center [229, 121] width 318 height 22
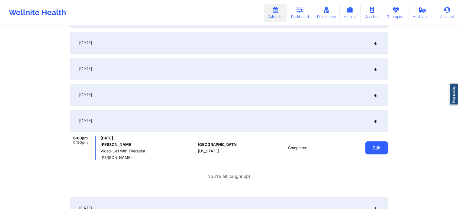
drag, startPoint x: 365, startPoint y: 155, endPoint x: 374, endPoint y: 148, distance: 11.6
click at [374, 148] on div "Edit" at bounding box center [363, 148] width 50 height 24
click at [374, 148] on button "Edit" at bounding box center [377, 148] width 23 height 13
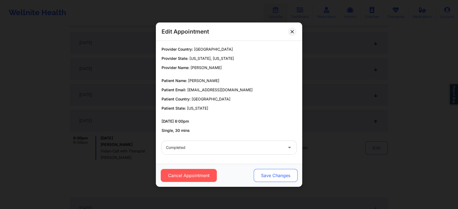
click at [271, 179] on button "Save Changes" at bounding box center [276, 175] width 44 height 13
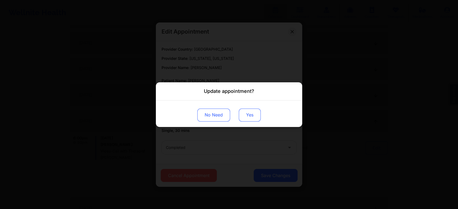
click at [244, 117] on button "Yes" at bounding box center [250, 115] width 22 height 13
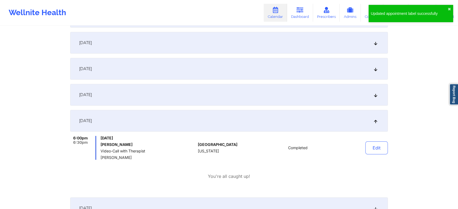
scroll to position [0, 0]
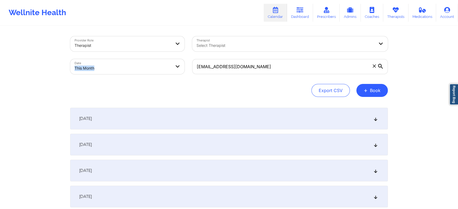
drag, startPoint x: 277, startPoint y: 75, endPoint x: 147, endPoint y: 56, distance: 131.9
click at [147, 56] on div "Provider Role Therapist Therapist Select Therapist Date This Month [EMAIL_ADDRE…" at bounding box center [229, 56] width 326 height 46
click at [270, 91] on div "Export CSV + Book" at bounding box center [229, 90] width 318 height 13
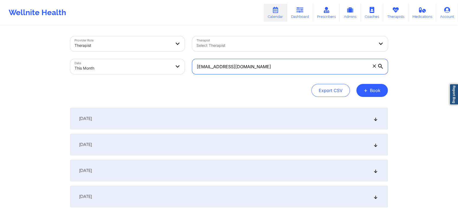
drag, startPoint x: 276, startPoint y: 65, endPoint x: 103, endPoint y: 6, distance: 182.3
paste input "jrodr2442"
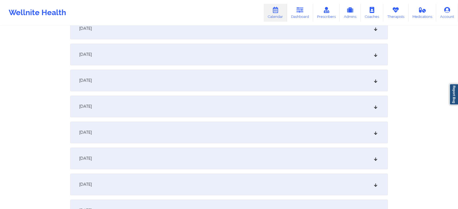
scroll to position [115, 0]
click at [230, 183] on div "[DATE]" at bounding box center [229, 186] width 318 height 22
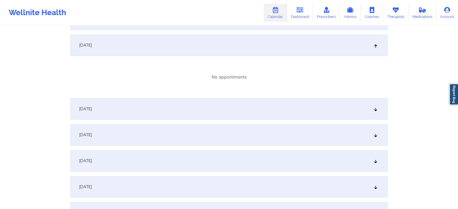
scroll to position [0, 0]
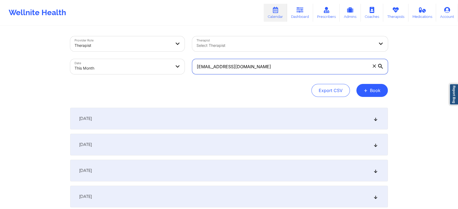
drag, startPoint x: 286, startPoint y: 65, endPoint x: 162, endPoint y: 70, distance: 124.9
click at [162, 70] on div "Provider Role Therapist Therapist Select Therapist Date This Month [EMAIL_ADDRE…" at bounding box center [229, 56] width 326 height 46
paste input "scandagliaandrea"
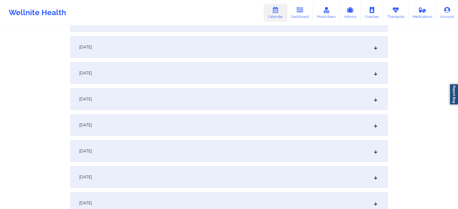
scroll to position [152, 0]
click at [191, 128] on div "[DATE]" at bounding box center [229, 123] width 318 height 22
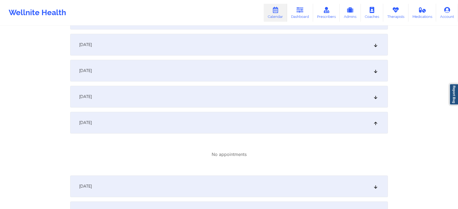
click at [106, 23] on div "Wellnite Health Calendar Dashboard Prescribers Admins Coaches Therapists Medica…" at bounding box center [229, 13] width 458 height 22
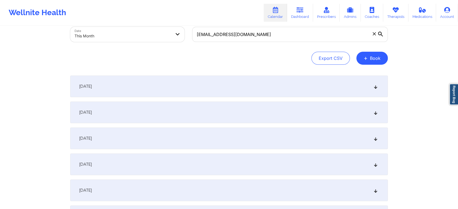
scroll to position [0, 0]
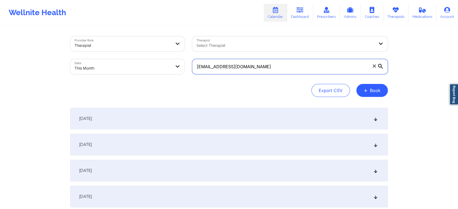
drag, startPoint x: 259, startPoint y: 66, endPoint x: 157, endPoint y: 68, distance: 101.2
click at [157, 68] on div "Provider Role Therapist Therapist Select Therapist Date This Month [EMAIL_ADDRE…" at bounding box center [229, 56] width 326 height 46
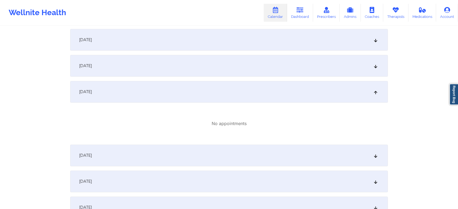
drag, startPoint x: 188, startPoint y: 184, endPoint x: 209, endPoint y: 155, distance: 35.4
click at [209, 155] on div "[DATE]" at bounding box center [229, 156] width 318 height 22
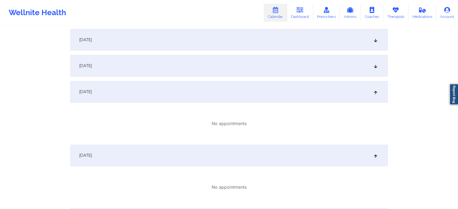
scroll to position [0, 0]
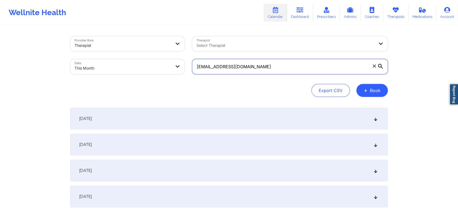
drag, startPoint x: 286, startPoint y: 66, endPoint x: 193, endPoint y: 60, distance: 92.7
click at [193, 60] on input "[EMAIL_ADDRESS][DOMAIN_NAME]" at bounding box center [290, 66] width 196 height 15
paste input "nedab69"
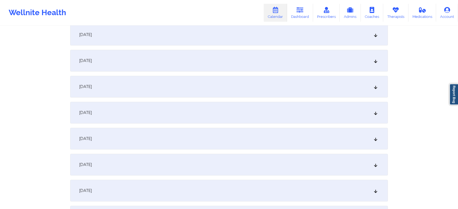
scroll to position [205, 0]
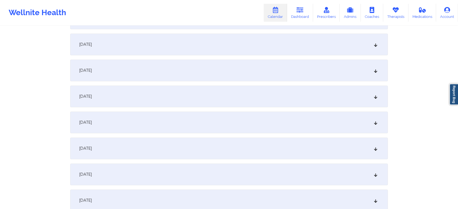
click at [178, 89] on div "[DATE]" at bounding box center [229, 97] width 318 height 22
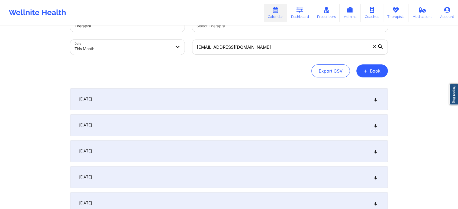
scroll to position [0, 0]
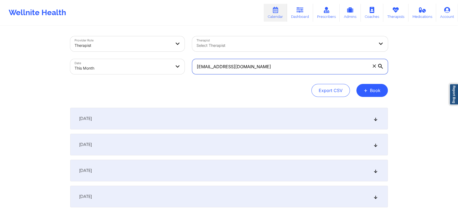
drag, startPoint x: 264, startPoint y: 70, endPoint x: 125, endPoint y: 58, distance: 139.4
click at [125, 58] on div "Provider Role Therapist Therapist Select Therapist Date This Month [EMAIL_ADDRE…" at bounding box center [229, 56] width 326 height 46
paste input "ugreenu@ao"
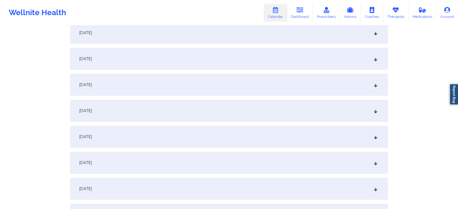
scroll to position [168, 0]
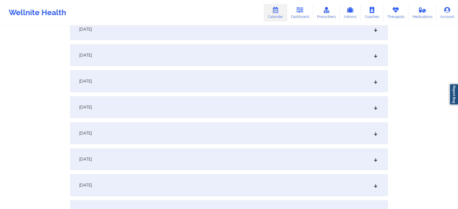
click at [228, 139] on div "[DATE]" at bounding box center [229, 134] width 318 height 22
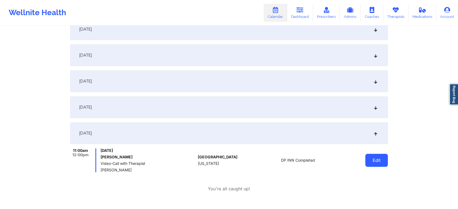
click at [371, 159] on button "Edit" at bounding box center [377, 160] width 23 height 13
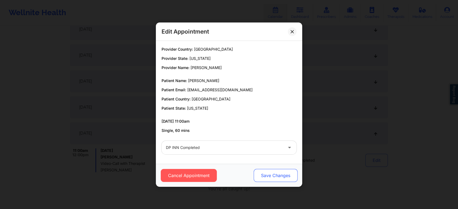
click at [265, 176] on button "Save Changes" at bounding box center [276, 175] width 44 height 13
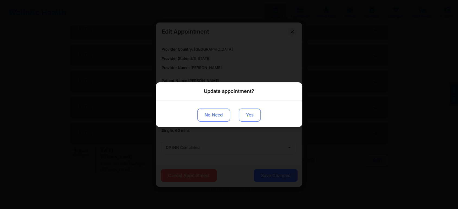
click at [250, 110] on button "Yes" at bounding box center [250, 115] width 22 height 13
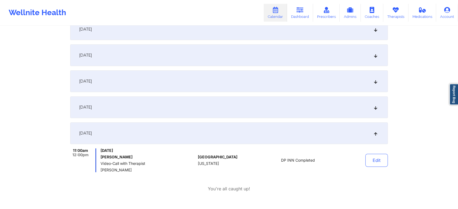
scroll to position [26, 0]
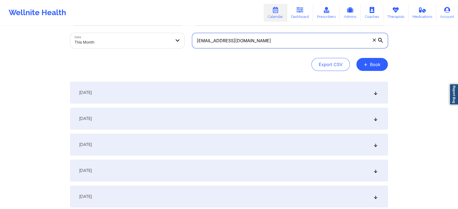
drag, startPoint x: 275, startPoint y: 41, endPoint x: 186, endPoint y: 37, distance: 89.3
click at [186, 37] on div "Provider Role Therapist Therapist Select Therapist Date This Month [EMAIL_ADDRE…" at bounding box center [229, 30] width 326 height 46
paste input "joecrash12@gmai"
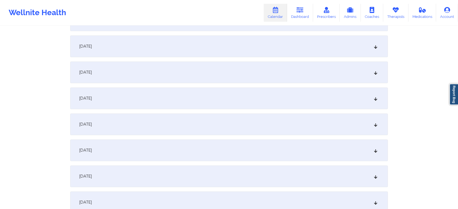
scroll to position [204, 0]
click at [252, 104] on div "[DATE]" at bounding box center [229, 97] width 318 height 22
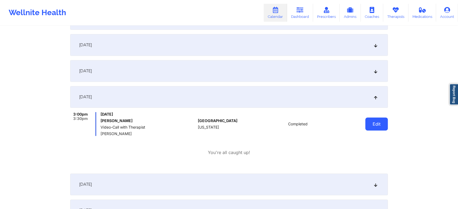
drag, startPoint x: 354, startPoint y: 126, endPoint x: 378, endPoint y: 119, distance: 24.3
click at [378, 119] on div "Edit" at bounding box center [363, 124] width 50 height 24
click at [378, 119] on button "Edit" at bounding box center [377, 124] width 23 height 13
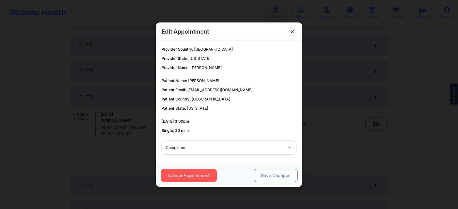
click at [283, 182] on button "Save Changes" at bounding box center [276, 175] width 44 height 13
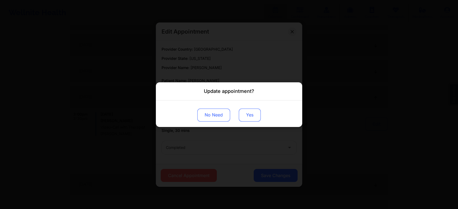
click at [248, 115] on button "Yes" at bounding box center [250, 115] width 22 height 13
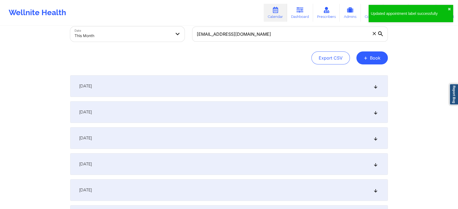
scroll to position [0, 0]
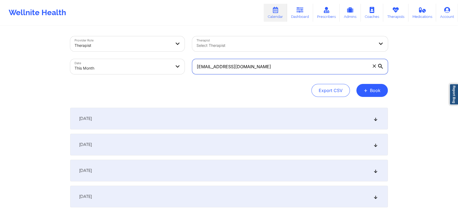
drag, startPoint x: 266, startPoint y: 70, endPoint x: 120, endPoint y: 37, distance: 149.3
click at [120, 37] on div "Provider Role Therapist Therapist Select Therapist Date This Month [EMAIL_ADDRE…" at bounding box center [229, 56] width 326 height 46
paste input "[PERSON_NAME]"
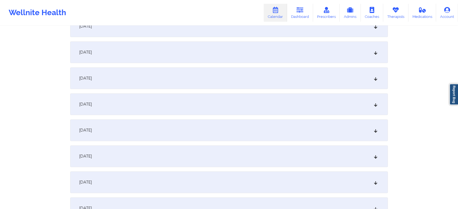
scroll to position [152, 0]
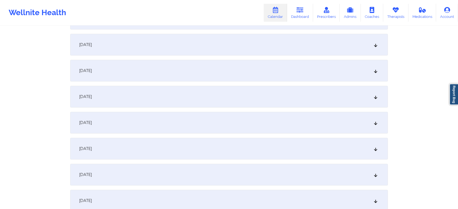
click at [239, 150] on div "[DATE]" at bounding box center [229, 149] width 318 height 22
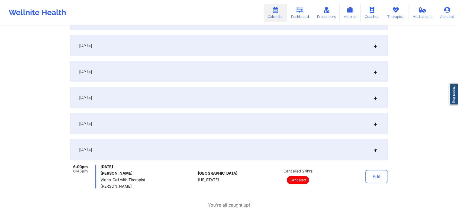
scroll to position [0, 0]
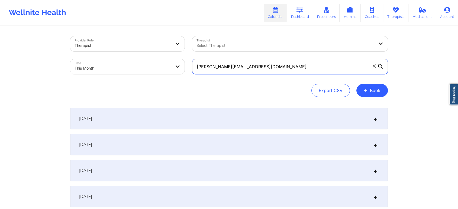
drag, startPoint x: 273, startPoint y: 72, endPoint x: 160, endPoint y: 41, distance: 117.3
click at [160, 41] on div "Provider Role Therapist Therapist Select Therapist Date This Month [PERSON_NAME…" at bounding box center [229, 56] width 326 height 46
paste input "[EMAIL_ADDRESS]"
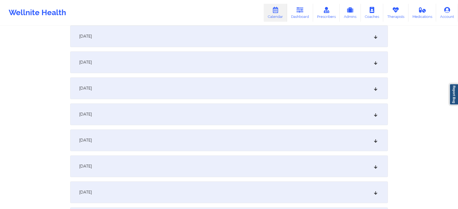
scroll to position [168, 0]
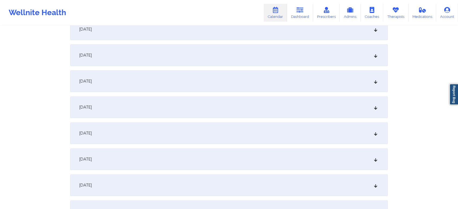
click at [211, 142] on div "[DATE]" at bounding box center [229, 134] width 318 height 22
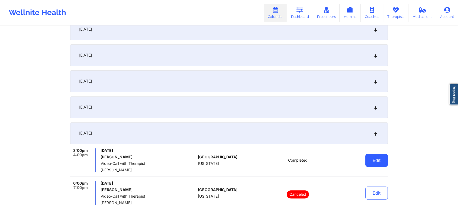
drag, startPoint x: 365, startPoint y: 163, endPoint x: 377, endPoint y: 158, distance: 12.8
click at [377, 158] on div "Edit" at bounding box center [363, 161] width 50 height 24
click at [377, 158] on button "Edit" at bounding box center [377, 160] width 23 height 13
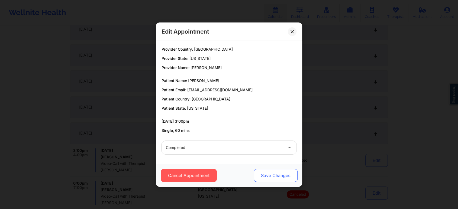
click at [272, 173] on button "Save Changes" at bounding box center [276, 175] width 44 height 13
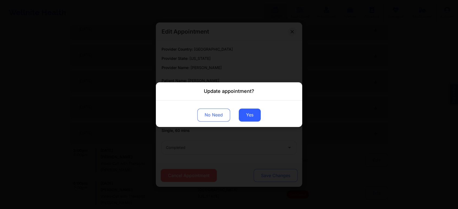
click at [272, 173] on div "Update appointment? No Need Yes" at bounding box center [229, 104] width 458 height 209
click at [244, 109] on button "Yes" at bounding box center [250, 115] width 22 height 13
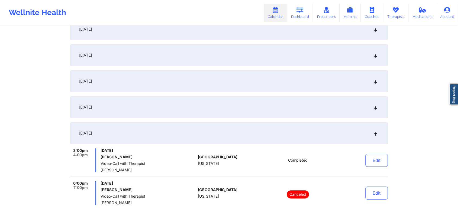
click at [358, 157] on div "Edit" at bounding box center [363, 161] width 50 height 24
click at [373, 164] on button "Edit" at bounding box center [377, 160] width 23 height 13
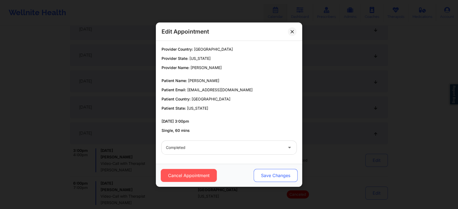
click at [283, 176] on button "Save Changes" at bounding box center [276, 175] width 44 height 13
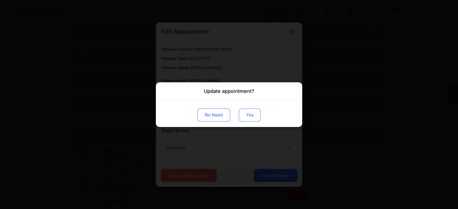
click at [256, 114] on button "Yes" at bounding box center [250, 115] width 22 height 13
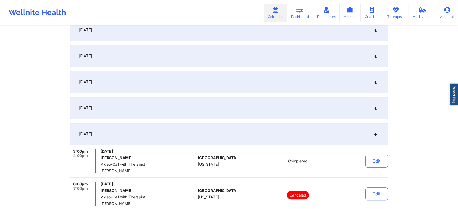
scroll to position [0, 0]
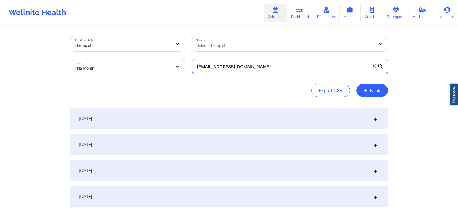
drag, startPoint x: 265, startPoint y: 65, endPoint x: 119, endPoint y: 69, distance: 145.7
click at [119, 69] on div "Provider Role Therapist Therapist Select Therapist Date This Month [EMAIL_ADDRE…" at bounding box center [229, 56] width 326 height 46
paste input "cathrynspitzer@gmai"
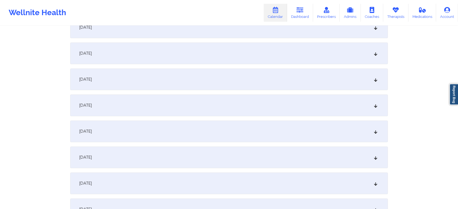
scroll to position [145, 0]
click at [236, 161] on div "[DATE]" at bounding box center [229, 156] width 318 height 22
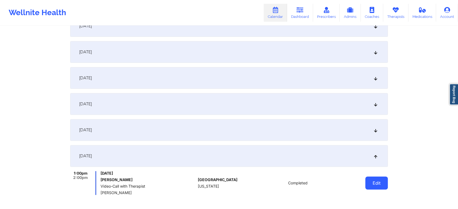
click at [382, 182] on button "Edit" at bounding box center [377, 183] width 23 height 13
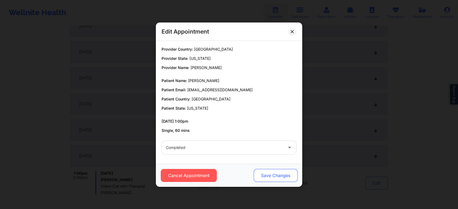
click at [269, 170] on button "Save Changes" at bounding box center [276, 175] width 44 height 13
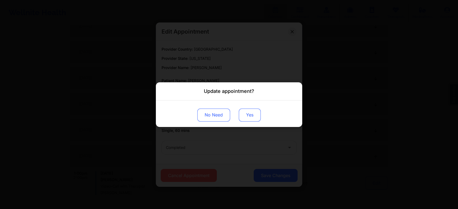
drag, startPoint x: 251, startPoint y: 123, endPoint x: 251, endPoint y: 110, distance: 12.5
click at [251, 110] on div "No Need Yes" at bounding box center [229, 113] width 146 height 27
click at [251, 110] on button "Yes" at bounding box center [250, 115] width 22 height 13
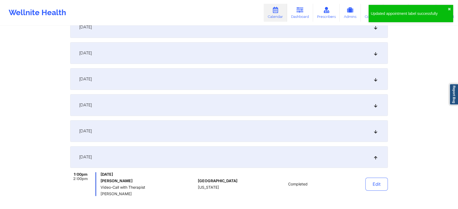
scroll to position [0, 0]
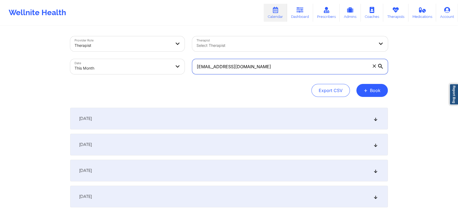
drag, startPoint x: 260, startPoint y: 62, endPoint x: 164, endPoint y: 55, distance: 95.8
click at [164, 55] on div "Provider Role Therapist Therapist Select Therapist Date This Month [EMAIL_ADDRE…" at bounding box center [229, 56] width 326 height 46
paste input "kharina72"
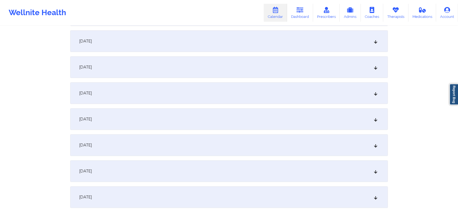
scroll to position [111, 0]
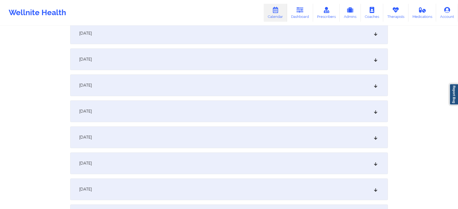
click at [359, 188] on div "[DATE]" at bounding box center [229, 190] width 318 height 22
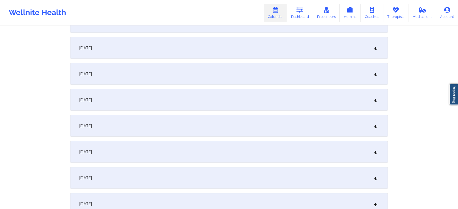
scroll to position [0, 0]
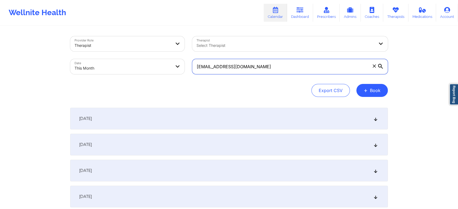
drag, startPoint x: 270, startPoint y: 66, endPoint x: 178, endPoint y: 58, distance: 91.8
click at [178, 58] on div "Provider Role Therapist Therapist Select Therapist Date This Month [EMAIL_ADDRE…" at bounding box center [229, 56] width 326 height 46
paste input "[EMAIL_ADDRESS]"
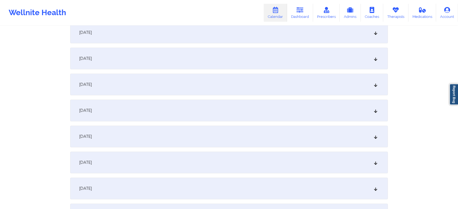
scroll to position [143, 0]
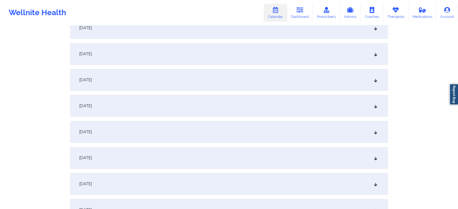
click at [201, 160] on div "[DATE]" at bounding box center [229, 158] width 318 height 22
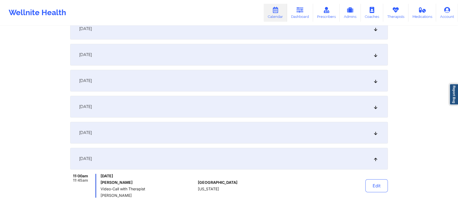
scroll to position [0, 0]
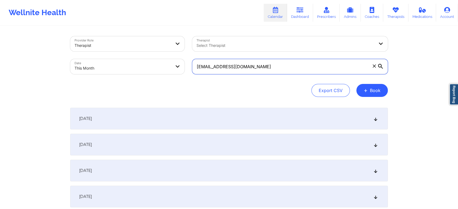
drag, startPoint x: 276, startPoint y: 69, endPoint x: 213, endPoint y: 79, distance: 64.3
click at [213, 79] on div "Provider Role Therapist Therapist Select Therapist Date This Month [EMAIL_ADDRE…" at bounding box center [229, 66] width 318 height 61
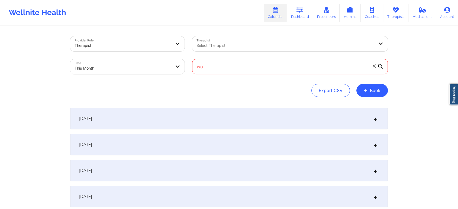
type input "w"
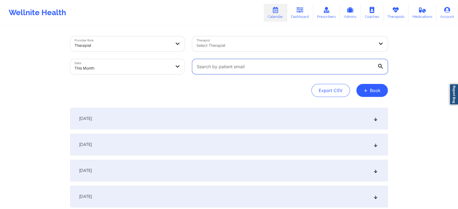
paste input "[EMAIL_ADDRESS][DOMAIN_NAME]"
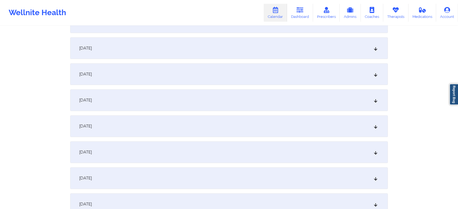
scroll to position [152, 0]
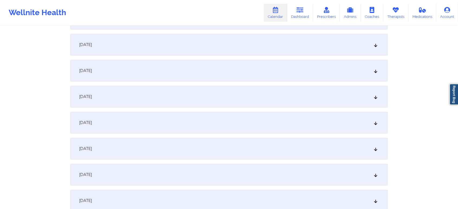
click at [265, 147] on div "[DATE]" at bounding box center [229, 149] width 318 height 22
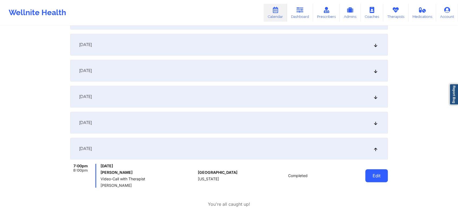
click at [371, 172] on button "Edit" at bounding box center [377, 176] width 23 height 13
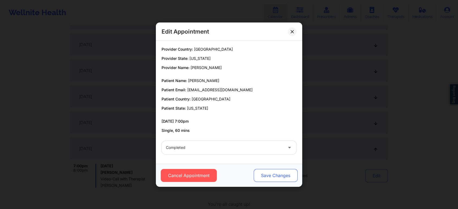
click at [282, 173] on button "Save Changes" at bounding box center [276, 175] width 44 height 13
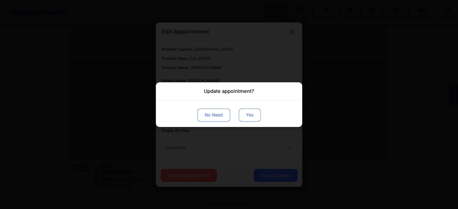
click at [253, 110] on button "Yes" at bounding box center [250, 115] width 22 height 13
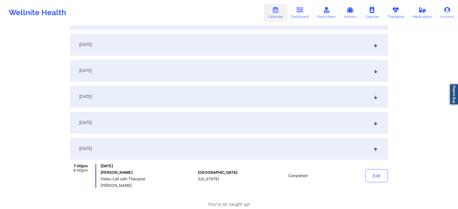
scroll to position [0, 0]
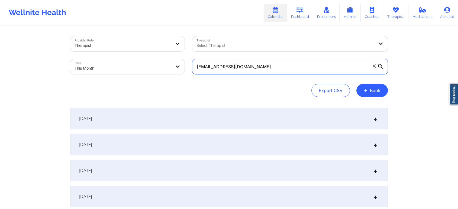
drag, startPoint x: 275, startPoint y: 65, endPoint x: 129, endPoint y: 60, distance: 146.3
click at [129, 60] on div "Provider Role Therapist Therapist Select Therapist Date This Month [EMAIL_ADDRE…" at bounding box center [229, 56] width 326 height 46
paste input "klene10"
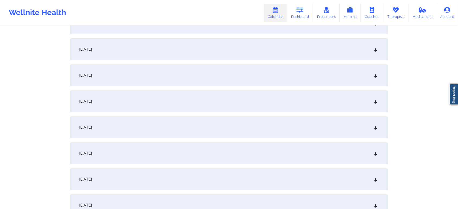
click at [199, 102] on div "[DATE]" at bounding box center [229, 102] width 318 height 22
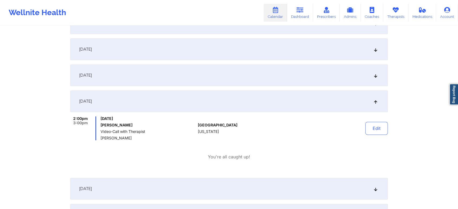
scroll to position [0, 0]
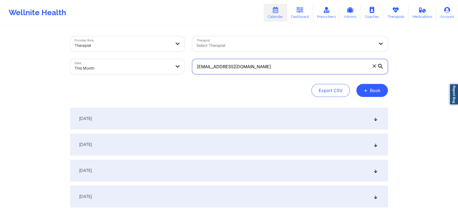
drag, startPoint x: 253, startPoint y: 65, endPoint x: 132, endPoint y: 45, distance: 121.7
click at [132, 45] on div "Provider Role Therapist Therapist Select Therapist Date This Month [EMAIL_ADDRE…" at bounding box center [229, 56] width 326 height 46
paste input "manniechapa1508"
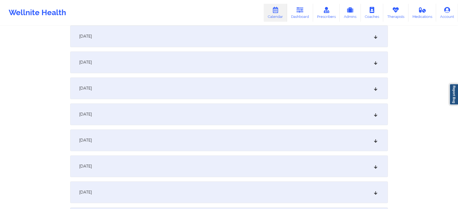
scroll to position [214, 0]
click at [252, 92] on div "[DATE]" at bounding box center [229, 87] width 318 height 22
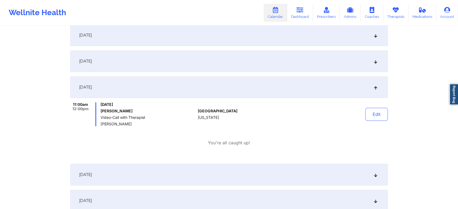
click at [249, 157] on div "[DATE] 11:00am 12:00pm [DATE] [PERSON_NAME] Video-Call with Therapist [PERSON_N…" at bounding box center [229, 117] width 318 height 83
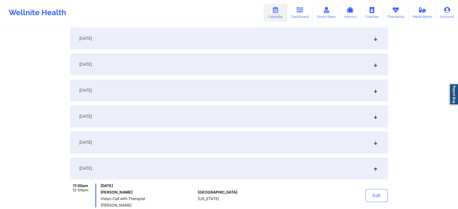
scroll to position [0, 0]
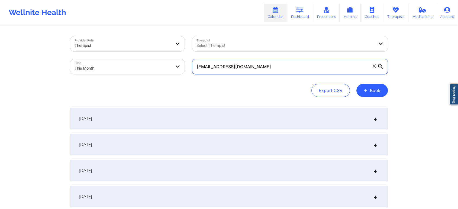
drag, startPoint x: 278, startPoint y: 67, endPoint x: 168, endPoint y: 57, distance: 110.0
click at [168, 57] on div "Provider Role Therapist Therapist Select Therapist Date This Month [EMAIL_ADDRE…" at bounding box center [229, 56] width 326 height 46
paste input "[EMAIL_ADDRESS]"
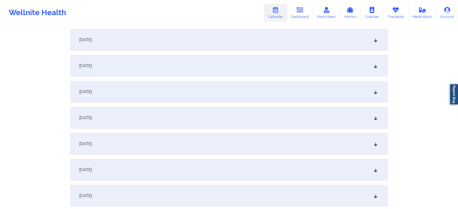
click at [241, 110] on div "[DATE]" at bounding box center [229, 118] width 318 height 22
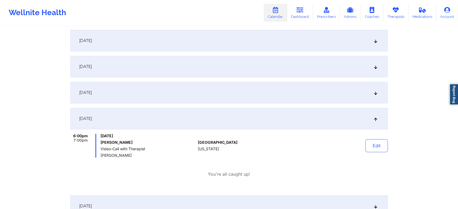
scroll to position [0, 0]
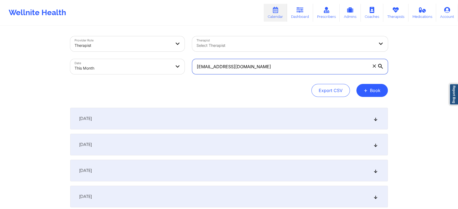
drag, startPoint x: 259, startPoint y: 65, endPoint x: 180, endPoint y: 54, distance: 80.3
click at [180, 54] on div "Provider Role Therapist Therapist Select Therapist Date This Month [EMAIL_ADDRE…" at bounding box center [229, 56] width 326 height 46
paste input "mheitman@ssclawfirm"
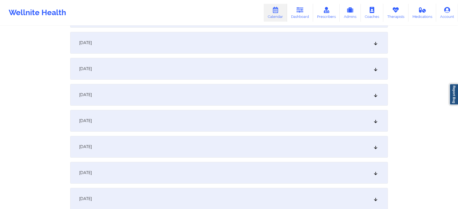
click at [265, 121] on div "[DATE]" at bounding box center [229, 121] width 318 height 22
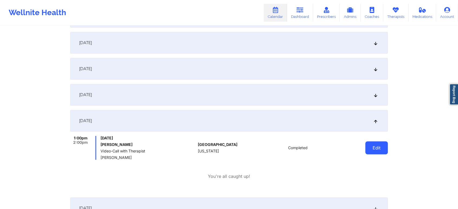
click at [373, 145] on button "Edit" at bounding box center [377, 148] width 23 height 13
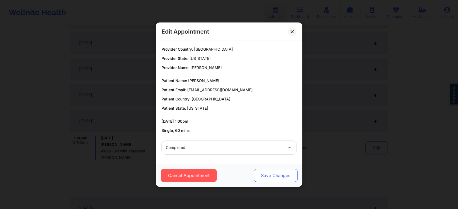
click at [282, 180] on button "Save Changes" at bounding box center [276, 175] width 44 height 13
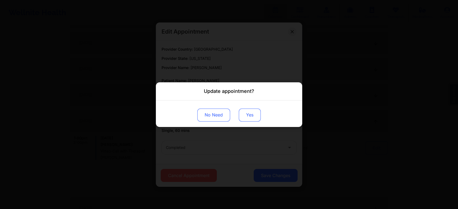
click at [245, 113] on button "Yes" at bounding box center [250, 115] width 22 height 13
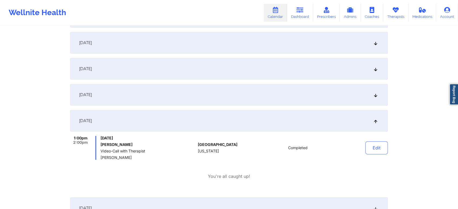
scroll to position [0, 0]
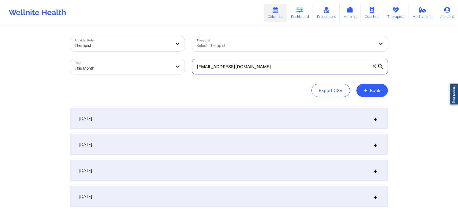
drag, startPoint x: 288, startPoint y: 71, endPoint x: 138, endPoint y: 84, distance: 150.8
click at [138, 84] on div "Provider Role Therapist Therapist Select Therapist Date This Month [EMAIL_ADDRE…" at bounding box center [229, 66] width 318 height 61
paste input "[EMAIL_ADDRESS]"
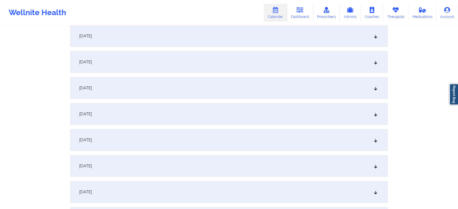
scroll to position [136, 0]
click at [240, 165] on div "[DATE]" at bounding box center [229, 165] width 318 height 22
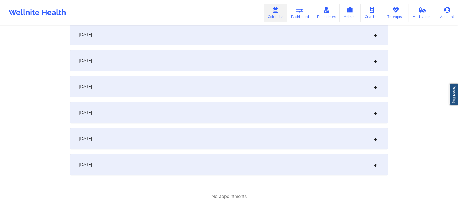
scroll to position [0, 0]
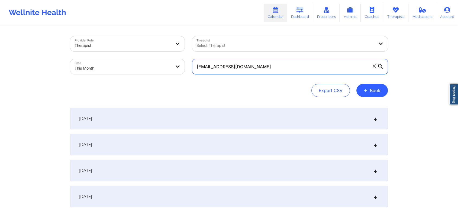
drag, startPoint x: 265, startPoint y: 67, endPoint x: 97, endPoint y: 54, distance: 168.4
click at [97, 54] on div "Provider Role Therapist Therapist Select Therapist Date This Month [EMAIL_ADDRE…" at bounding box center [229, 56] width 326 height 46
paste input "[EMAIL_ADDRESS]"
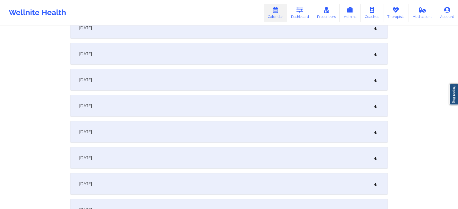
scroll to position [145, 0]
click at [225, 149] on div "[DATE]" at bounding box center [229, 156] width 318 height 22
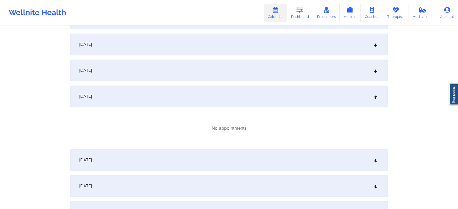
scroll to position [0, 0]
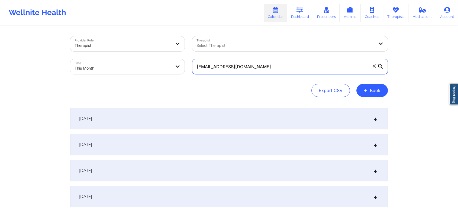
drag, startPoint x: 284, startPoint y: 63, endPoint x: 111, endPoint y: 65, distance: 173.6
click at [111, 65] on div "Provider Role Therapist Therapist Select Therapist Date This Month [EMAIL_ADDRE…" at bounding box center [229, 56] width 326 height 46
paste input "[EMAIL_ADDRESS]"
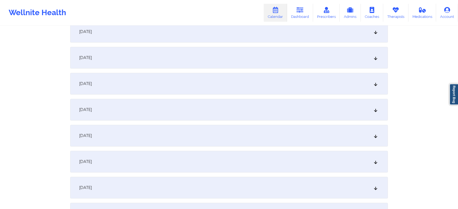
click at [174, 84] on div "[DATE]" at bounding box center [229, 84] width 318 height 22
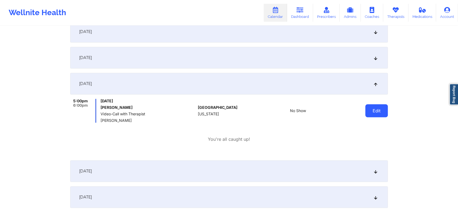
click at [366, 112] on button "Edit" at bounding box center [377, 110] width 23 height 13
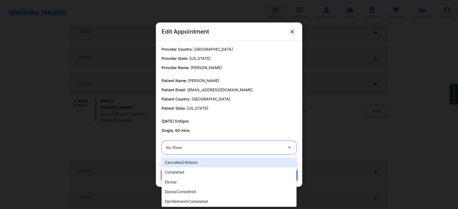
click at [236, 148] on div at bounding box center [224, 148] width 117 height 7
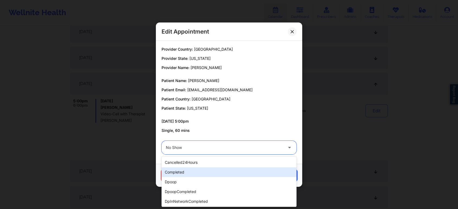
click at [192, 172] on div "completed" at bounding box center [229, 173] width 135 height 10
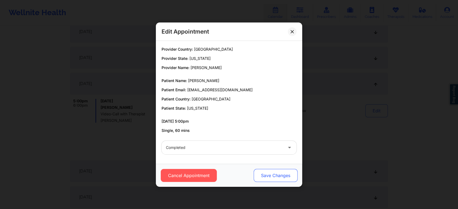
click at [279, 177] on button "Save Changes" at bounding box center [276, 175] width 44 height 13
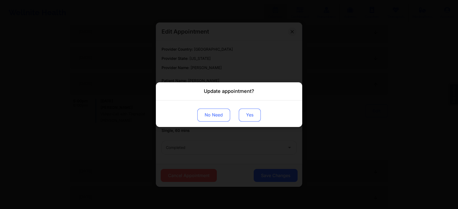
click at [254, 118] on button "Yes" at bounding box center [250, 115] width 22 height 13
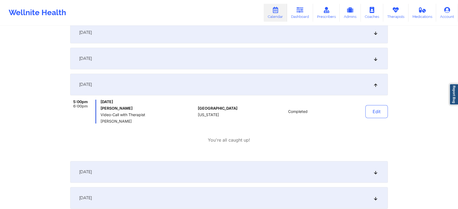
scroll to position [0, 0]
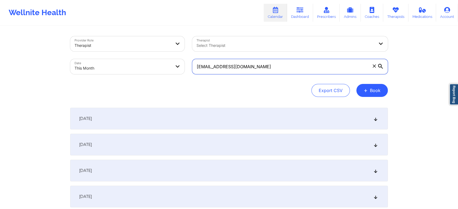
drag, startPoint x: 271, startPoint y: 72, endPoint x: 122, endPoint y: 74, distance: 149.2
click at [122, 74] on div "Provider Role Therapist Therapist Select Therapist Date This Month [EMAIL_ADDRE…" at bounding box center [229, 56] width 326 height 46
paste input "[EMAIL_ADDRESS]"
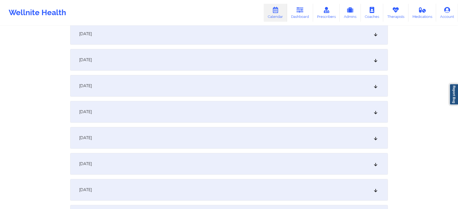
scroll to position [141, 0]
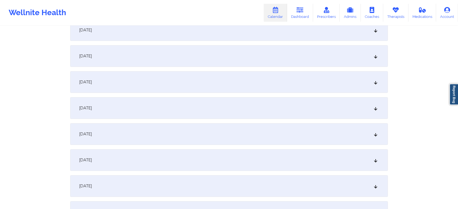
click at [276, 153] on div "[DATE]" at bounding box center [229, 160] width 318 height 22
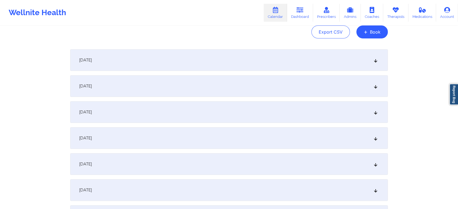
scroll to position [0, 0]
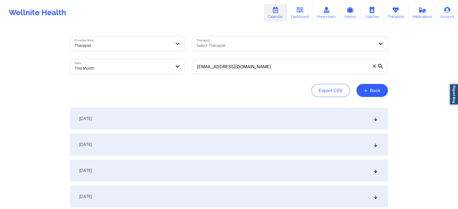
click at [285, 116] on div "[DATE]" at bounding box center [229, 119] width 318 height 22
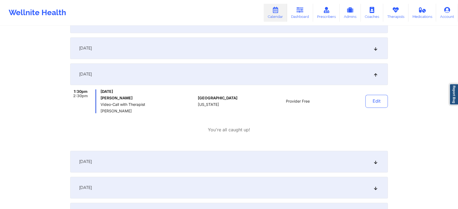
scroll to position [335, 0]
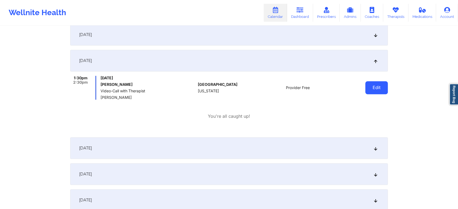
click at [384, 90] on button "Edit" at bounding box center [377, 87] width 23 height 13
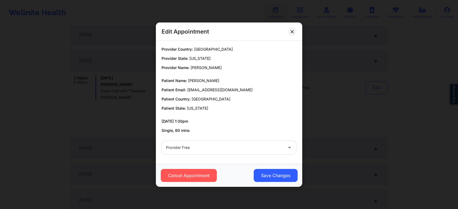
click at [248, 145] on div at bounding box center [224, 148] width 117 height 7
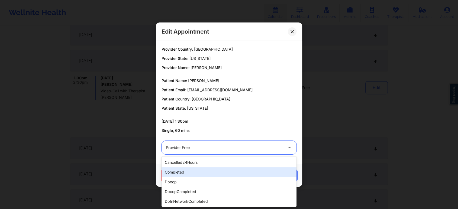
click at [206, 175] on div "completed" at bounding box center [229, 173] width 135 height 10
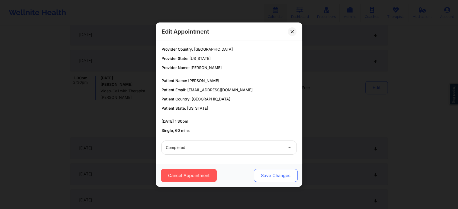
click at [286, 177] on button "Save Changes" at bounding box center [276, 175] width 44 height 13
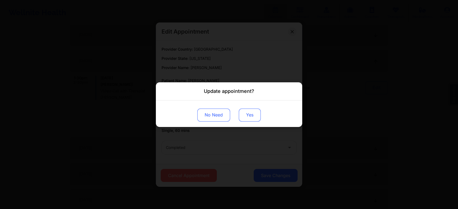
click at [251, 120] on button "Yes" at bounding box center [250, 115] width 22 height 13
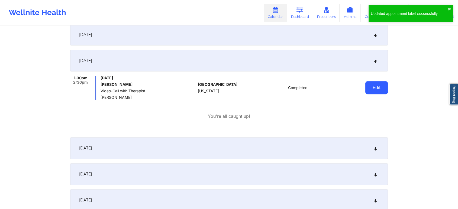
click at [367, 91] on button "Edit" at bounding box center [377, 87] width 23 height 13
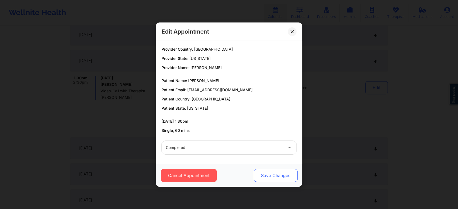
click at [274, 181] on button "Save Changes" at bounding box center [276, 175] width 44 height 13
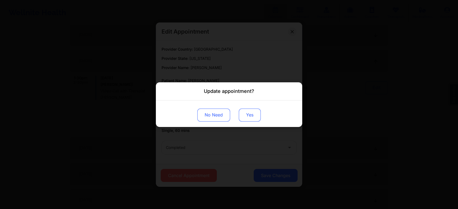
click at [247, 119] on button "Yes" at bounding box center [250, 115] width 22 height 13
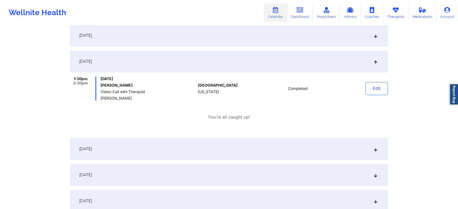
scroll to position [0, 0]
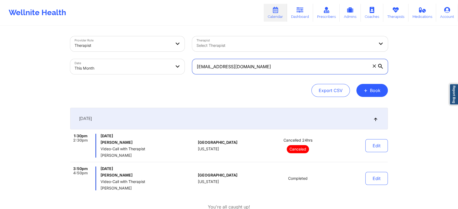
drag, startPoint x: 292, startPoint y: 63, endPoint x: 100, endPoint y: 67, distance: 192.6
click at [100, 67] on div "Provider Role Therapist Therapist Select Therapist Date This Month [EMAIL_ADDRE…" at bounding box center [229, 56] width 326 height 46
paste input "cierra611"
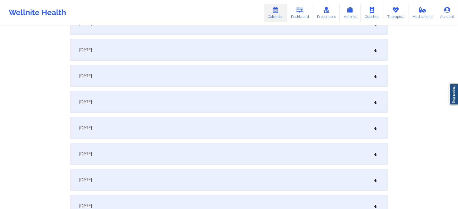
scroll to position [129, 0]
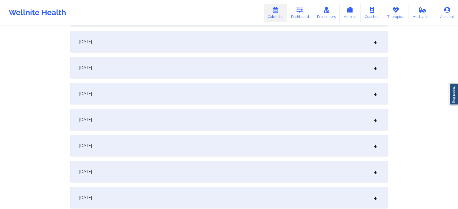
click at [229, 174] on div "[DATE]" at bounding box center [229, 172] width 318 height 22
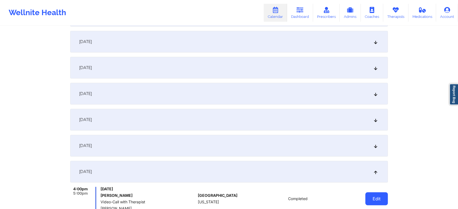
click at [380, 201] on button "Edit" at bounding box center [377, 199] width 23 height 13
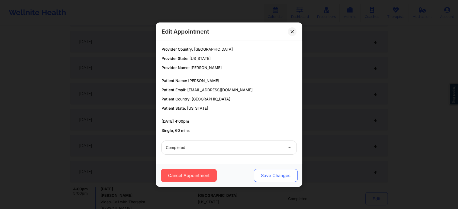
click at [264, 177] on button "Save Changes" at bounding box center [276, 175] width 44 height 13
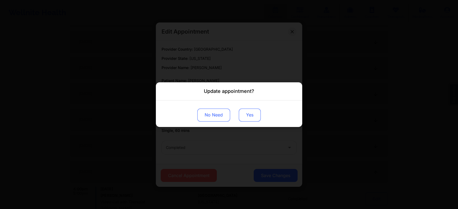
click at [254, 112] on button "Yes" at bounding box center [250, 115] width 22 height 13
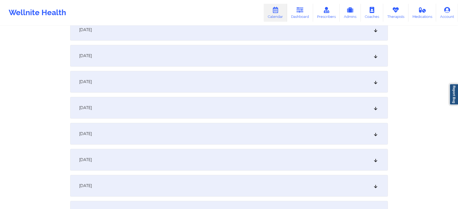
scroll to position [0, 0]
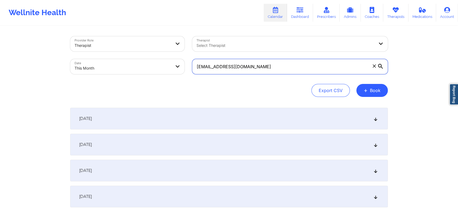
drag, startPoint x: 254, startPoint y: 69, endPoint x: 114, endPoint y: 58, distance: 140.2
click at [114, 58] on div "Provider Role Therapist Therapist Select Therapist Date This Month [EMAIL_ADDRE…" at bounding box center [229, 56] width 326 height 46
paste input "tiffanydcoaching"
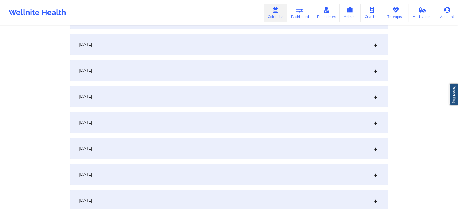
scroll to position [213, 0]
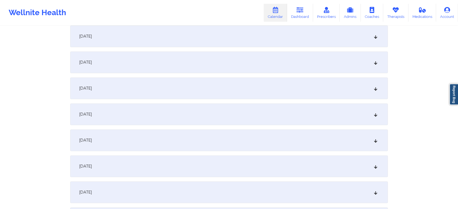
click at [206, 87] on div "[DATE]" at bounding box center [229, 89] width 318 height 22
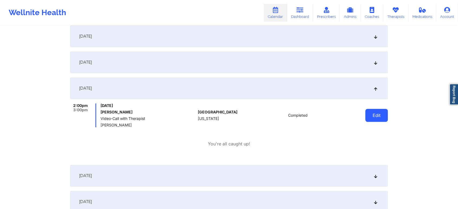
click at [384, 114] on button "Edit" at bounding box center [377, 115] width 23 height 13
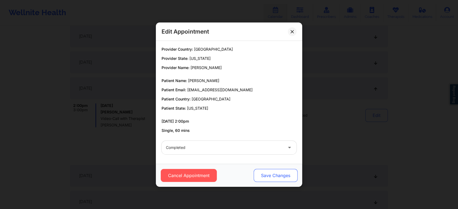
click at [285, 173] on button "Save Changes" at bounding box center [276, 175] width 44 height 13
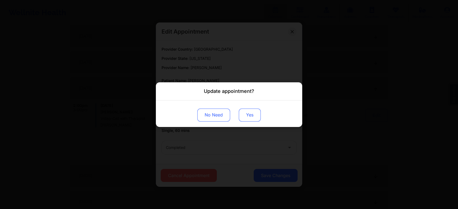
click at [246, 120] on button "Yes" at bounding box center [250, 115] width 22 height 13
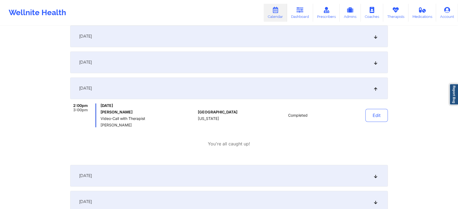
scroll to position [0, 0]
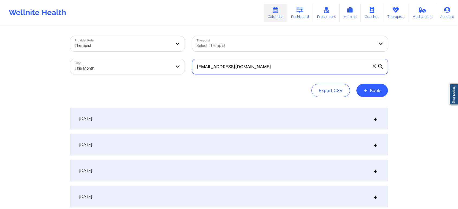
drag, startPoint x: 273, startPoint y: 67, endPoint x: 102, endPoint y: 70, distance: 171.7
click at [102, 70] on div "Provider Role Therapist Therapist Select Therapist Date This Month [EMAIL_ADDRE…" at bounding box center [229, 56] width 326 height 46
paste input "jordanwilkerson122"
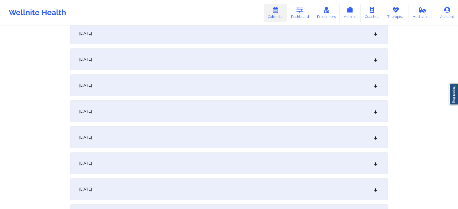
click at [228, 189] on div "[DATE]" at bounding box center [229, 190] width 318 height 22
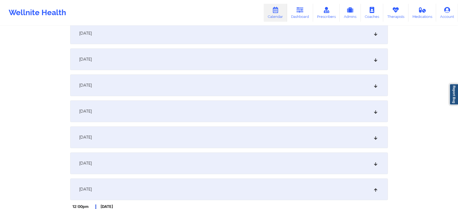
scroll to position [220, 0]
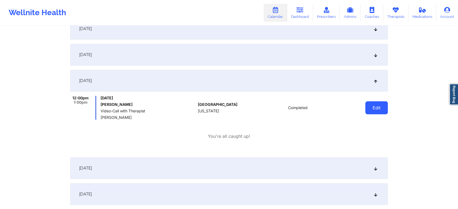
click at [384, 105] on button "Edit" at bounding box center [377, 107] width 23 height 13
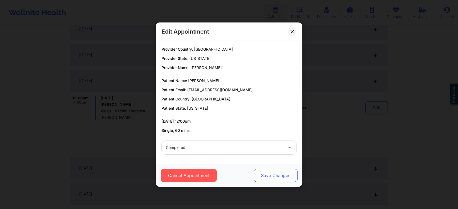
click at [282, 175] on button "Save Changes" at bounding box center [276, 175] width 44 height 13
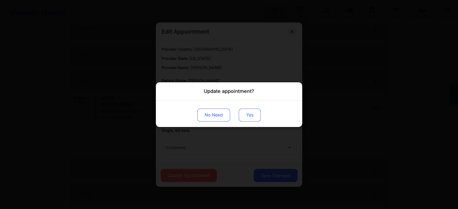
click at [244, 121] on button "Yes" at bounding box center [250, 115] width 22 height 13
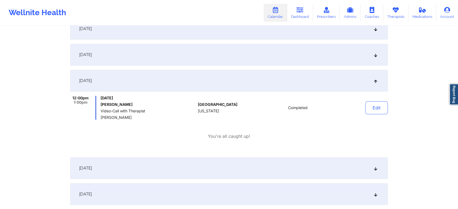
scroll to position [0, 0]
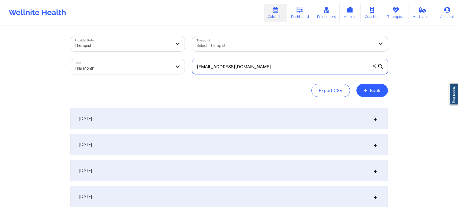
drag, startPoint x: 283, startPoint y: 67, endPoint x: 108, endPoint y: 66, distance: 175.2
click at [108, 66] on div "Provider Role Therapist Therapist Select Therapist Date This Month [EMAIL_ADDRE…" at bounding box center [229, 56] width 326 height 46
paste input "slreynolds67"
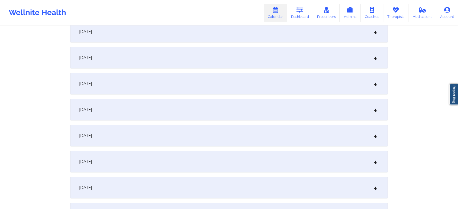
click at [206, 74] on div "[DATE]" at bounding box center [229, 84] width 318 height 22
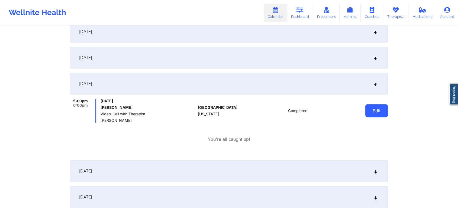
click at [383, 111] on button "Edit" at bounding box center [377, 110] width 23 height 13
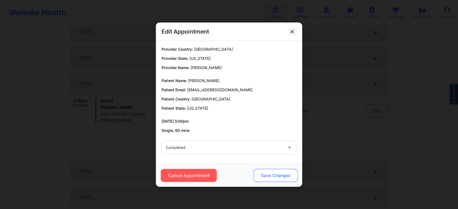
click at [267, 175] on button "Save Changes" at bounding box center [276, 175] width 44 height 13
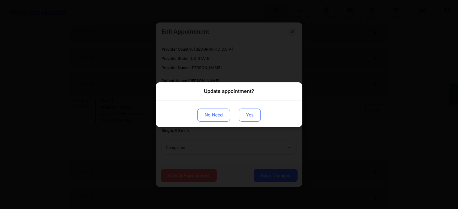
click at [248, 121] on button "Yes" at bounding box center [250, 115] width 22 height 13
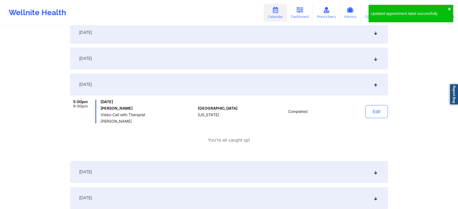
scroll to position [0, 0]
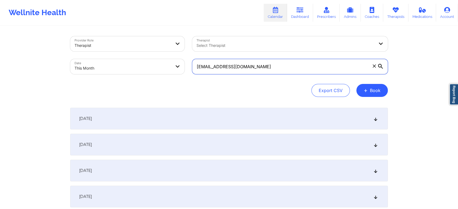
drag, startPoint x: 281, startPoint y: 65, endPoint x: 107, endPoint y: 58, distance: 174.3
click at [107, 58] on div "Provider Role Therapist Therapist Select Therapist Date This Month [EMAIL_ADDRE…" at bounding box center [229, 56] width 326 height 46
paste input "kenyawiliams54"
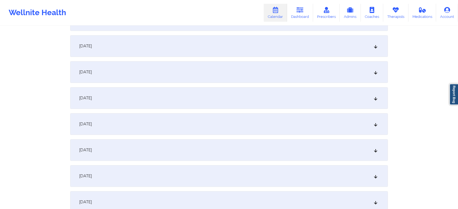
scroll to position [237, 0]
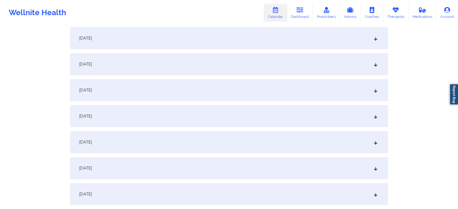
click at [182, 64] on div "[DATE]" at bounding box center [229, 64] width 318 height 22
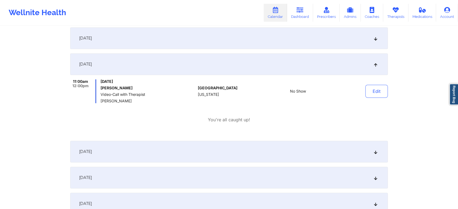
scroll to position [0, 0]
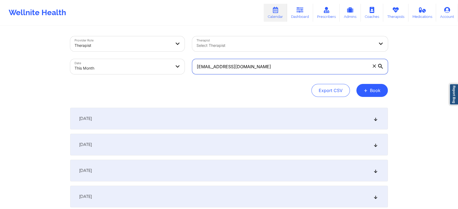
drag, startPoint x: 285, startPoint y: 70, endPoint x: 124, endPoint y: 75, distance: 161.7
click at [124, 75] on div "Provider Role Therapist Therapist Select Therapist Date This Month [EMAIL_ADDRE…" at bounding box center [229, 56] width 326 height 46
paste input "sanschill669"
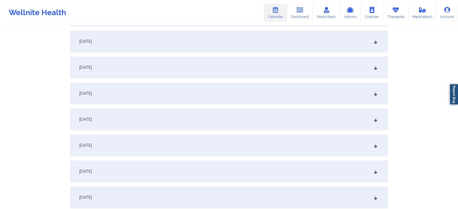
scroll to position [236, 0]
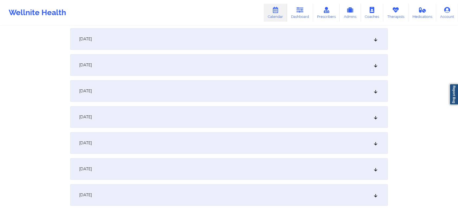
click at [201, 71] on div "[DATE]" at bounding box center [229, 65] width 318 height 22
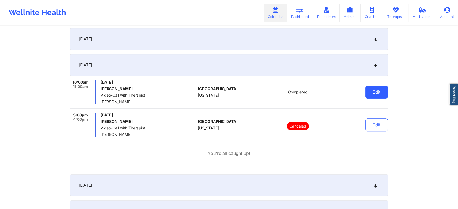
click at [379, 93] on button "Edit" at bounding box center [377, 92] width 23 height 13
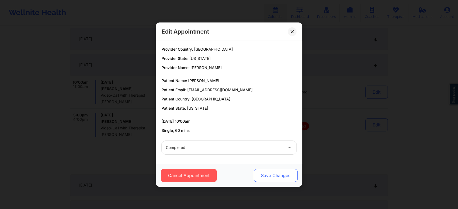
click at [276, 179] on button "Save Changes" at bounding box center [276, 175] width 44 height 13
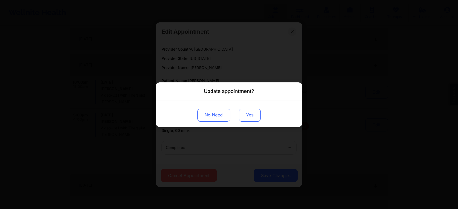
click at [246, 111] on button "Yes" at bounding box center [250, 115] width 22 height 13
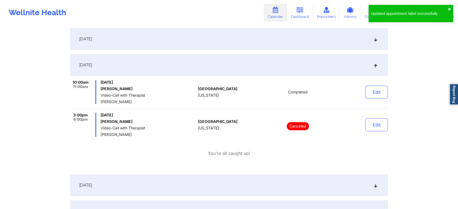
scroll to position [0, 0]
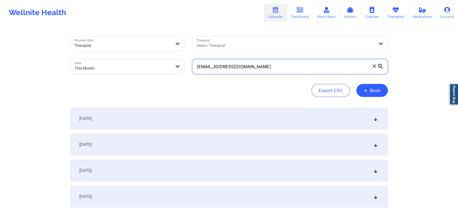
drag, startPoint x: 264, startPoint y: 66, endPoint x: 93, endPoint y: 66, distance: 170.6
click at [93, 66] on div "Provider Role Therapist Therapist Select Therapist Date This Month [EMAIL_ADDRE…" at bounding box center [229, 56] width 326 height 46
paste input "mcgaston33"
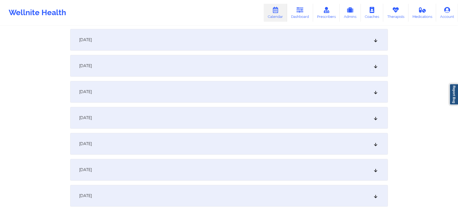
click at [237, 116] on div "[DATE]" at bounding box center [229, 118] width 318 height 22
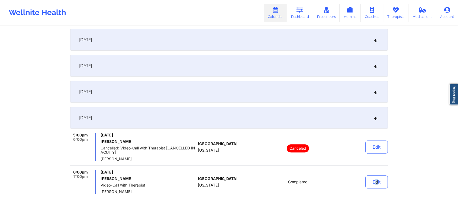
drag, startPoint x: 375, startPoint y: 194, endPoint x: 378, endPoint y: 189, distance: 5.5
click at [378, 189] on div "Edit" at bounding box center [363, 182] width 50 height 24
click at [378, 179] on button "Edit" at bounding box center [377, 182] width 23 height 13
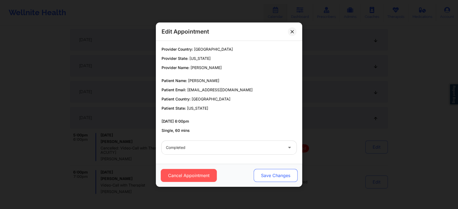
click at [282, 175] on button "Save Changes" at bounding box center [276, 175] width 44 height 13
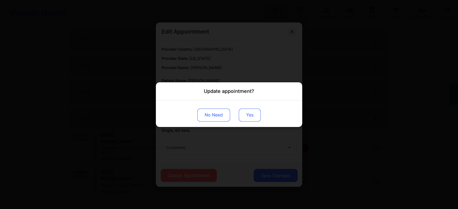
click at [251, 115] on button "Yes" at bounding box center [250, 115] width 22 height 13
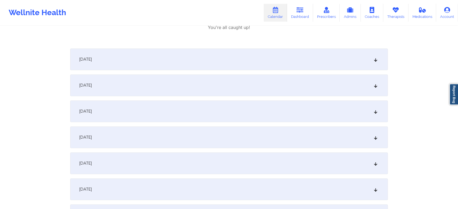
scroll to position [0, 0]
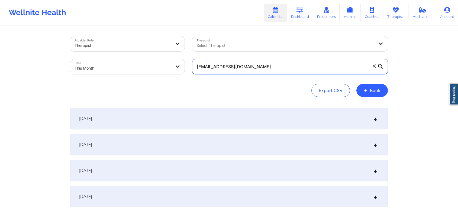
drag, startPoint x: 279, startPoint y: 63, endPoint x: 97, endPoint y: 20, distance: 187.4
paste input "kyraisismilan"
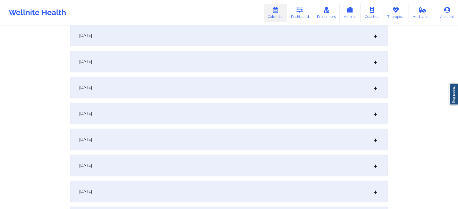
scroll to position [194, 0]
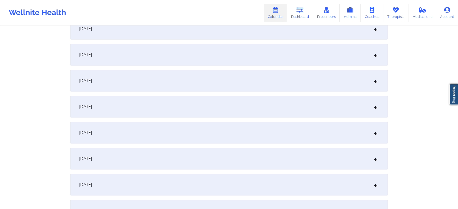
click at [226, 108] on div "[DATE]" at bounding box center [229, 107] width 318 height 22
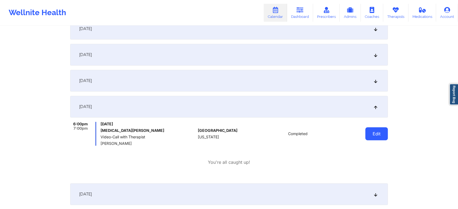
click at [379, 130] on button "Edit" at bounding box center [377, 133] width 23 height 13
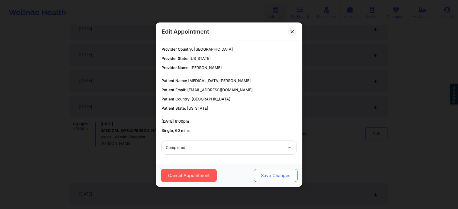
click at [280, 177] on button "Save Changes" at bounding box center [276, 175] width 44 height 13
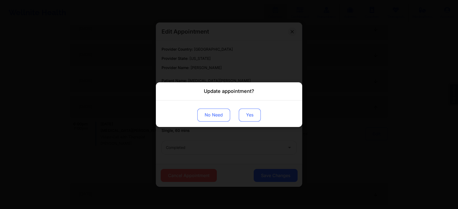
click at [248, 116] on button "Yes" at bounding box center [250, 115] width 22 height 13
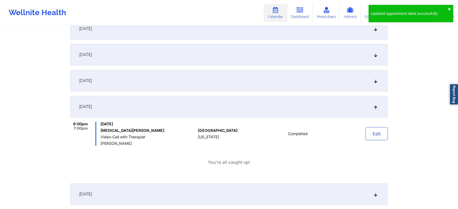
scroll to position [0, 0]
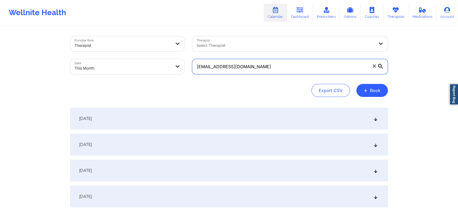
drag, startPoint x: 292, startPoint y: 66, endPoint x: 134, endPoint y: 79, distance: 158.1
click at [134, 79] on div "Provider Role Therapist Therapist Select Therapist Date This Month [EMAIL_ADDRE…" at bounding box center [229, 66] width 318 height 61
paste input "[PERSON_NAME].baskin9"
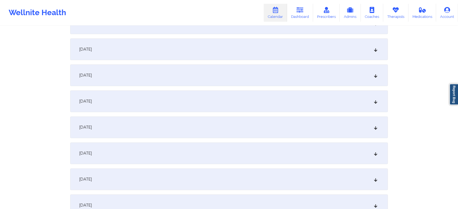
scroll to position [151, 0]
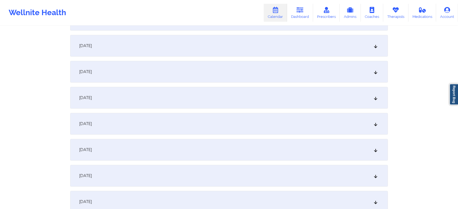
click at [277, 149] on div "[DATE]" at bounding box center [229, 150] width 318 height 22
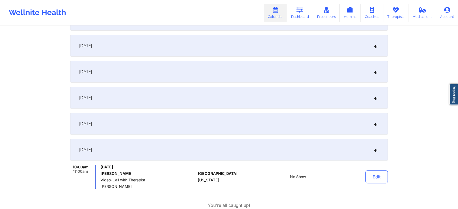
scroll to position [206, 0]
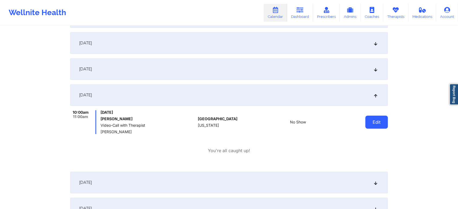
click at [369, 122] on button "Edit" at bounding box center [377, 122] width 23 height 13
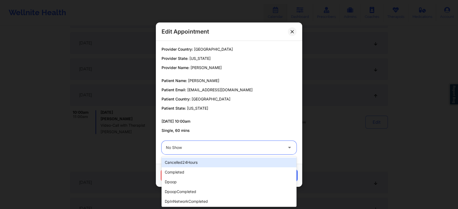
click at [264, 148] on div at bounding box center [224, 148] width 117 height 7
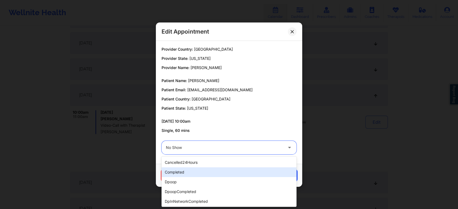
click at [243, 171] on div "completed" at bounding box center [229, 173] width 135 height 10
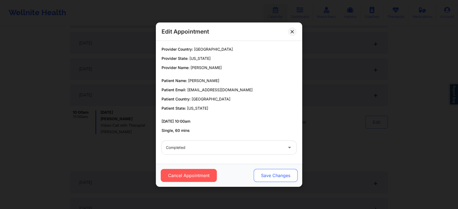
click at [279, 173] on button "Save Changes" at bounding box center [276, 175] width 44 height 13
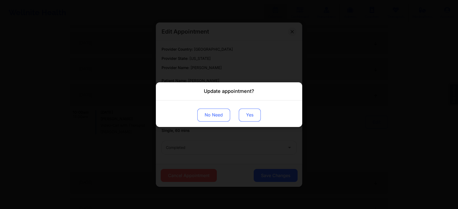
click at [253, 115] on button "Yes" at bounding box center [250, 115] width 22 height 13
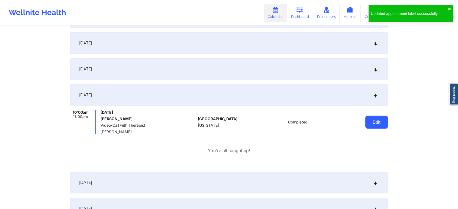
click at [379, 121] on button "Edit" at bounding box center [377, 122] width 23 height 13
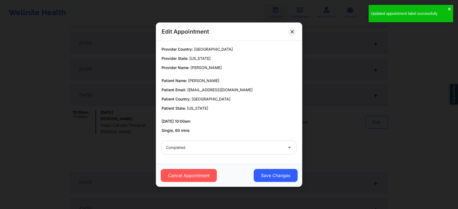
click at [257, 168] on div "Cancel Appointment Save Changes" at bounding box center [229, 175] width 146 height 23
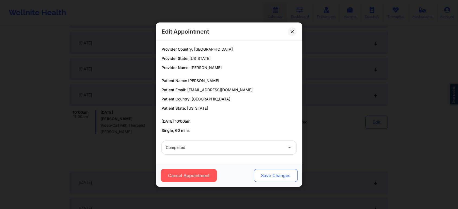
click at [265, 178] on button "Save Changes" at bounding box center [276, 175] width 44 height 13
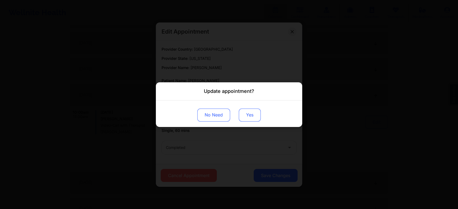
click at [254, 120] on button "Yes" at bounding box center [250, 115] width 22 height 13
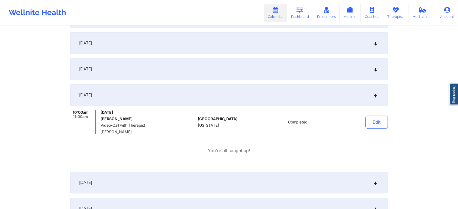
scroll to position [0, 0]
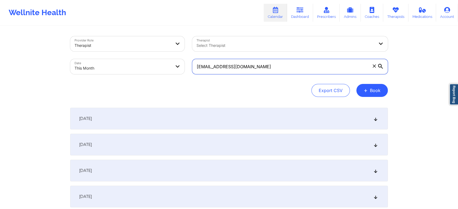
click at [284, 71] on input "[EMAIL_ADDRESS][DOMAIN_NAME]" at bounding box center [290, 66] width 196 height 15
drag, startPoint x: 280, startPoint y: 71, endPoint x: 119, endPoint y: 60, distance: 162.3
click at [119, 60] on div "Provider Role Therapist Therapist Select Therapist Date This Month [EMAIL_ADDRE…" at bounding box center [229, 56] width 326 height 46
paste input "arcemichelle27"
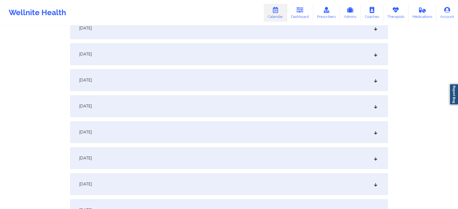
drag, startPoint x: 218, startPoint y: 68, endPoint x: 213, endPoint y: 79, distance: 12.8
click at [213, 79] on div "[DATE]" at bounding box center [229, 80] width 318 height 22
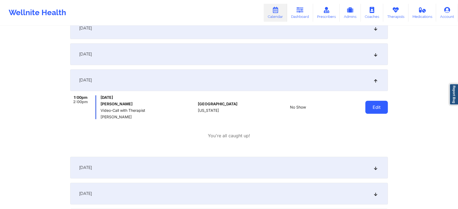
click at [371, 109] on button "Edit" at bounding box center [377, 107] width 23 height 13
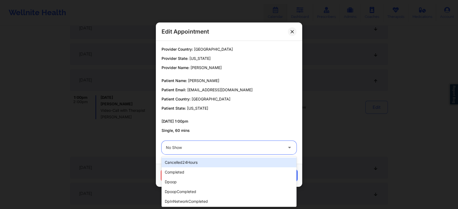
click at [272, 146] on div at bounding box center [224, 148] width 117 height 7
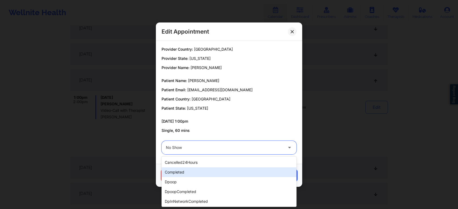
click at [245, 169] on div "completed" at bounding box center [229, 173] width 135 height 10
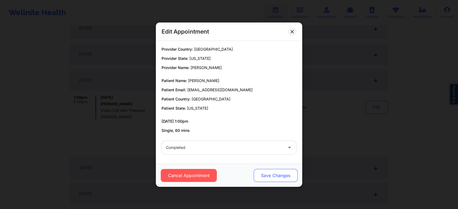
click at [270, 173] on button "Save Changes" at bounding box center [276, 175] width 44 height 13
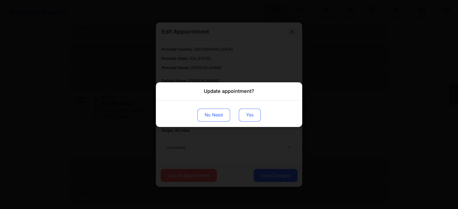
click at [247, 119] on button "Yes" at bounding box center [250, 115] width 22 height 13
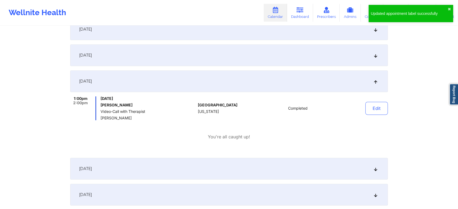
scroll to position [0, 0]
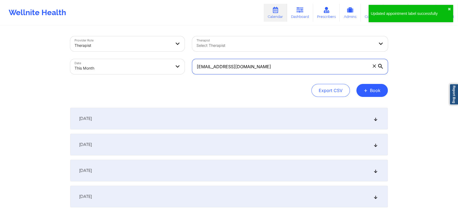
drag, startPoint x: 271, startPoint y: 68, endPoint x: 106, endPoint y: 66, distance: 165.8
click at [106, 66] on div "Provider Role Therapist Therapist Select Therapist Date This Month [EMAIL_ADDRE…" at bounding box center [229, 56] width 326 height 46
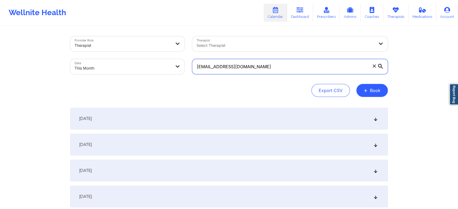
paste input "[EMAIL_ADDRESS]"
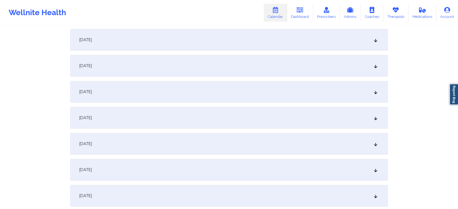
click at [189, 128] on div "[DATE]" at bounding box center [229, 118] width 318 height 22
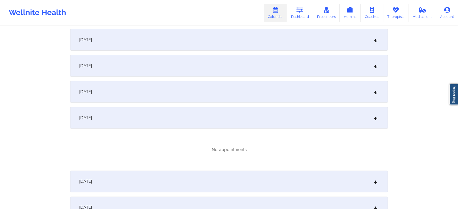
click at [326, 116] on div "[DATE]" at bounding box center [229, 118] width 318 height 22
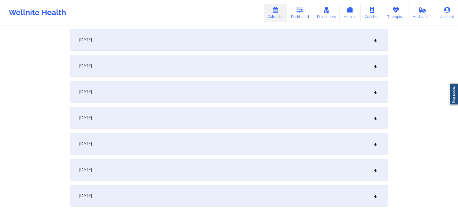
scroll to position [0, 0]
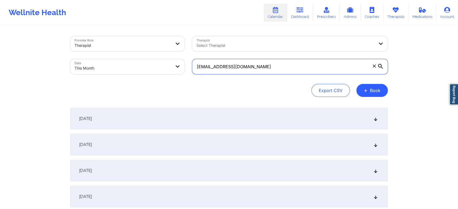
drag, startPoint x: 261, startPoint y: 68, endPoint x: 122, endPoint y: 58, distance: 139.0
click at [122, 58] on div "Provider Role Therapist Therapist Select Therapist Date This Month [EMAIL_ADDRE…" at bounding box center [229, 56] width 326 height 46
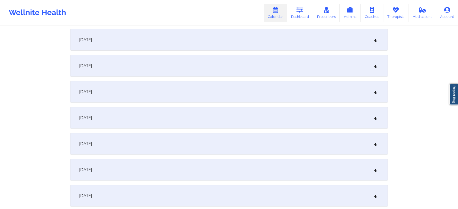
click at [252, 123] on div "[DATE]" at bounding box center [229, 118] width 318 height 22
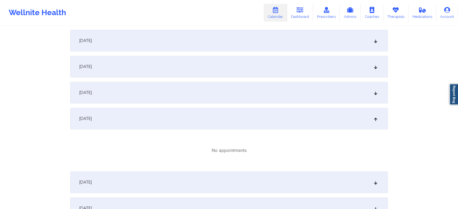
scroll to position [0, 0]
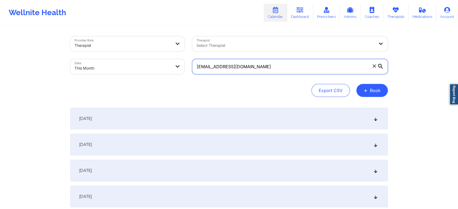
drag, startPoint x: 273, startPoint y: 60, endPoint x: 149, endPoint y: 69, distance: 125.1
click at [149, 69] on div "Provider Role Therapist Therapist Select Therapist Date This Month [EMAIL_ADDRE…" at bounding box center [229, 56] width 326 height 46
paste input "ykhenry6"
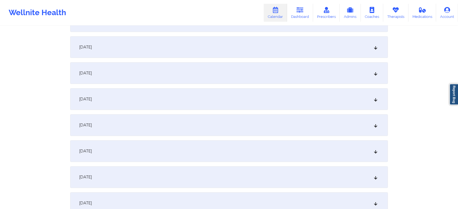
click at [237, 143] on div "[DATE]" at bounding box center [229, 152] width 318 height 22
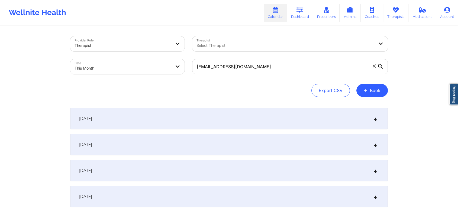
scroll to position [267, 0]
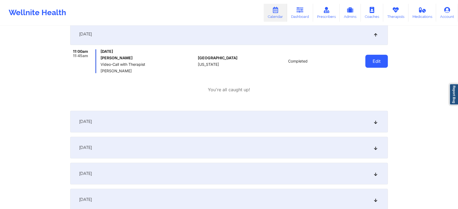
click at [383, 64] on button "Edit" at bounding box center [377, 61] width 23 height 13
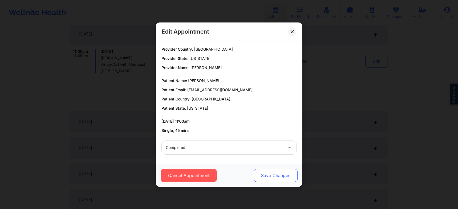
click at [283, 174] on button "Save Changes" at bounding box center [276, 175] width 44 height 13
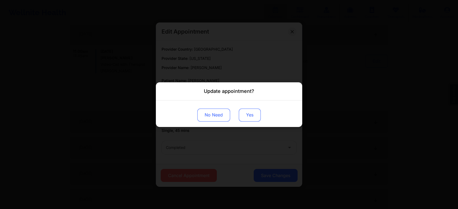
click at [246, 111] on button "Yes" at bounding box center [250, 115] width 22 height 13
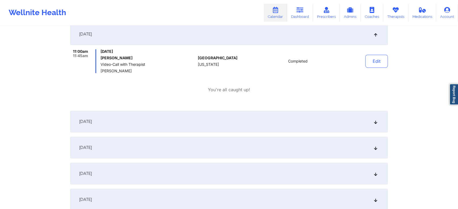
scroll to position [0, 0]
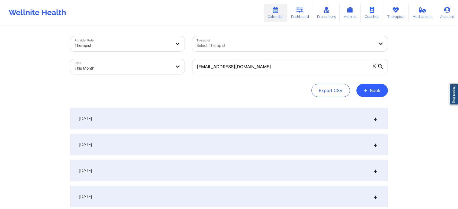
drag, startPoint x: 272, startPoint y: 75, endPoint x: 252, endPoint y: 65, distance: 22.3
click at [252, 65] on div "[EMAIL_ADDRESS][DOMAIN_NAME]" at bounding box center [290, 66] width 203 height 23
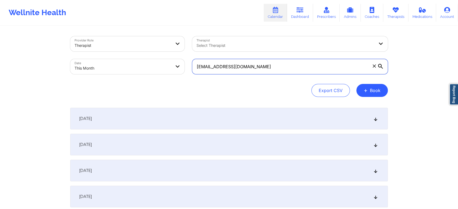
drag, startPoint x: 252, startPoint y: 65, endPoint x: 113, endPoint y: 47, distance: 140.1
click at [113, 47] on div "Provider Role Therapist Therapist Select Therapist Date This Month [EMAIL_ADDRE…" at bounding box center [229, 56] width 326 height 46
paste
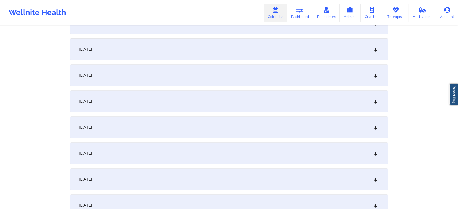
scroll to position [192, 0]
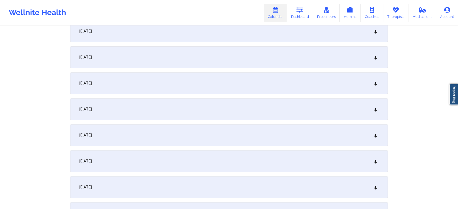
click at [297, 111] on div "[DATE]" at bounding box center [229, 109] width 318 height 22
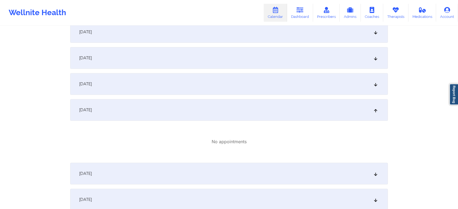
scroll to position [0, 0]
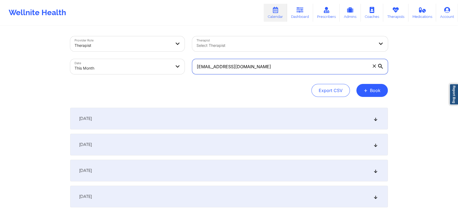
drag, startPoint x: 280, startPoint y: 70, endPoint x: 157, endPoint y: 82, distance: 123.3
click at [157, 82] on div "Provider Role Therapist Therapist Select Therapist Date This Month [EMAIL_ADDRE…" at bounding box center [229, 66] width 318 height 61
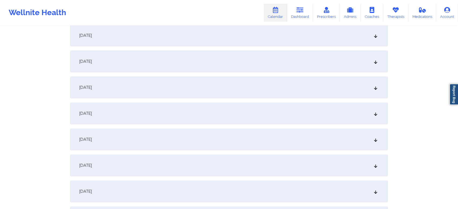
scroll to position [180, 0]
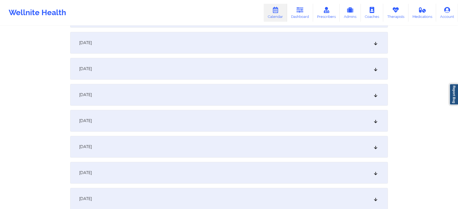
click at [187, 120] on div "[DATE]" at bounding box center [229, 121] width 318 height 22
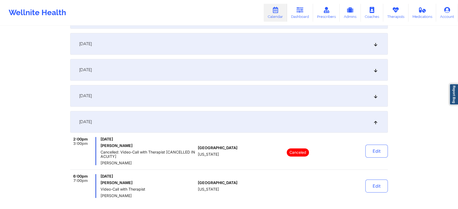
scroll to position [0, 0]
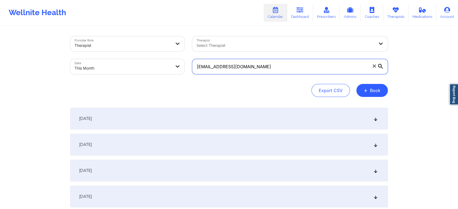
drag, startPoint x: 284, startPoint y: 60, endPoint x: 124, endPoint y: 59, distance: 160.0
click at [124, 59] on div "Provider Role Therapist Therapist Select Therapist Date This Month [EMAIL_ADDRE…" at bounding box center [229, 56] width 326 height 46
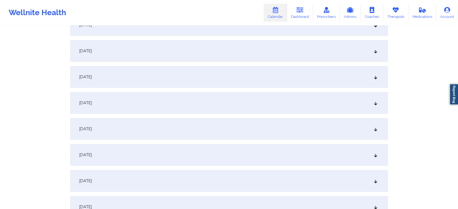
click at [163, 86] on div "[DATE]" at bounding box center [229, 77] width 318 height 22
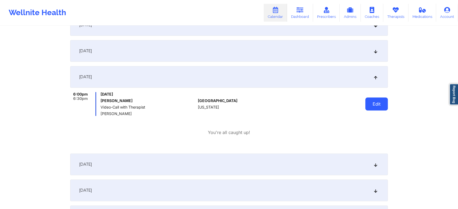
click at [372, 104] on button "Edit" at bounding box center [377, 104] width 23 height 13
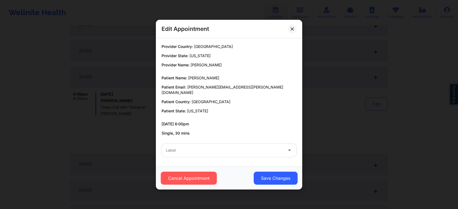
click at [241, 158] on div "Label" at bounding box center [229, 150] width 143 height 21
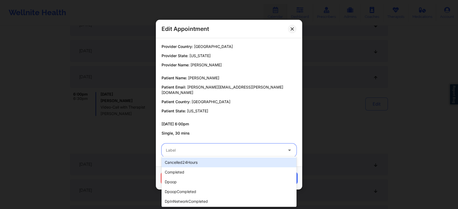
click at [216, 152] on div "Label" at bounding box center [223, 151] width 122 height 14
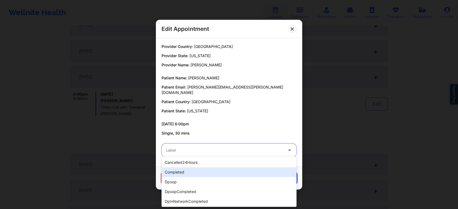
click at [200, 172] on div "completed" at bounding box center [229, 173] width 135 height 10
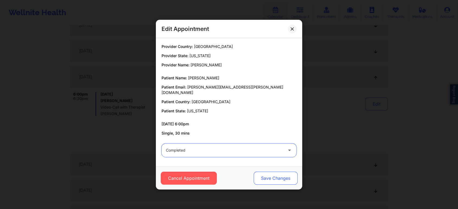
click at [263, 177] on button "Save Changes" at bounding box center [276, 178] width 44 height 13
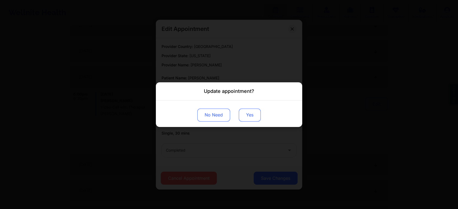
click at [252, 115] on button "Yes" at bounding box center [250, 115] width 22 height 13
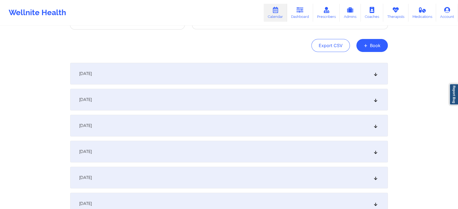
scroll to position [0, 0]
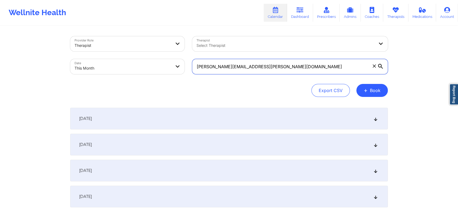
drag, startPoint x: 274, startPoint y: 67, endPoint x: 109, endPoint y: 52, distance: 166.2
click at [109, 52] on div "Provider Role Therapist Therapist Select Therapist Date This Month [PERSON_NAME…" at bounding box center [229, 56] width 326 height 46
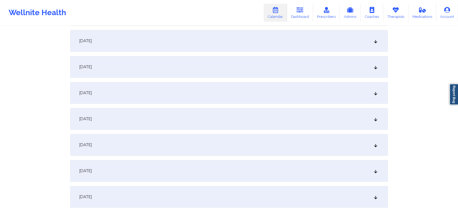
scroll to position [223, 0]
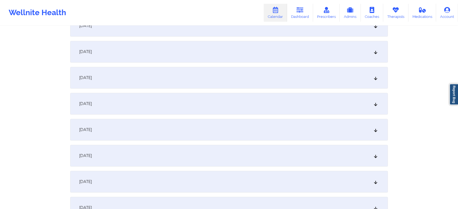
click at [228, 81] on div "[DATE]" at bounding box center [229, 78] width 318 height 22
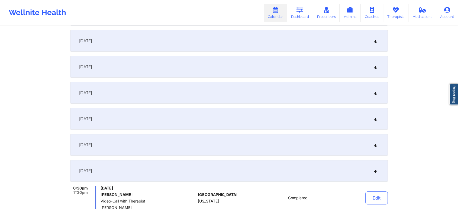
scroll to position [129, 0]
click at [378, 197] on button "Edit" at bounding box center [377, 199] width 23 height 13
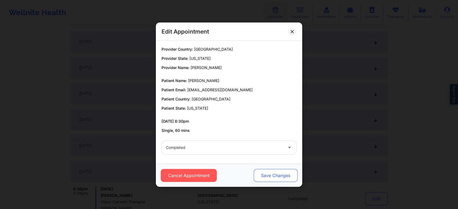
click at [257, 169] on button "Save Changes" at bounding box center [276, 175] width 44 height 13
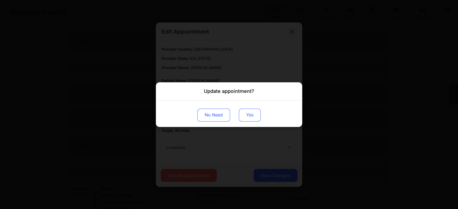
click at [254, 113] on button "Yes" at bounding box center [250, 115] width 22 height 13
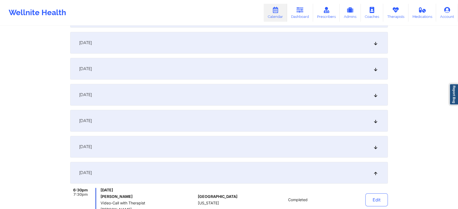
scroll to position [0, 0]
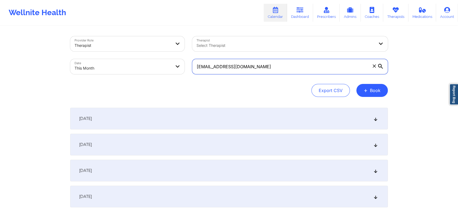
drag, startPoint x: 269, startPoint y: 69, endPoint x: 99, endPoint y: 59, distance: 170.6
click at [99, 59] on div "Provider Role Therapist Therapist Select Therapist Date This Month [EMAIL_ADDRE…" at bounding box center [229, 56] width 326 height 46
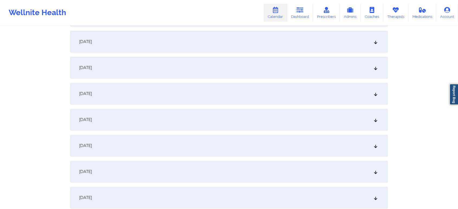
click at [212, 121] on div "[DATE]" at bounding box center [229, 120] width 318 height 22
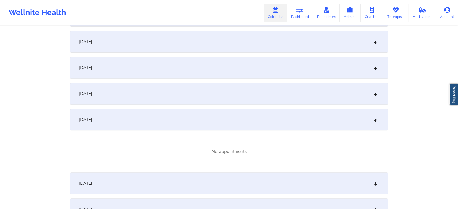
scroll to position [0, 0]
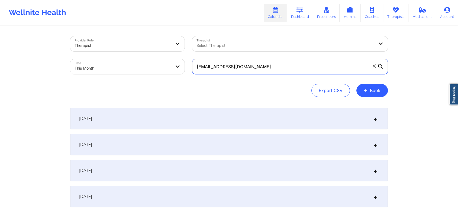
drag, startPoint x: 280, startPoint y: 65, endPoint x: 154, endPoint y: 77, distance: 127.3
click at [154, 77] on div "Provider Role Therapist Therapist Select Therapist Date This Month [EMAIL_ADDRE…" at bounding box center [229, 56] width 326 height 46
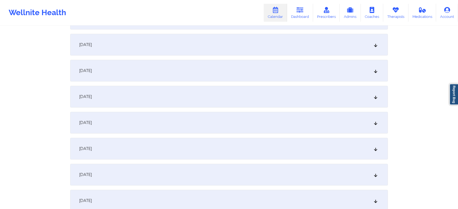
scroll to position [159, 0]
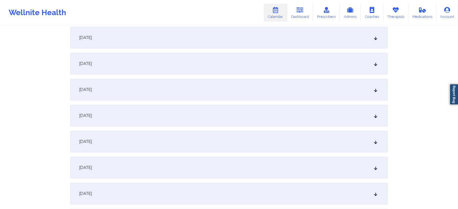
click at [240, 142] on div "[DATE]" at bounding box center [229, 142] width 318 height 22
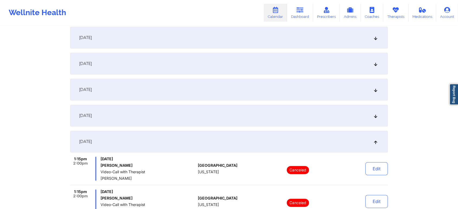
drag, startPoint x: 454, startPoint y: 71, endPoint x: 463, endPoint y: 60, distance: 13.7
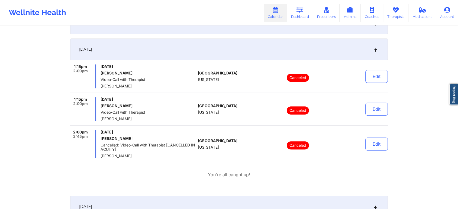
scroll to position [0, 0]
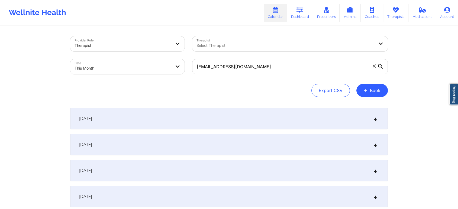
drag, startPoint x: 270, startPoint y: 75, endPoint x: 271, endPoint y: 68, distance: 7.1
click at [271, 68] on div "[EMAIL_ADDRESS][DOMAIN_NAME]" at bounding box center [290, 66] width 203 height 23
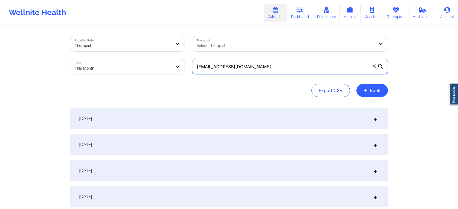
drag, startPoint x: 271, startPoint y: 68, endPoint x: 114, endPoint y: 65, distance: 157.6
click at [114, 65] on div "Provider Role Therapist Therapist Select Therapist Date This Month [EMAIL_ADDRE…" at bounding box center [229, 56] width 326 height 46
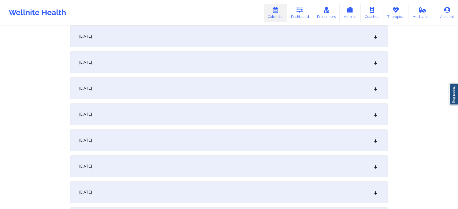
click at [214, 144] on div "[DATE]" at bounding box center [229, 141] width 318 height 22
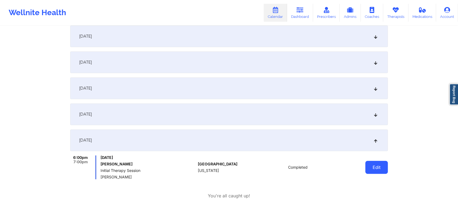
click at [375, 169] on button "Edit" at bounding box center [377, 167] width 23 height 13
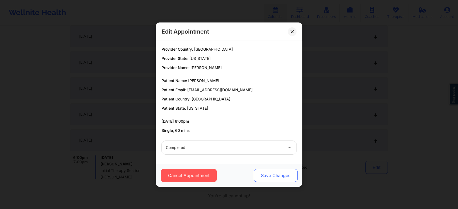
click at [269, 176] on button "Save Changes" at bounding box center [276, 175] width 44 height 13
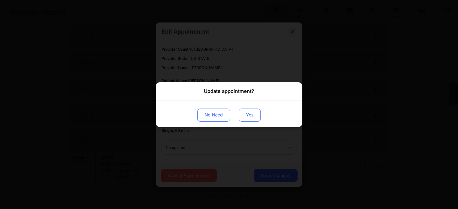
click at [249, 121] on button "Yes" at bounding box center [250, 115] width 22 height 13
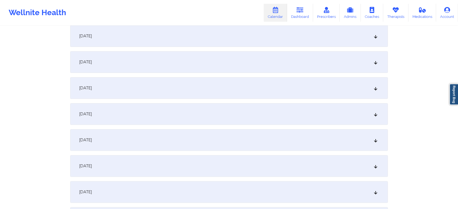
scroll to position [0, 0]
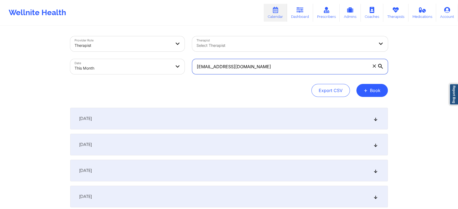
drag, startPoint x: 299, startPoint y: 70, endPoint x: 125, endPoint y: 77, distance: 175.1
click at [125, 77] on div "Provider Role Therapist Therapist Select Therapist Date This Month [EMAIL_ADDRE…" at bounding box center [229, 56] width 326 height 46
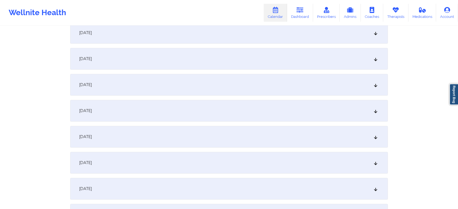
click at [192, 79] on div "[DATE]" at bounding box center [229, 85] width 318 height 22
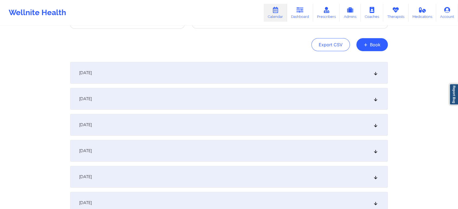
scroll to position [0, 0]
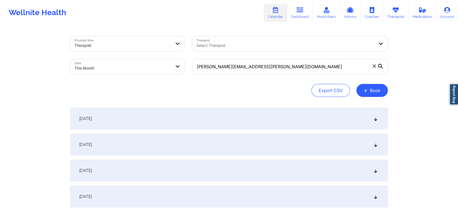
click at [307, 109] on div "[DATE]" at bounding box center [229, 119] width 318 height 22
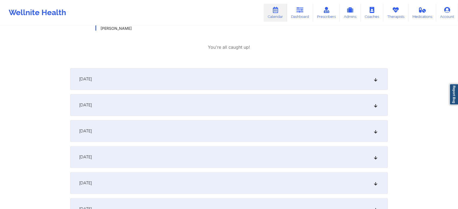
scroll to position [132, 0]
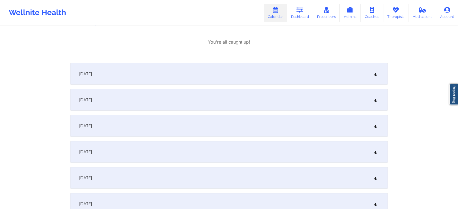
click at [332, 92] on div "[DATE]" at bounding box center [229, 100] width 318 height 22
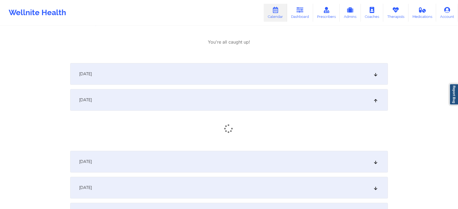
click at [283, 74] on div "[DATE]" at bounding box center [229, 74] width 318 height 22
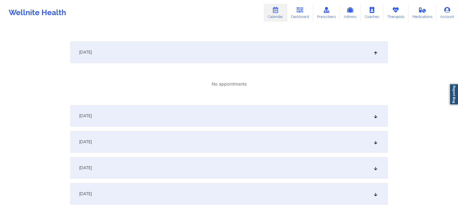
scroll to position [292, 0]
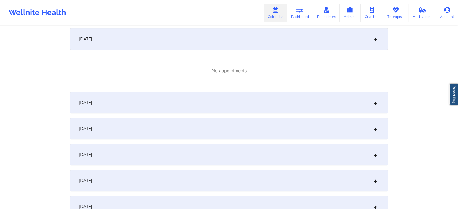
click at [336, 105] on div "[DATE]" at bounding box center [229, 103] width 318 height 22
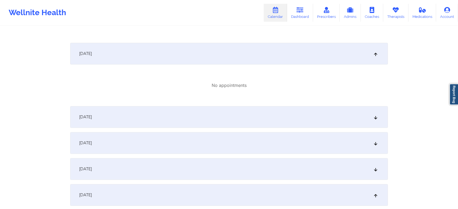
scroll to position [347, 0]
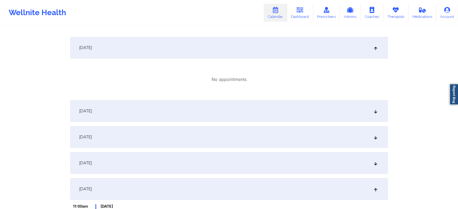
click at [316, 111] on div "[DATE]" at bounding box center [229, 111] width 318 height 22
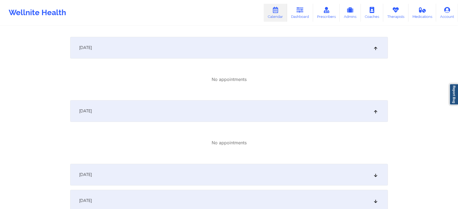
scroll to position [436, 0]
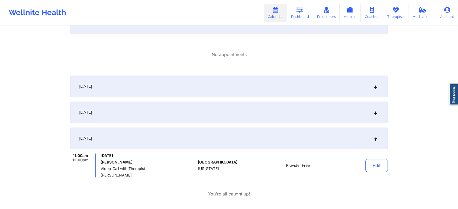
drag, startPoint x: 310, startPoint y: 75, endPoint x: 309, endPoint y: 92, distance: 16.9
click at [309, 92] on div "[DATE]" at bounding box center [229, 87] width 318 height 22
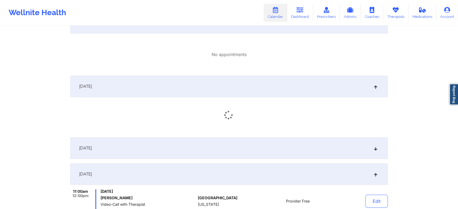
click at [309, 92] on div "[DATE]" at bounding box center [229, 87] width 318 height 22
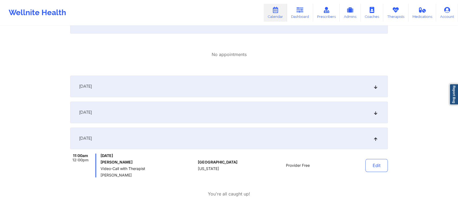
click at [302, 107] on div "[DATE]" at bounding box center [229, 113] width 318 height 22
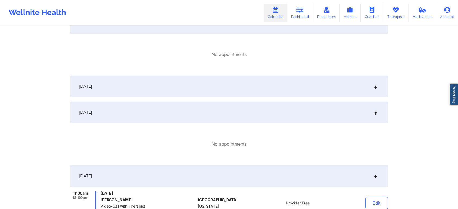
click at [274, 90] on div "[DATE]" at bounding box center [229, 87] width 318 height 22
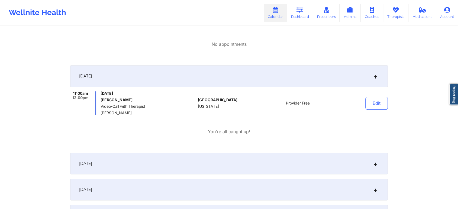
scroll to position [575, 0]
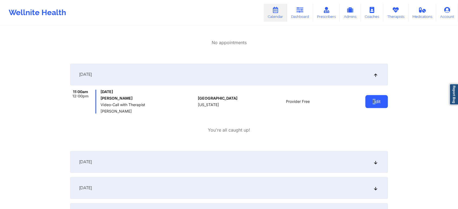
drag, startPoint x: 375, startPoint y: 93, endPoint x: 371, endPoint y: 106, distance: 14.2
click at [371, 106] on div "Edit" at bounding box center [363, 102] width 50 height 24
click at [371, 106] on button "Edit" at bounding box center [377, 101] width 23 height 13
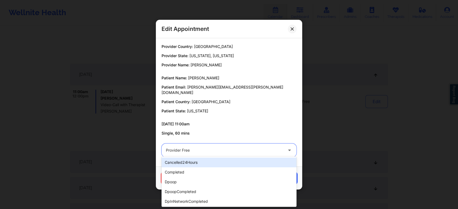
click at [232, 147] on div at bounding box center [224, 150] width 117 height 7
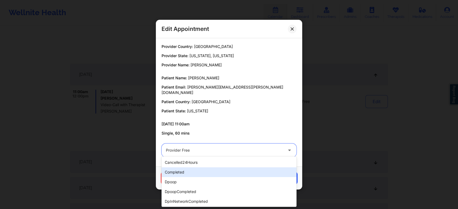
click at [205, 171] on div "completed" at bounding box center [229, 173] width 135 height 10
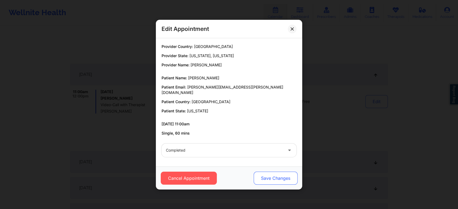
click at [266, 174] on button "Save Changes" at bounding box center [276, 178] width 44 height 13
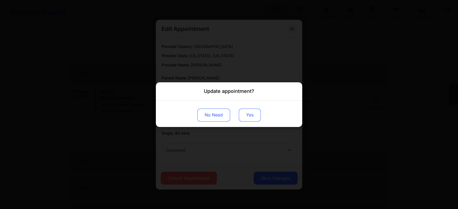
click at [248, 116] on button "Yes" at bounding box center [250, 115] width 22 height 13
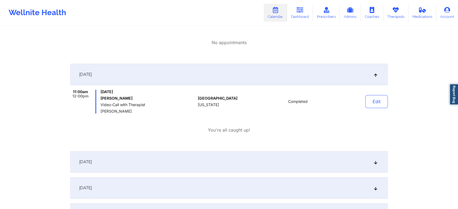
scroll to position [0, 0]
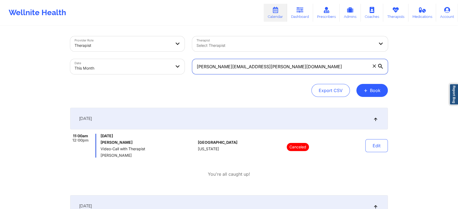
drag, startPoint x: 274, startPoint y: 63, endPoint x: 132, endPoint y: 47, distance: 143.1
click at [132, 47] on div "Provider Role Therapist Therapist Select Therapist Date This Month [PERSON_NAME…" at bounding box center [229, 56] width 326 height 46
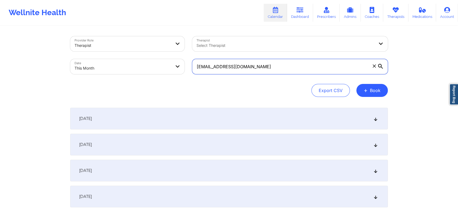
scroll to position [150, 0]
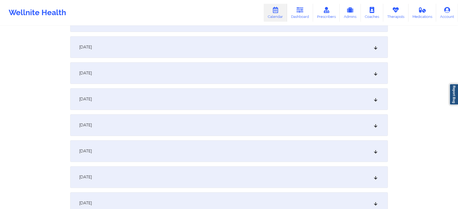
click at [228, 143] on div "[DATE]" at bounding box center [229, 152] width 318 height 22
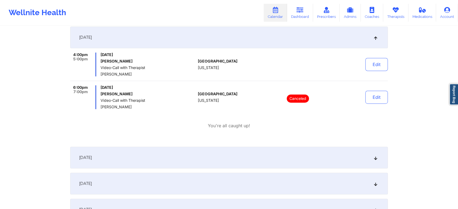
scroll to position [266, 0]
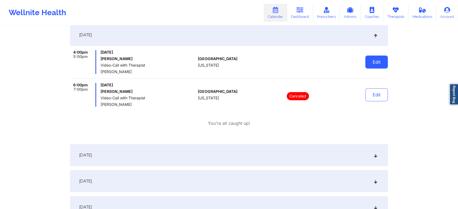
click at [368, 61] on button "Edit" at bounding box center [377, 62] width 23 height 13
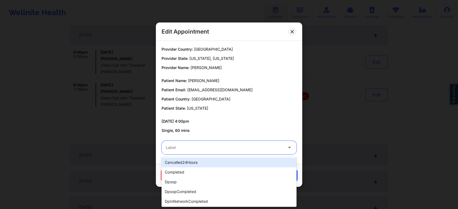
click at [245, 148] on div at bounding box center [224, 148] width 117 height 7
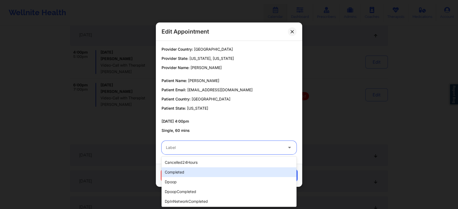
click at [218, 171] on div "completed" at bounding box center [229, 173] width 135 height 10
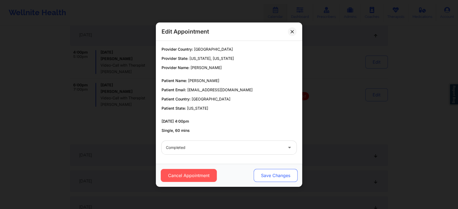
click at [257, 171] on button "Save Changes" at bounding box center [276, 175] width 44 height 13
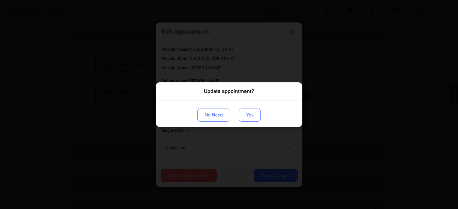
click at [244, 114] on button "Yes" at bounding box center [250, 115] width 22 height 13
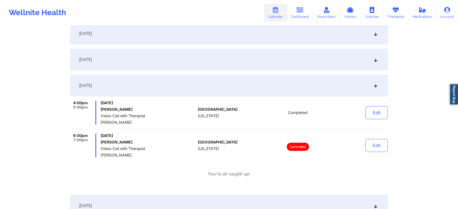
scroll to position [0, 0]
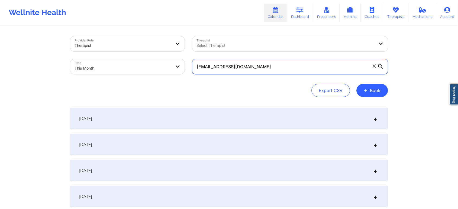
drag, startPoint x: 261, startPoint y: 60, endPoint x: 106, endPoint y: 49, distance: 154.7
click at [106, 49] on div "Provider Role Therapist Therapist Select Therapist Date This Month [EMAIL_ADDRE…" at bounding box center [229, 56] width 326 height 46
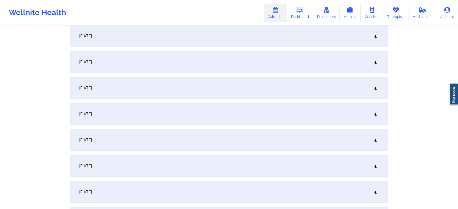
click at [234, 115] on div "[DATE]" at bounding box center [229, 114] width 318 height 22
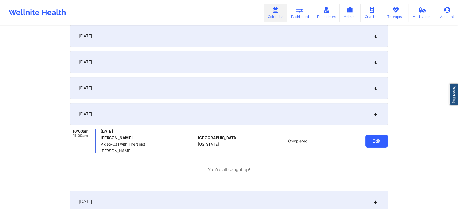
click at [384, 146] on button "Edit" at bounding box center [377, 141] width 23 height 13
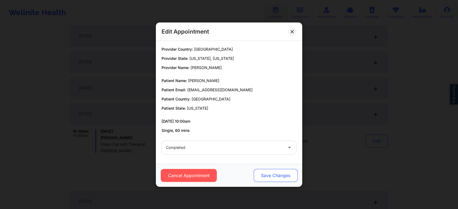
click at [265, 173] on button "Save Changes" at bounding box center [276, 175] width 44 height 13
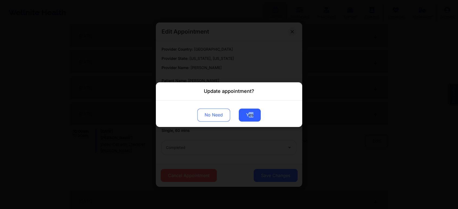
drag, startPoint x: 256, startPoint y: 123, endPoint x: 248, endPoint y: 108, distance: 17.1
click at [248, 108] on div "No Need Yes" at bounding box center [229, 113] width 146 height 27
click at [247, 119] on button "Yes" at bounding box center [250, 115] width 22 height 13
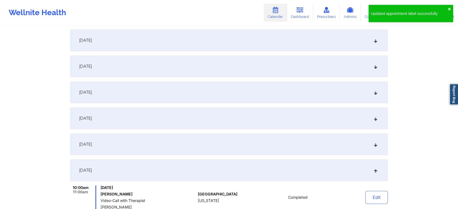
scroll to position [0, 0]
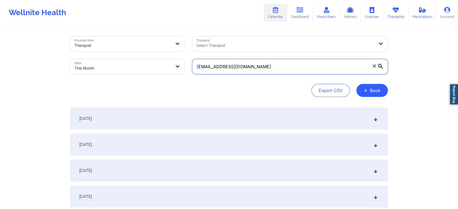
drag, startPoint x: 286, startPoint y: 69, endPoint x: 91, endPoint y: 55, distance: 195.9
click at [91, 55] on div "Provider Role Therapist Therapist Select Therapist Date This Month [EMAIL_ADDRE…" at bounding box center [229, 56] width 326 height 46
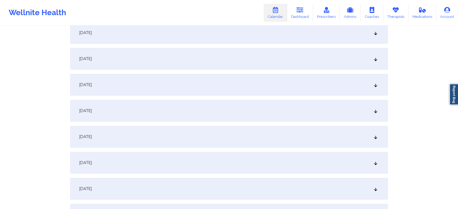
scroll to position [229, 0]
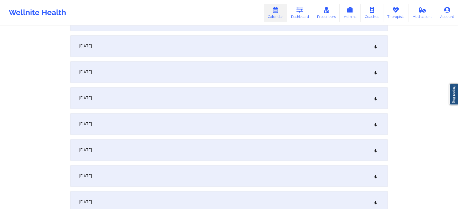
click at [256, 73] on div "[DATE]" at bounding box center [229, 72] width 318 height 22
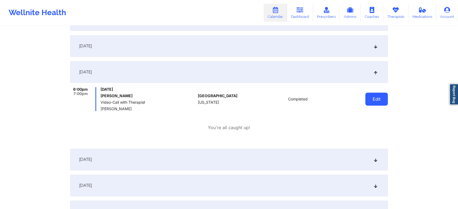
click at [377, 103] on button "Edit" at bounding box center [377, 99] width 23 height 13
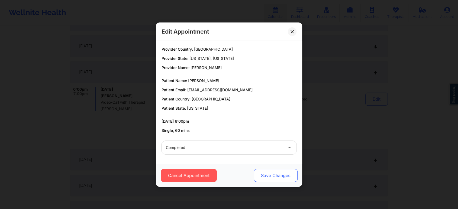
click at [285, 169] on button "Save Changes" at bounding box center [276, 175] width 44 height 13
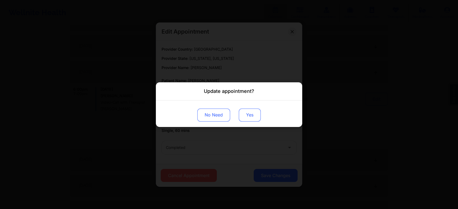
click at [248, 120] on button "Yes" at bounding box center [250, 115] width 22 height 13
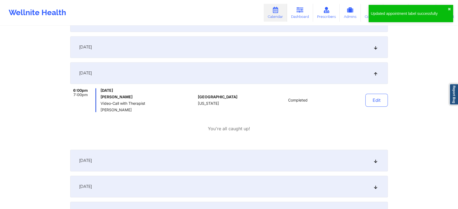
scroll to position [0, 0]
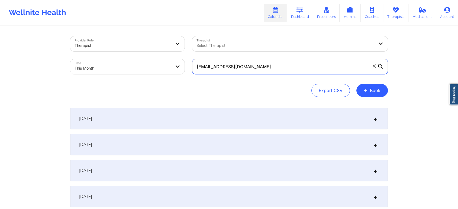
drag, startPoint x: 289, startPoint y: 67, endPoint x: 137, endPoint y: 59, distance: 151.9
click at [137, 59] on div "Provider Role Therapist Therapist Select Therapist Date This Month [EMAIL_ADDRE…" at bounding box center [229, 56] width 326 height 46
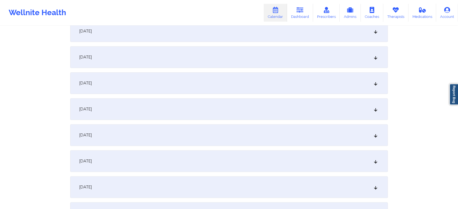
click at [226, 112] on div "[DATE]" at bounding box center [229, 109] width 318 height 22
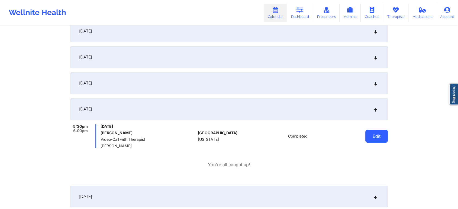
drag, startPoint x: 394, startPoint y: 133, endPoint x: 376, endPoint y: 139, distance: 19.3
click at [376, 139] on button "Edit" at bounding box center [377, 136] width 23 height 13
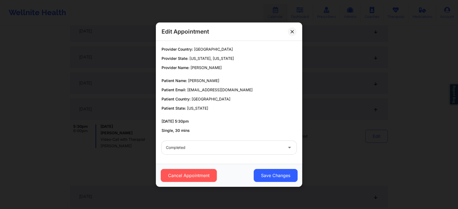
click at [280, 168] on div "Cancel Appointment Save Changes" at bounding box center [229, 175] width 146 height 23
click at [271, 177] on button "Save Changes" at bounding box center [276, 175] width 44 height 13
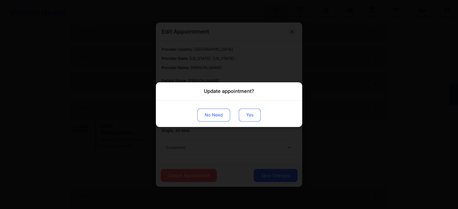
click at [247, 113] on button "Yes" at bounding box center [250, 115] width 22 height 13
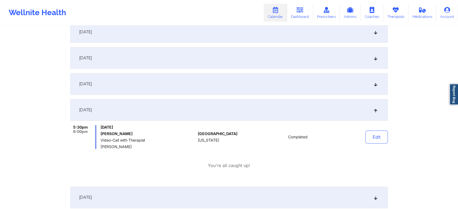
scroll to position [0, 0]
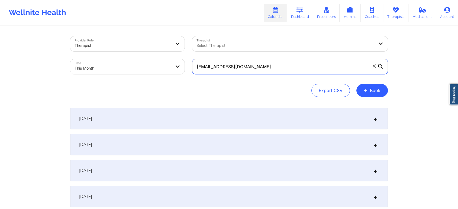
drag, startPoint x: 268, startPoint y: 72, endPoint x: 126, endPoint y: 71, distance: 142.4
click at [126, 71] on div "Provider Role Therapist Therapist Select Therapist Date This Month [EMAIL_ADDRE…" at bounding box center [229, 56] width 326 height 46
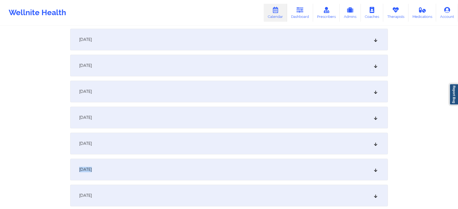
drag, startPoint x: 257, startPoint y: 154, endPoint x: 248, endPoint y: 181, distance: 28.4
click at [321, 163] on div "[DATE]" at bounding box center [229, 170] width 318 height 22
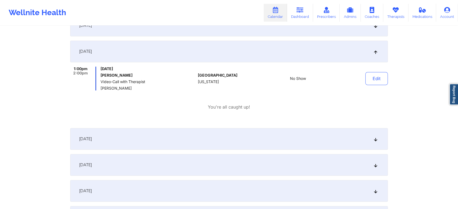
scroll to position [0, 0]
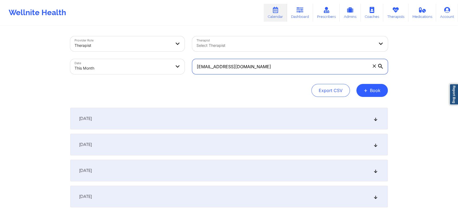
drag, startPoint x: 261, startPoint y: 65, endPoint x: 119, endPoint y: 73, distance: 142.1
click at [119, 73] on div "Provider Role Therapist Therapist Select Therapist Date This Month [EMAIL_ADDRE…" at bounding box center [229, 56] width 326 height 46
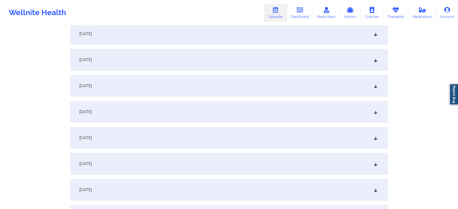
scroll to position [224, 0]
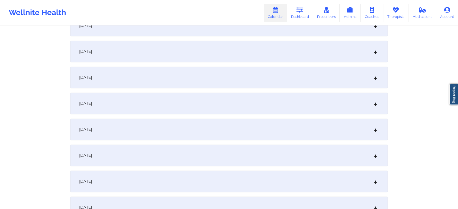
click at [233, 75] on div "[DATE]" at bounding box center [229, 78] width 318 height 22
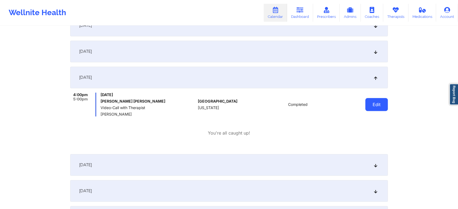
click at [375, 103] on button "Edit" at bounding box center [377, 104] width 23 height 13
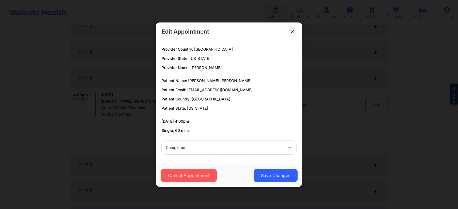
click at [272, 185] on div "Cancel Appointment Save Changes" at bounding box center [229, 175] width 146 height 23
click at [278, 176] on button "Save Changes" at bounding box center [276, 175] width 44 height 13
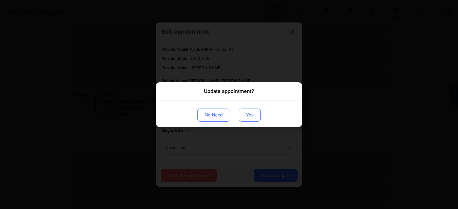
click at [258, 119] on button "Yes" at bounding box center [250, 115] width 22 height 13
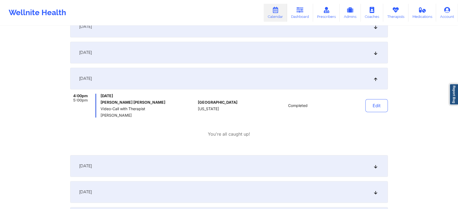
scroll to position [0, 0]
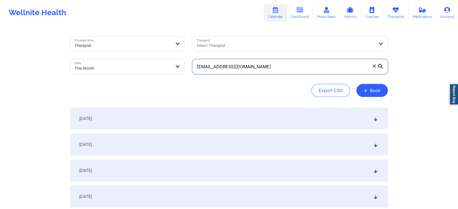
drag, startPoint x: 280, startPoint y: 71, endPoint x: 142, endPoint y: 66, distance: 138.2
click at [142, 66] on div "Provider Role Therapist Therapist Select Therapist Date This Month [EMAIL_ADDRE…" at bounding box center [229, 56] width 326 height 46
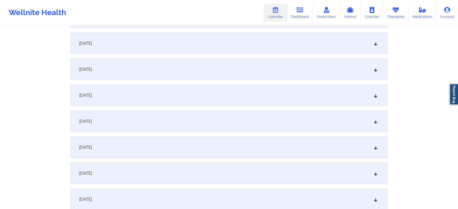
click at [281, 145] on div "[DATE]" at bounding box center [229, 148] width 318 height 22
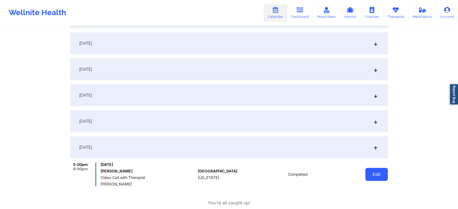
click at [376, 176] on button "Edit" at bounding box center [377, 174] width 23 height 13
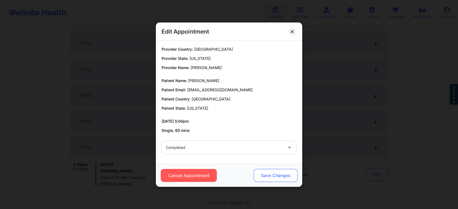
click at [283, 175] on button "Save Changes" at bounding box center [276, 175] width 44 height 13
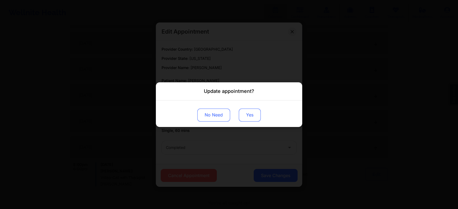
click at [252, 111] on button "Yes" at bounding box center [250, 115] width 22 height 13
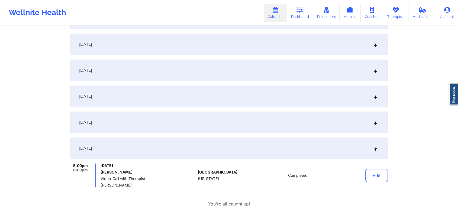
scroll to position [0, 0]
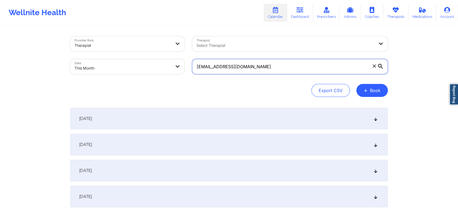
drag, startPoint x: 287, startPoint y: 63, endPoint x: 104, endPoint y: 49, distance: 183.9
click at [104, 49] on div "Provider Role Therapist Therapist Select Therapist Date This Month [EMAIL_ADDRE…" at bounding box center [229, 56] width 326 height 46
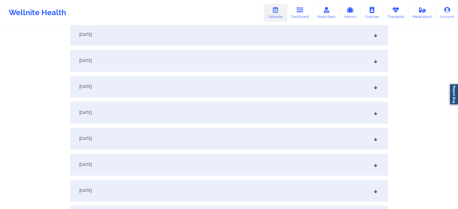
click at [278, 110] on div "[DATE]" at bounding box center [229, 113] width 318 height 22
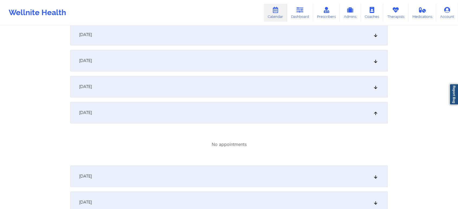
drag, startPoint x: 455, startPoint y: 62, endPoint x: 463, endPoint y: 49, distance: 14.6
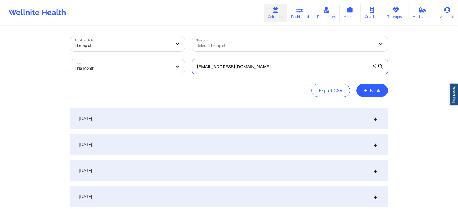
drag, startPoint x: 263, startPoint y: 68, endPoint x: 105, endPoint y: 54, distance: 157.9
click at [105, 54] on div "Provider Role Therapist Therapist Select Therapist Date This Month [EMAIL_ADDRE…" at bounding box center [229, 56] width 326 height 46
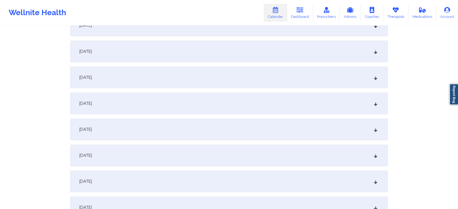
click at [249, 147] on div "[DATE]" at bounding box center [229, 156] width 318 height 22
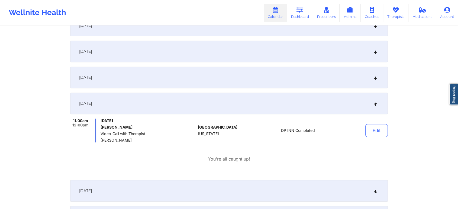
scroll to position [200, 0]
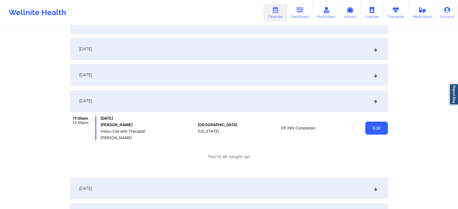
click at [382, 132] on button "Edit" at bounding box center [377, 128] width 23 height 13
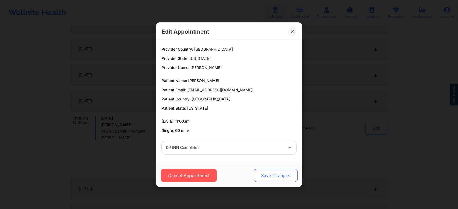
click at [271, 173] on button "Save Changes" at bounding box center [276, 175] width 44 height 13
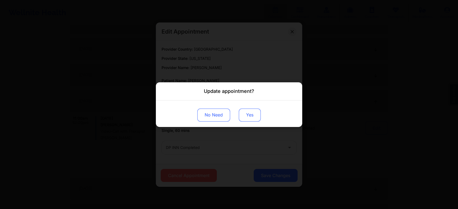
click at [245, 117] on button "Yes" at bounding box center [250, 115] width 22 height 13
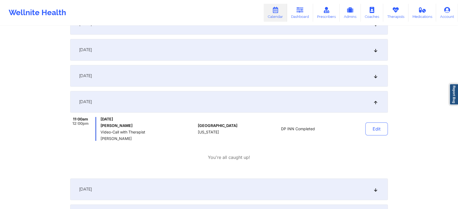
scroll to position [0, 0]
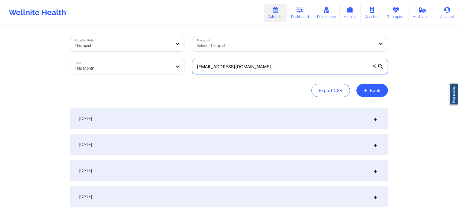
drag, startPoint x: 274, startPoint y: 74, endPoint x: 182, endPoint y: 75, distance: 91.7
click at [182, 75] on div "Provider Role Therapist Therapist Select Therapist Date This Month [EMAIL_ADDRE…" at bounding box center [229, 56] width 326 height 46
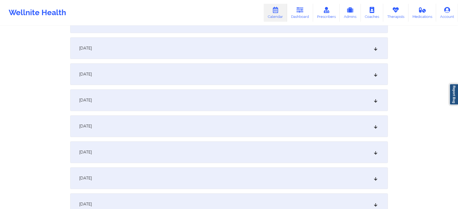
scroll to position [170, 0]
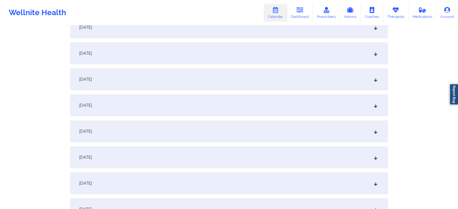
click at [258, 135] on div "[DATE]" at bounding box center [229, 132] width 318 height 22
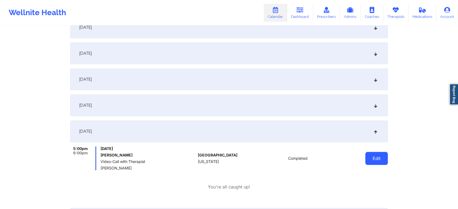
click at [369, 154] on button "Edit" at bounding box center [377, 158] width 23 height 13
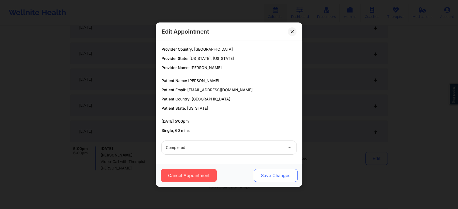
click at [278, 173] on button "Save Changes" at bounding box center [276, 175] width 44 height 13
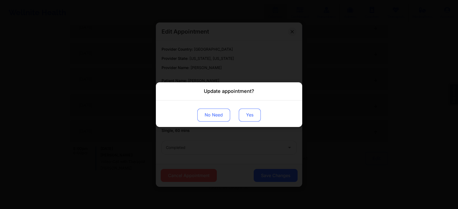
click at [258, 117] on button "Yes" at bounding box center [250, 115] width 22 height 13
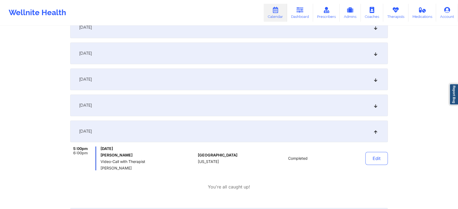
scroll to position [0, 0]
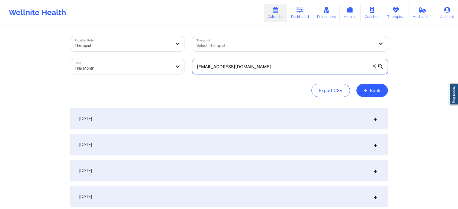
drag, startPoint x: 268, startPoint y: 61, endPoint x: 120, endPoint y: 46, distance: 148.3
click at [120, 46] on div "Provider Role Therapist Therapist Select Therapist Date This Month [EMAIL_ADDRE…" at bounding box center [229, 56] width 326 height 46
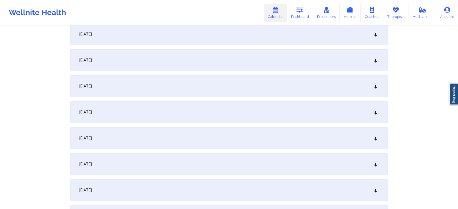
scroll to position [176, 0]
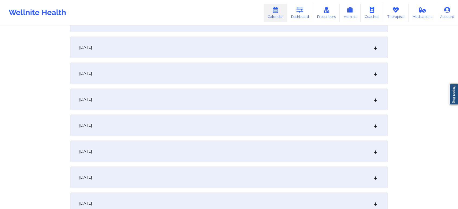
click at [207, 119] on div "[DATE]" at bounding box center [229, 126] width 318 height 22
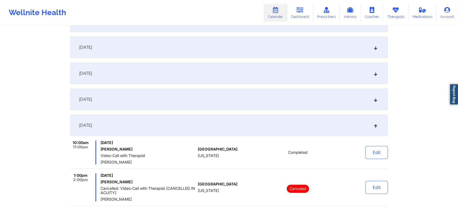
drag, startPoint x: 357, startPoint y: 143, endPoint x: 382, endPoint y: 160, distance: 30.0
click at [382, 160] on div "Edit" at bounding box center [363, 153] width 50 height 24
click at [379, 156] on button "Edit" at bounding box center [377, 152] width 23 height 13
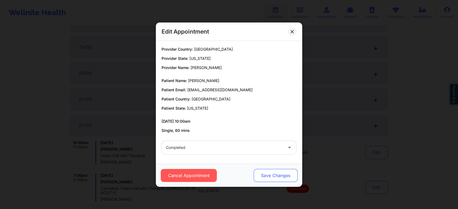
click at [278, 177] on button "Save Changes" at bounding box center [276, 175] width 44 height 13
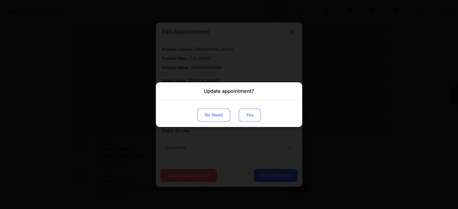
click at [251, 109] on button "Yes" at bounding box center [250, 115] width 22 height 13
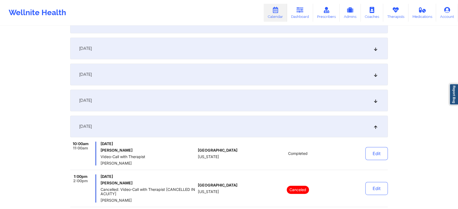
scroll to position [0, 0]
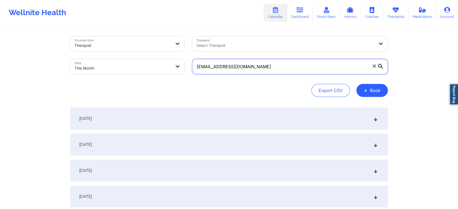
drag, startPoint x: 256, startPoint y: 62, endPoint x: 124, endPoint y: 47, distance: 133.2
click at [124, 47] on div "Provider Role Therapist Therapist Select Therapist Date This Month [EMAIL_ADDRE…" at bounding box center [229, 56] width 326 height 46
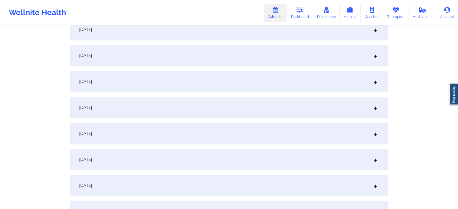
scroll to position [250, 0]
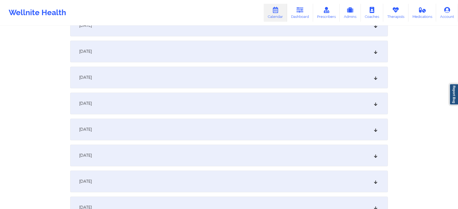
click at [207, 49] on div "[DATE]" at bounding box center [229, 52] width 318 height 22
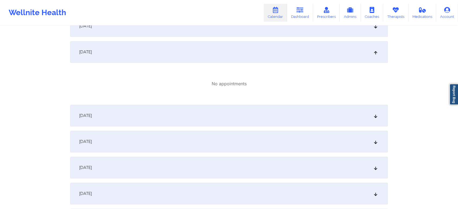
scroll to position [0, 0]
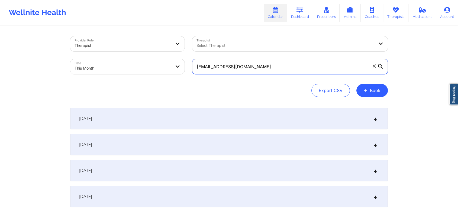
drag, startPoint x: 251, startPoint y: 64, endPoint x: 92, endPoint y: 50, distance: 159.9
click at [92, 50] on div "Provider Role Therapist Therapist Select Therapist Date This Month [EMAIL_ADDRE…" at bounding box center [229, 56] width 326 height 46
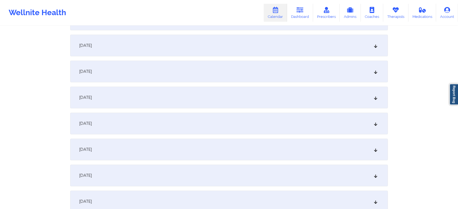
scroll to position [212, 0]
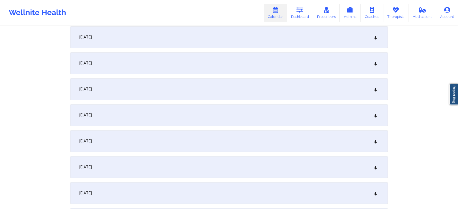
click at [248, 97] on div "[DATE]" at bounding box center [229, 89] width 318 height 22
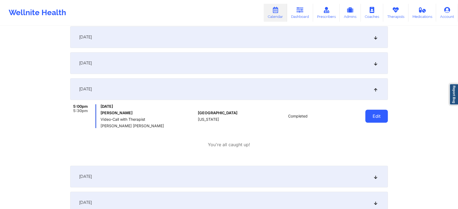
click at [377, 120] on button "Edit" at bounding box center [377, 116] width 23 height 13
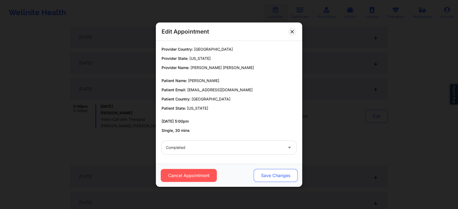
click at [277, 176] on button "Save Changes" at bounding box center [276, 175] width 44 height 13
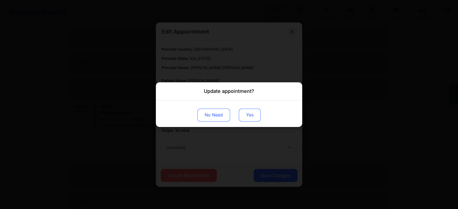
click at [252, 119] on button "Yes" at bounding box center [250, 115] width 22 height 13
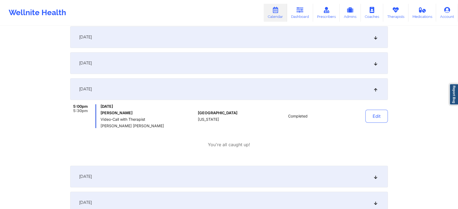
scroll to position [0, 0]
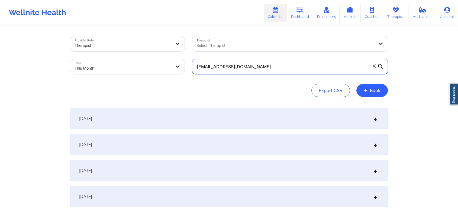
drag, startPoint x: 260, startPoint y: 71, endPoint x: 106, endPoint y: 69, distance: 154.9
click at [106, 69] on div "Provider Role Therapist Therapist Select Therapist Date This Month [EMAIL_ADDRE…" at bounding box center [229, 56] width 326 height 46
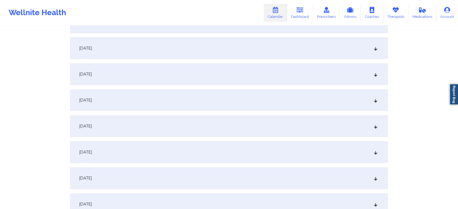
type input "[EMAIL_ADDRESS][DOMAIN_NAME]"
click at [184, 197] on div "[DATE]" at bounding box center [229, 205] width 318 height 22
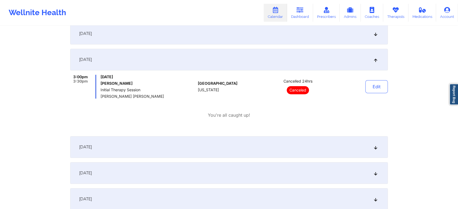
scroll to position [247, 0]
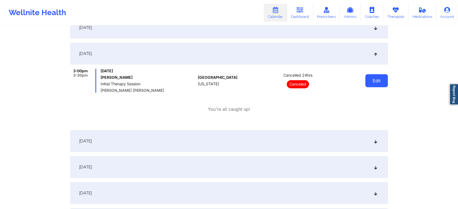
click at [382, 85] on button "Edit" at bounding box center [377, 80] width 23 height 13
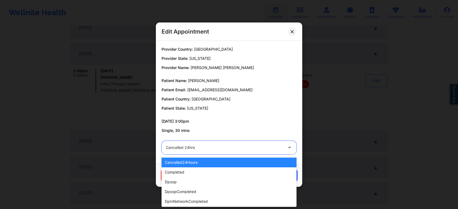
click at [232, 151] on div at bounding box center [224, 148] width 117 height 7
type input "res"
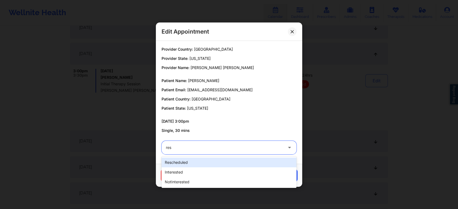
click at [194, 161] on div "rescheduled" at bounding box center [229, 163] width 135 height 10
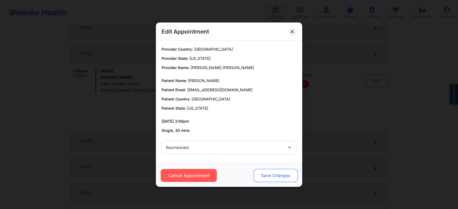
click at [271, 175] on button "Save Changes" at bounding box center [276, 175] width 44 height 13
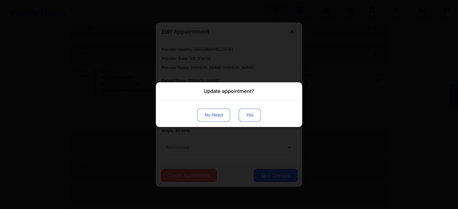
click at [256, 121] on button "Yes" at bounding box center [250, 115] width 22 height 13
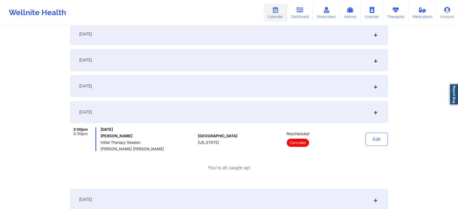
scroll to position [0, 0]
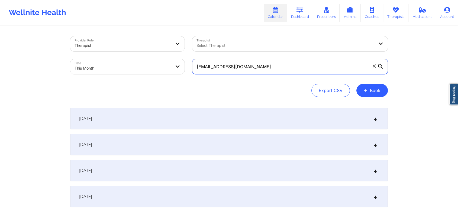
drag, startPoint x: 272, startPoint y: 69, endPoint x: 134, endPoint y: 71, distance: 137.8
click at [134, 71] on div "Provider Role Therapist Therapist Select Therapist Date This Month [EMAIL_ADDRE…" at bounding box center [229, 56] width 326 height 46
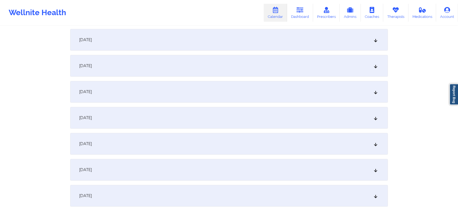
type input "[EMAIL_ADDRESS][DOMAIN_NAME]"
click at [210, 119] on div "[DATE]" at bounding box center [229, 118] width 318 height 22
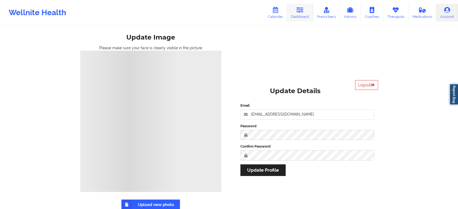
click at [304, 8] on icon at bounding box center [300, 10] width 7 height 6
